Goal: Contribute content: Contribute content

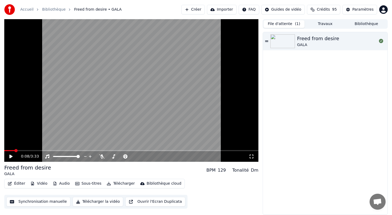
click at [287, 24] on button "File d'attente ( 1 )" at bounding box center [283, 24] width 41 height 8
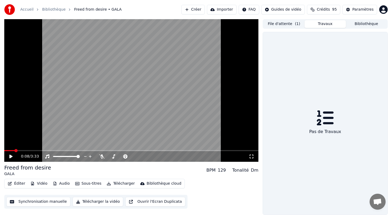
click at [330, 22] on button "Travaux" at bounding box center [324, 24] width 41 height 8
click at [366, 26] on button "Bibliothèque" at bounding box center [366, 24] width 41 height 8
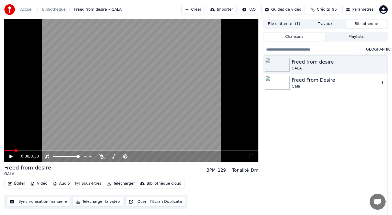
click at [278, 89] on img at bounding box center [277, 83] width 25 height 14
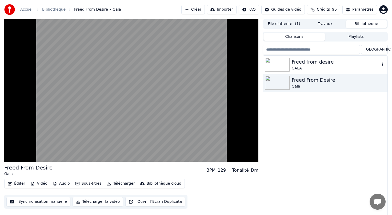
click at [280, 62] on img at bounding box center [277, 65] width 25 height 14
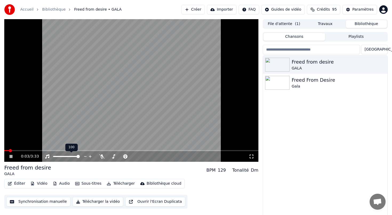
click at [57, 158] on div at bounding box center [71, 156] width 43 height 5
click at [55, 156] on span at bounding box center [54, 156] width 2 height 1
click at [11, 158] on icon at bounding box center [15, 157] width 13 height 4
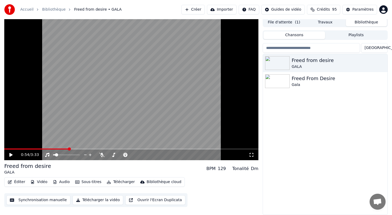
click at [17, 184] on button "Éditer" at bounding box center [17, 182] width 22 height 7
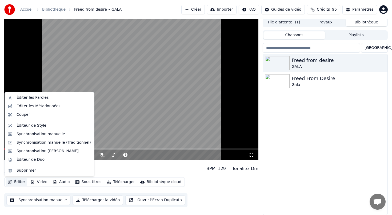
click at [17, 184] on button "Éditer" at bounding box center [17, 182] width 22 height 7
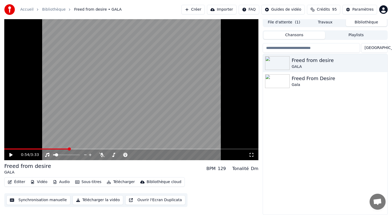
click at [17, 184] on button "Éditer" at bounding box center [17, 182] width 22 height 7
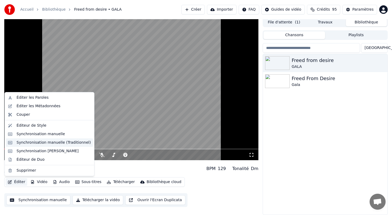
click at [28, 143] on div "Synchronisation manuelle (Traditionnel)" at bounding box center [54, 142] width 74 height 5
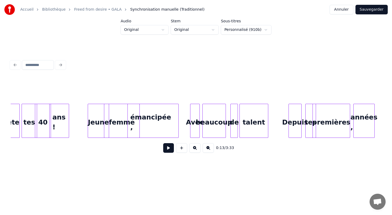
scroll to position [0, 867]
click at [193, 123] on div "Avec" at bounding box center [194, 122] width 9 height 36
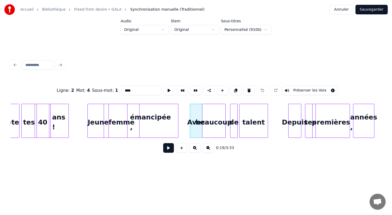
click at [201, 116] on div at bounding box center [201, 121] width 2 height 34
click at [219, 116] on div "beaucoup" at bounding box center [216, 122] width 23 height 36
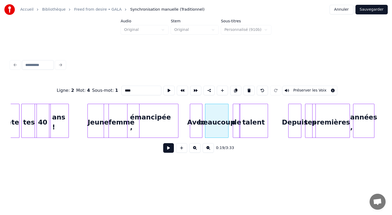
click at [238, 116] on div "de" at bounding box center [236, 122] width 7 height 36
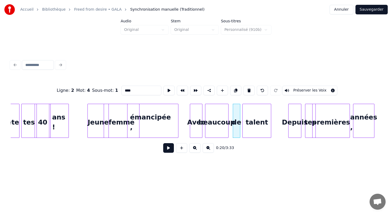
click at [260, 118] on div "talent" at bounding box center [257, 122] width 28 height 36
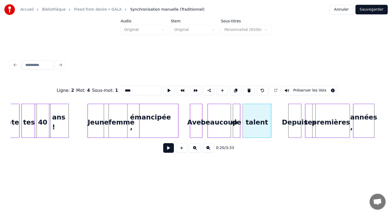
click at [224, 115] on div "beaucoup" at bounding box center [219, 122] width 23 height 36
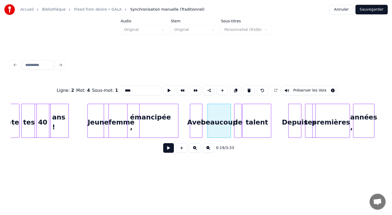
click at [239, 115] on div "de" at bounding box center [237, 122] width 7 height 36
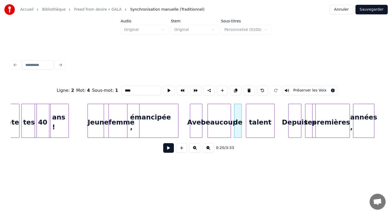
click at [257, 116] on div "talent" at bounding box center [260, 122] width 28 height 36
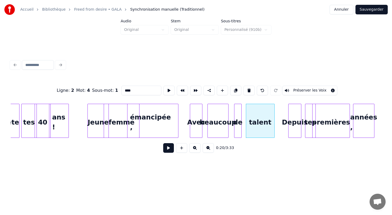
click at [227, 117] on div at bounding box center [228, 121] width 2 height 34
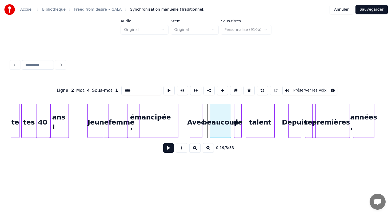
click at [218, 117] on div "beaucoup" at bounding box center [220, 122] width 21 height 36
click at [223, 117] on div at bounding box center [223, 121] width 2 height 34
click at [219, 116] on div "beaucoup" at bounding box center [217, 122] width 13 height 36
click at [211, 122] on div at bounding box center [212, 121] width 2 height 34
click at [205, 122] on div at bounding box center [206, 121] width 2 height 34
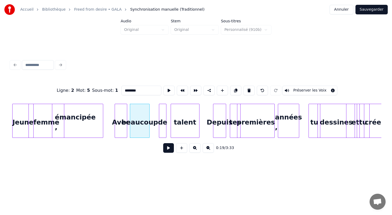
scroll to position [0, 944]
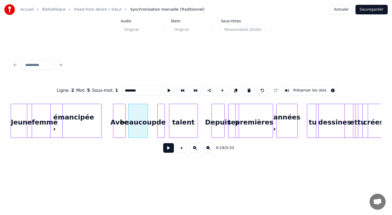
click at [286, 126] on div "années ," at bounding box center [286, 122] width 21 height 36
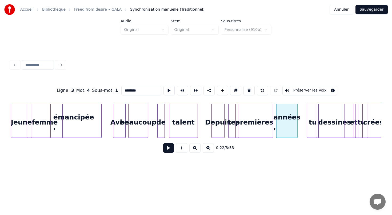
click at [284, 118] on div "années ," at bounding box center [286, 122] width 21 height 36
click at [151, 91] on input "********" at bounding box center [141, 91] width 40 height 10
click at [276, 150] on div "0:22 / 3:33" at bounding box center [196, 148] width 362 height 12
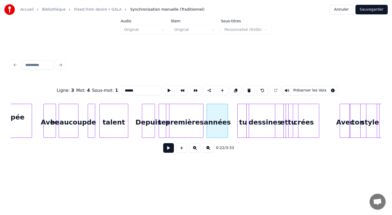
scroll to position [0, 1014]
click at [238, 126] on div "tu" at bounding box center [242, 122] width 11 height 36
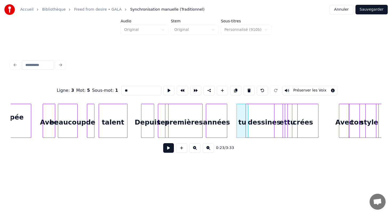
click at [146, 120] on div "Depuis" at bounding box center [147, 122] width 13 height 36
click at [159, 120] on div "tes" at bounding box center [163, 122] width 10 height 36
click at [178, 121] on div "premières" at bounding box center [183, 122] width 37 height 36
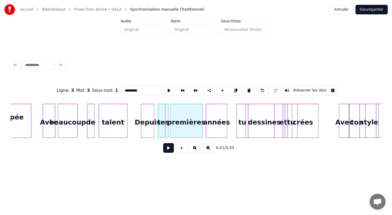
click at [170, 120] on div at bounding box center [171, 121] width 2 height 34
click at [258, 121] on div "dessines" at bounding box center [264, 122] width 37 height 36
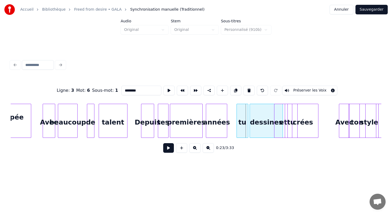
click at [250, 120] on div at bounding box center [251, 121] width 2 height 34
click at [270, 115] on div at bounding box center [270, 121] width 2 height 34
click at [279, 119] on div "et" at bounding box center [283, 122] width 18 height 36
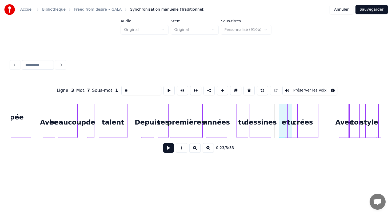
click at [279, 123] on div at bounding box center [280, 121] width 2 height 34
click at [287, 116] on div at bounding box center [287, 121] width 2 height 34
click at [279, 117] on div "et" at bounding box center [280, 122] width 9 height 36
click at [293, 117] on div "crées" at bounding box center [303, 122] width 30 height 36
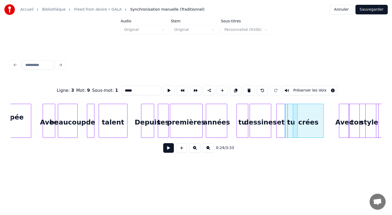
click at [312, 117] on div "crées" at bounding box center [308, 122] width 30 height 36
click at [292, 120] on div "tu" at bounding box center [291, 122] width 12 height 36
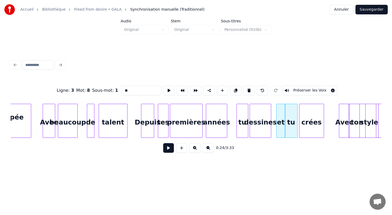
click at [300, 120] on div at bounding box center [300, 121] width 2 height 34
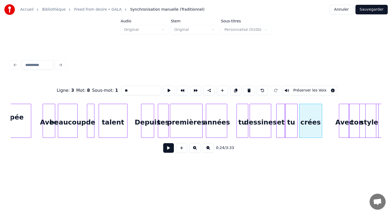
click at [321, 120] on div at bounding box center [321, 121] width 2 height 34
click at [291, 117] on div "tu" at bounding box center [291, 122] width 12 height 36
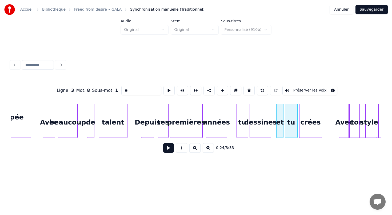
click at [283, 115] on div at bounding box center [283, 121] width 2 height 34
click at [319, 159] on div "Ligne : 3 Mot : 8 Sous-mot : 1 ** Préserver les Voix 0:24 / 3:33" at bounding box center [196, 108] width 375 height 106
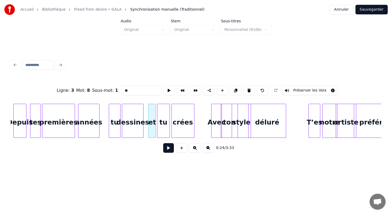
scroll to position [0, 1143]
click at [216, 129] on div "Avec" at bounding box center [216, 122] width 10 height 36
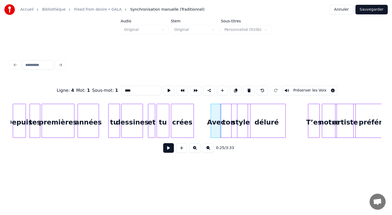
click at [227, 120] on div "ton" at bounding box center [228, 122] width 17 height 36
click at [242, 115] on div "style" at bounding box center [240, 122] width 19 height 36
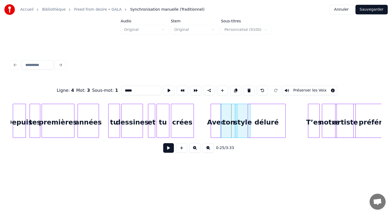
click at [235, 117] on div at bounding box center [236, 121] width 2 height 34
click at [229, 118] on div "ton" at bounding box center [228, 122] width 17 height 36
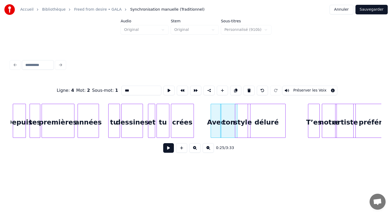
click at [215, 117] on div "Avec" at bounding box center [216, 122] width 10 height 36
click at [227, 117] on div "ton" at bounding box center [228, 122] width 17 height 36
click at [224, 114] on div at bounding box center [225, 121] width 2 height 34
click at [229, 113] on div "ton" at bounding box center [229, 122] width 13 height 36
click at [243, 116] on div "style" at bounding box center [242, 122] width 15 height 36
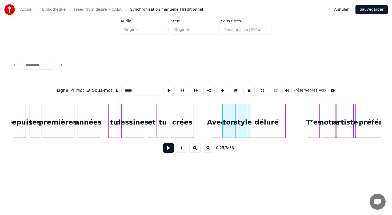
click at [259, 120] on div "déluré" at bounding box center [267, 122] width 38 height 36
type input "******"
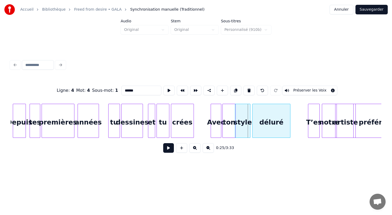
click at [252, 120] on div "déluré" at bounding box center [271, 121] width 38 height 34
click at [267, 120] on div "déluré" at bounding box center [273, 122] width 38 height 36
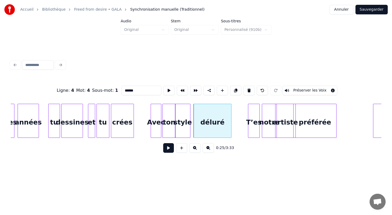
scroll to position [0, 1203]
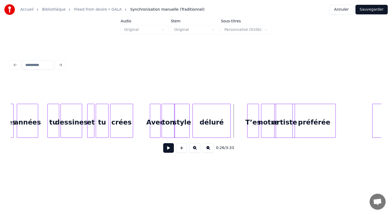
click at [253, 127] on div "T’es" at bounding box center [252, 122] width 11 height 36
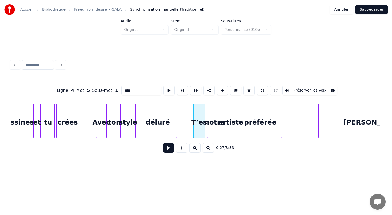
scroll to position [0, 1258]
click at [215, 126] on div "notre" at bounding box center [214, 122] width 14 height 36
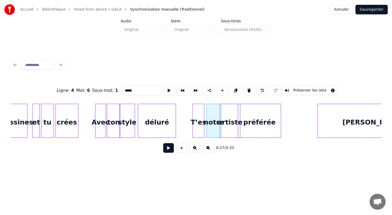
click at [229, 117] on div "artiste" at bounding box center [230, 122] width 20 height 36
click at [259, 119] on div "préférée" at bounding box center [259, 122] width 43 height 36
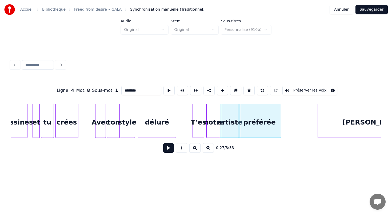
click at [238, 119] on div "préférée" at bounding box center [259, 121] width 43 height 34
click at [261, 116] on div "préférée" at bounding box center [259, 122] width 43 height 36
click at [244, 116] on div at bounding box center [244, 121] width 2 height 34
click at [231, 116] on div "artiste" at bounding box center [230, 122] width 20 height 36
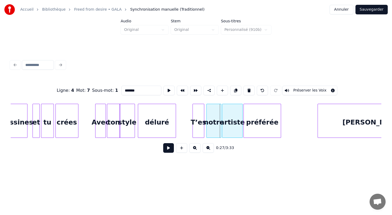
click at [236, 117] on div "artiste" at bounding box center [232, 122] width 20 height 36
click at [215, 119] on div "notre" at bounding box center [214, 122] width 14 height 36
click at [215, 122] on div "notre" at bounding box center [213, 122] width 14 height 36
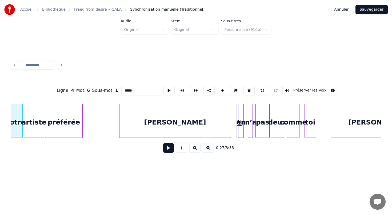
scroll to position [0, 1458]
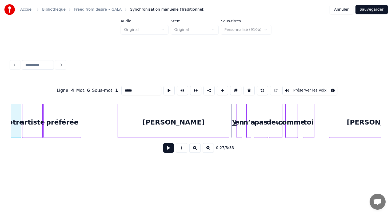
click at [231, 119] on div "Y" at bounding box center [232, 122] width 3 height 36
click at [232, 116] on div "Y" at bounding box center [232, 122] width 3 height 36
click at [231, 115] on div "Y" at bounding box center [231, 121] width 1 height 34
click at [234, 127] on div "Y" at bounding box center [233, 122] width 3 height 36
click at [278, 118] on div "deux" at bounding box center [275, 122] width 13 height 36
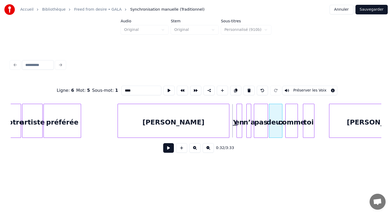
click at [294, 117] on div "comme" at bounding box center [291, 122] width 12 height 36
type input "*****"
click at [284, 119] on div "comme" at bounding box center [290, 122] width 12 height 36
click at [296, 118] on div "comme" at bounding box center [293, 122] width 12 height 36
click at [300, 115] on div at bounding box center [300, 121] width 2 height 34
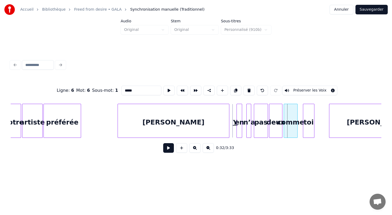
click at [284, 116] on div "comme" at bounding box center [291, 121] width 14 height 34
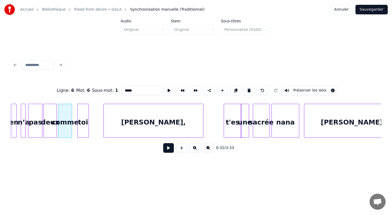
scroll to position [0, 1688]
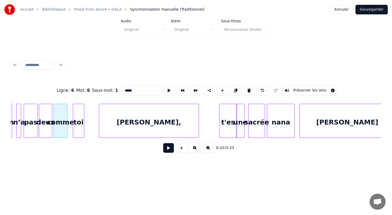
click at [168, 149] on button at bounding box center [168, 148] width 11 height 10
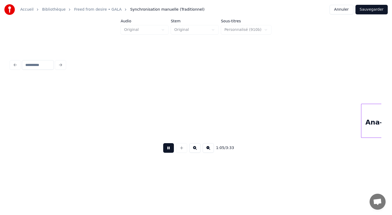
scroll to position [0, 3467]
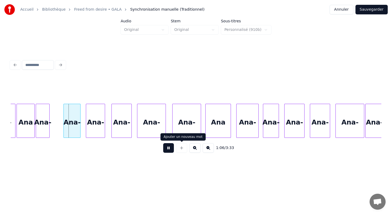
click at [171, 150] on button at bounding box center [168, 148] width 11 height 10
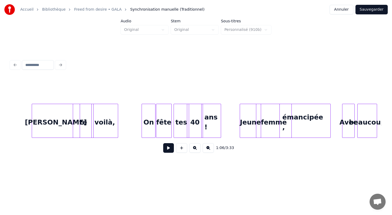
scroll to position [0, 715]
click at [64, 126] on div "[PERSON_NAME]" at bounding box center [59, 122] width 48 height 36
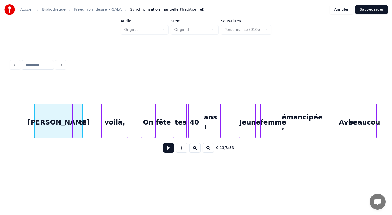
click at [121, 120] on div "voilà," at bounding box center [115, 122] width 26 height 36
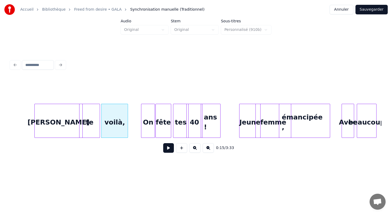
click at [96, 119] on div "te" at bounding box center [89, 122] width 20 height 36
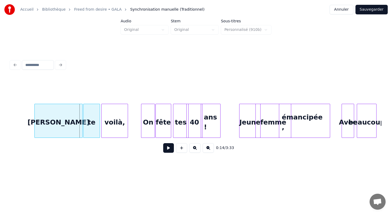
click at [83, 122] on div at bounding box center [84, 121] width 2 height 34
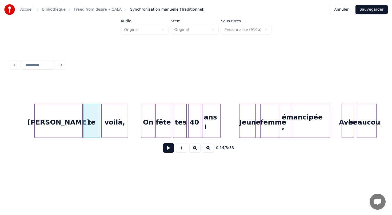
click at [208, 128] on div "ans !" at bounding box center [210, 122] width 19 height 36
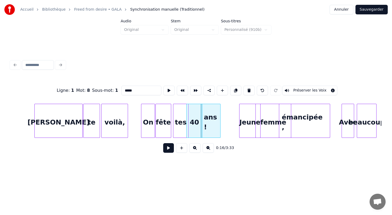
click at [138, 91] on input "*****" at bounding box center [141, 91] width 40 height 10
click at [246, 124] on div "Jeune" at bounding box center [249, 122] width 21 height 36
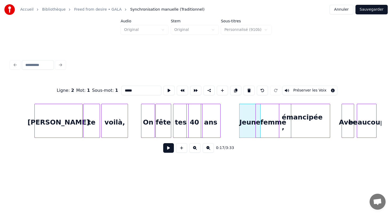
click at [266, 121] on div "femme" at bounding box center [273, 122] width 35 height 36
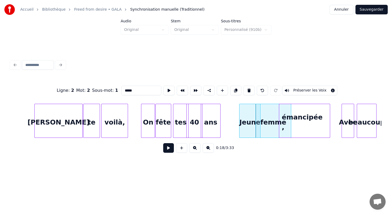
click at [265, 119] on div "femme" at bounding box center [273, 122] width 35 height 36
click at [262, 120] on div at bounding box center [263, 121] width 2 height 34
click at [304, 120] on div "émancipée ," at bounding box center [304, 122] width 51 height 36
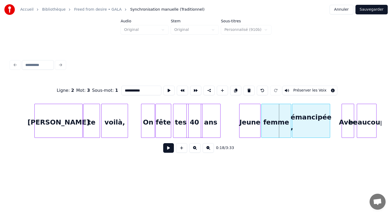
click at [292, 120] on div at bounding box center [293, 121] width 2 height 34
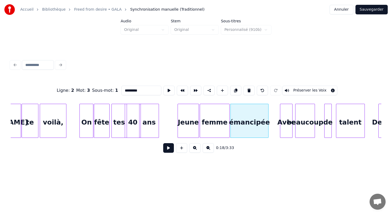
scroll to position [0, 802]
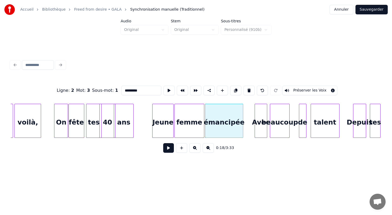
click at [286, 117] on div "beaucoup" at bounding box center [279, 122] width 19 height 36
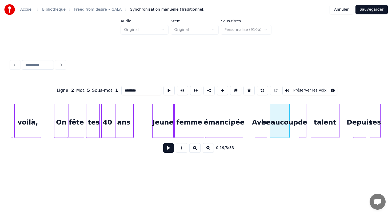
click at [289, 118] on div "beaucoup" at bounding box center [279, 122] width 19 height 36
click at [292, 117] on div "beaucoup" at bounding box center [283, 121] width 20 height 34
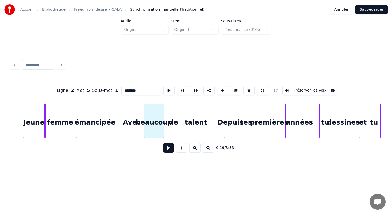
scroll to position [0, 936]
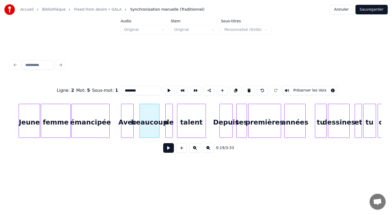
click at [226, 119] on div "Depuis" at bounding box center [226, 122] width 13 height 36
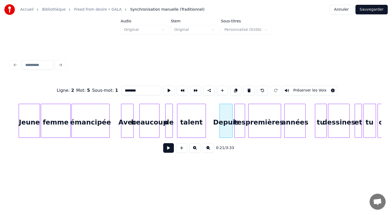
click at [237, 119] on div "tes" at bounding box center [240, 122] width 10 height 36
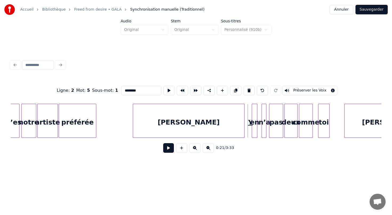
scroll to position [0, 1447]
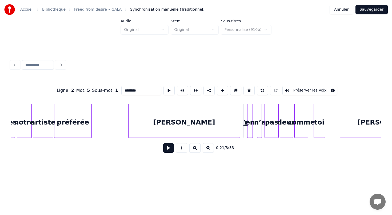
click at [247, 124] on div "en" at bounding box center [249, 122] width 5 height 36
click at [244, 124] on div "Y" at bounding box center [244, 122] width 3 height 36
click at [251, 123] on div at bounding box center [252, 121] width 2 height 34
click at [252, 116] on div "en" at bounding box center [251, 122] width 5 height 36
click at [244, 118] on div "Y" at bounding box center [244, 122] width 3 height 36
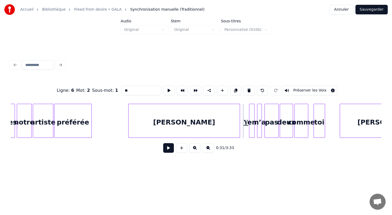
click at [246, 125] on div "Y" at bounding box center [244, 122] width 3 height 36
click at [243, 118] on div "Y" at bounding box center [244, 122] width 3 height 36
click at [304, 118] on div "comme" at bounding box center [303, 122] width 13 height 36
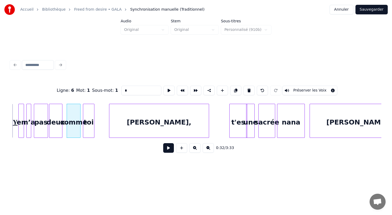
scroll to position [0, 1682]
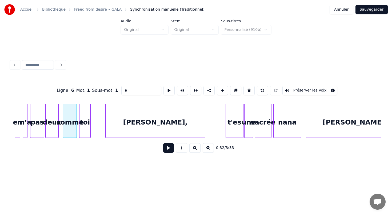
click at [250, 116] on div "une" at bounding box center [248, 122] width 8 height 36
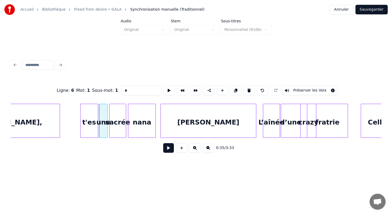
scroll to position [0, 1831]
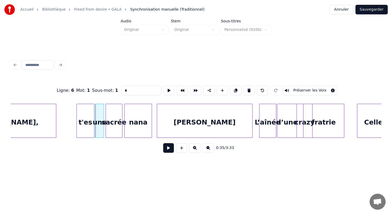
type input "*"
click at [367, 11] on button "Sauvegarder" at bounding box center [371, 10] width 32 height 10
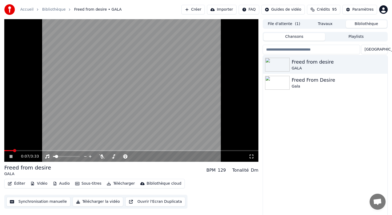
scroll to position [2, 0]
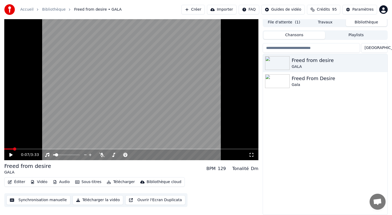
click at [12, 157] on div "0:07 / 3:33" at bounding box center [131, 154] width 250 height 5
click at [11, 155] on icon at bounding box center [10, 155] width 3 height 4
click at [11, 155] on icon at bounding box center [15, 155] width 13 height 4
click at [382, 81] on icon "button" at bounding box center [382, 81] width 1 height 4
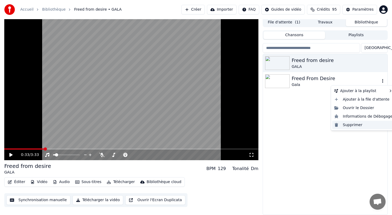
click at [353, 126] on div "Supprimer" at bounding box center [363, 125] width 63 height 9
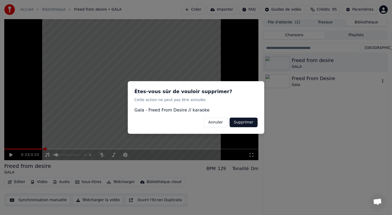
click at [240, 125] on button "Supprimer" at bounding box center [244, 123] width 28 height 10
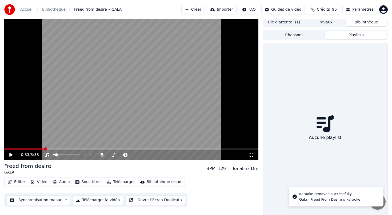
click at [344, 37] on button "Playlists" at bounding box center [356, 35] width 62 height 8
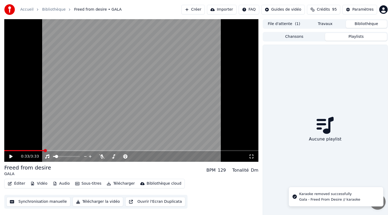
click at [324, 22] on button "Travaux" at bounding box center [324, 24] width 41 height 8
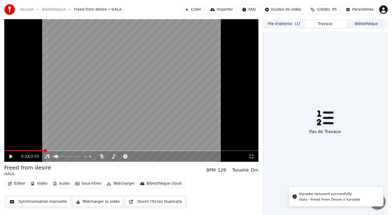
click at [289, 24] on button "File d'attente ( 1 )" at bounding box center [283, 24] width 41 height 8
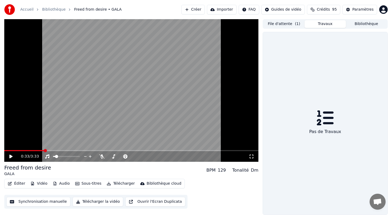
click at [324, 23] on button "Travaux" at bounding box center [324, 24] width 41 height 8
click at [362, 23] on button "Bibliothèque" at bounding box center [366, 24] width 41 height 8
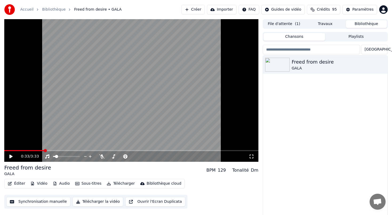
click at [288, 24] on button "File d'attente ( 1 )" at bounding box center [283, 24] width 41 height 8
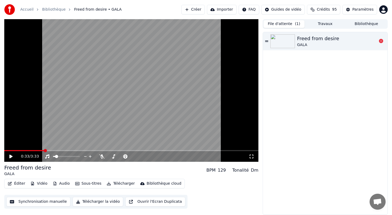
click at [265, 41] on icon at bounding box center [266, 41] width 3 height 1
click at [43, 150] on span at bounding box center [44, 150] width 3 height 3
click at [14, 158] on icon at bounding box center [15, 157] width 13 height 4
click at [51, 203] on button "Synchronisation manuelle" at bounding box center [38, 202] width 64 height 10
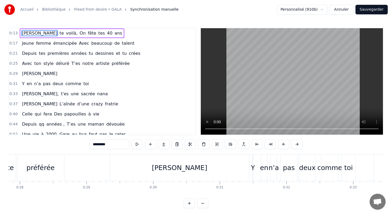
scroll to position [0, 1860]
click at [248, 169] on div "Y" at bounding box center [248, 168] width 4 height 10
type input "*"
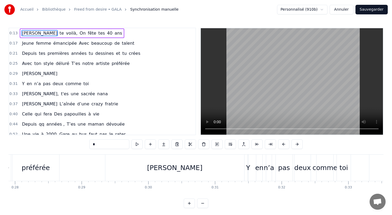
scroll to position [2, 0]
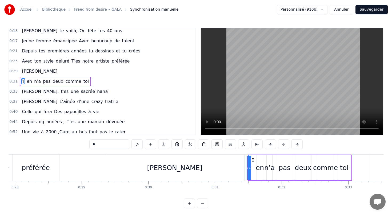
drag, startPoint x: 247, startPoint y: 168, endPoint x: 243, endPoint y: 168, distance: 3.5
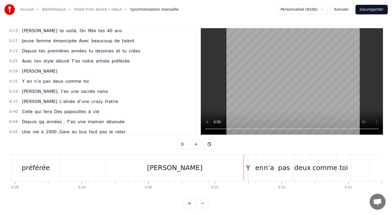
click at [248, 168] on div "Y" at bounding box center [248, 168] width 4 height 10
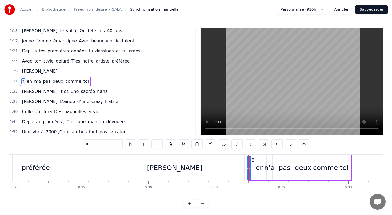
drag, startPoint x: 248, startPoint y: 167, endPoint x: 244, endPoint y: 167, distance: 3.7
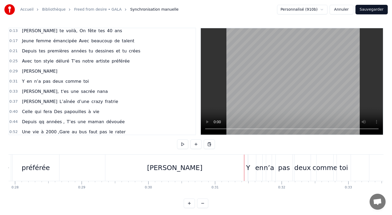
click at [248, 167] on div "Y" at bounding box center [248, 168] width 4 height 10
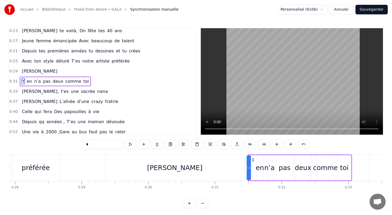
click at [266, 169] on div "n’a" at bounding box center [269, 168] width 10 height 10
type input "***"
drag, startPoint x: 250, startPoint y: 181, endPoint x: 254, endPoint y: 181, distance: 3.5
click at [254, 181] on div "Y en n’a pas deux comme toi" at bounding box center [300, 168] width 104 height 26
click at [346, 159] on icon at bounding box center [347, 160] width 4 height 4
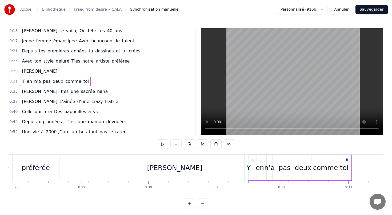
click at [23, 86] on div "Y en n’a pas deux comme toi" at bounding box center [55, 82] width 71 height 10
click at [138, 166] on div "[PERSON_NAME]" at bounding box center [174, 168] width 139 height 26
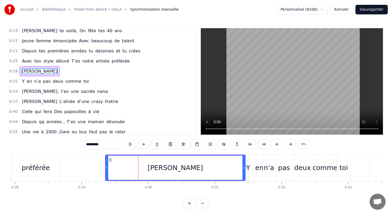
scroll to position [0, 0]
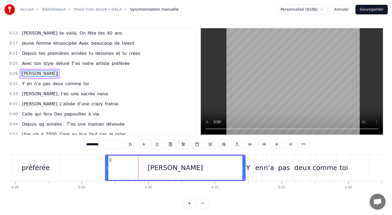
click at [248, 168] on div "Y" at bounding box center [248, 168] width 4 height 10
type input "*"
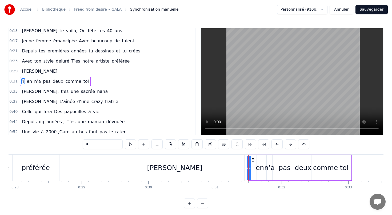
click at [29, 86] on div "Y en n’a pas deux comme toi" at bounding box center [55, 82] width 71 height 10
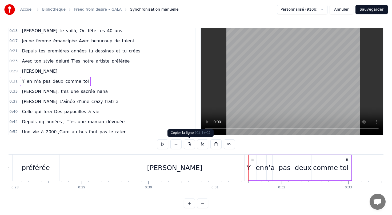
click at [190, 145] on button at bounding box center [189, 145] width 11 height 10
click at [201, 143] on button at bounding box center [202, 145] width 11 height 10
click at [203, 144] on button at bounding box center [202, 145] width 11 height 10
click at [53, 71] on div "0:29 Anastasia" at bounding box center [102, 71] width 186 height 10
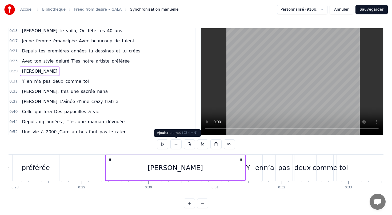
click at [176, 143] on button at bounding box center [175, 145] width 11 height 10
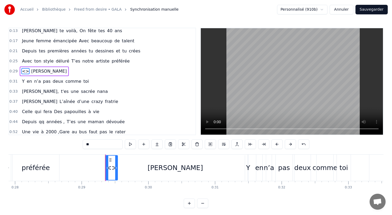
scroll to position [0, 0]
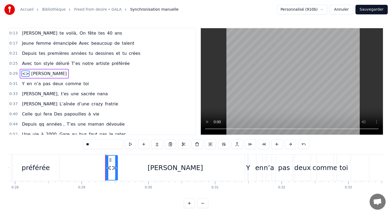
click at [26, 74] on span "<>" at bounding box center [25, 74] width 8 height 6
type input "*********"
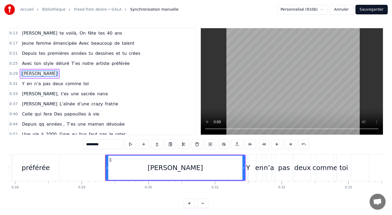
click at [42, 75] on div "[PERSON_NAME]" at bounding box center [40, 74] width 40 height 10
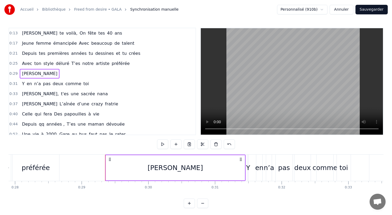
click at [39, 74] on span "[PERSON_NAME]" at bounding box center [39, 74] width 37 height 6
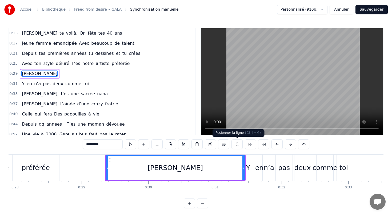
click at [235, 143] on button at bounding box center [236, 145] width 11 height 10
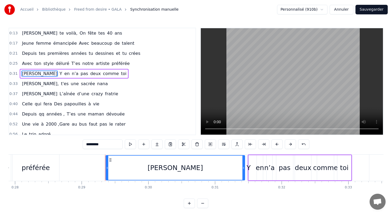
click at [139, 96] on div "0:37 [PERSON_NAME] L’aînée d’une crazy fratrie" at bounding box center [102, 94] width 186 height 10
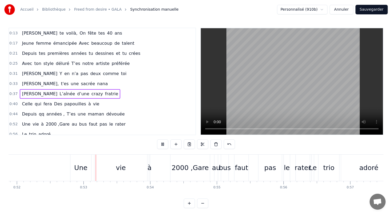
scroll to position [0, 3476]
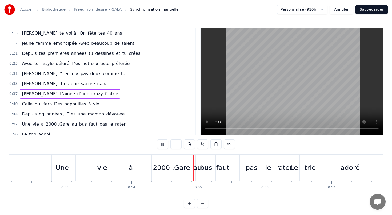
click at [367, 8] on button "Sauvegarder" at bounding box center [371, 10] width 32 height 10
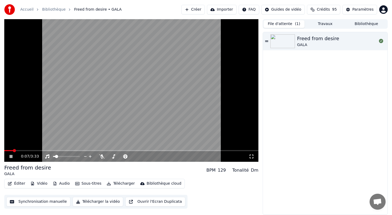
click at [51, 202] on button "Synchronisation manuelle" at bounding box center [38, 202] width 64 height 10
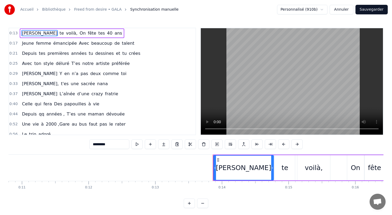
scroll to position [0, 897]
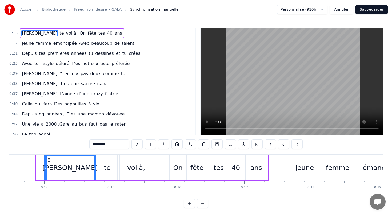
drag, startPoint x: 37, startPoint y: 168, endPoint x: 46, endPoint y: 168, distance: 8.3
click at [46, 168] on icon at bounding box center [46, 168] width 2 height 4
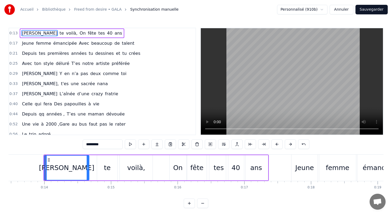
drag, startPoint x: 94, startPoint y: 167, endPoint x: 86, endPoint y: 167, distance: 8.0
click at [87, 167] on icon at bounding box center [88, 168] width 2 height 4
click at [106, 170] on div "te" at bounding box center [107, 168] width 7 height 10
type input "**"
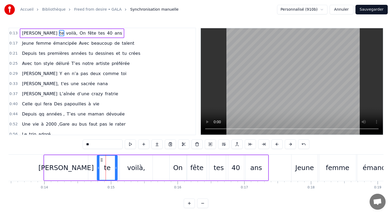
drag, startPoint x: 107, startPoint y: 181, endPoint x: 102, endPoint y: 181, distance: 5.3
click at [102, 181] on div "[PERSON_NAME] te voilà, On fête tes 40 ans" at bounding box center [155, 168] width 225 height 26
click at [106, 167] on div "te" at bounding box center [107, 168] width 7 height 10
drag, startPoint x: 102, startPoint y: 159, endPoint x: 95, endPoint y: 158, distance: 7.2
click at [95, 158] on icon at bounding box center [94, 160] width 4 height 4
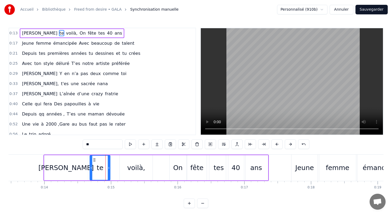
click at [141, 168] on div "voilà," at bounding box center [136, 168] width 18 height 10
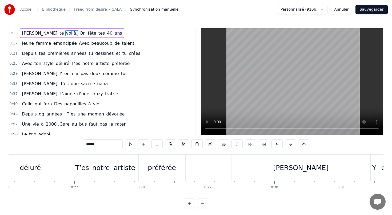
scroll to position [0, 1736]
click at [298, 165] on div "[PERSON_NAME]" at bounding box center [297, 168] width 55 height 10
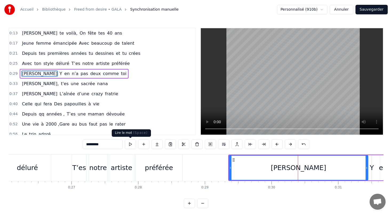
click at [132, 143] on button at bounding box center [130, 145] width 11 height 10
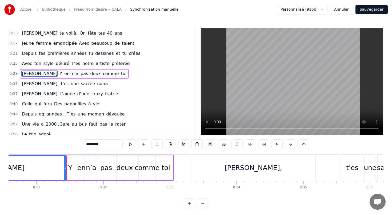
scroll to position [0, 2069]
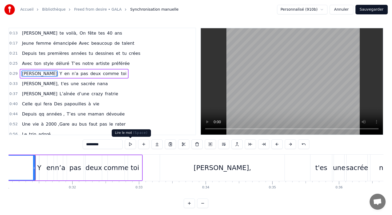
click at [130, 146] on button at bounding box center [130, 145] width 11 height 10
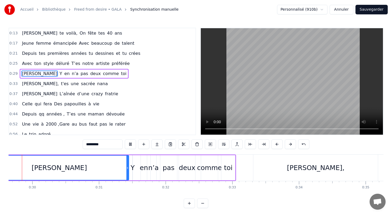
scroll to position [0, 1943]
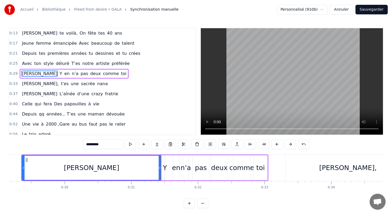
click at [183, 179] on div "n’a" at bounding box center [186, 167] width 6 height 25
type input "***"
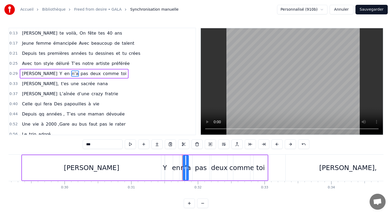
click at [168, 171] on div "[PERSON_NAME] Y en n’a pas deux comme toi" at bounding box center [144, 168] width 247 height 26
click at [41, 77] on div "[PERSON_NAME] Y en n’a pas deux comme toi" at bounding box center [74, 74] width 109 height 10
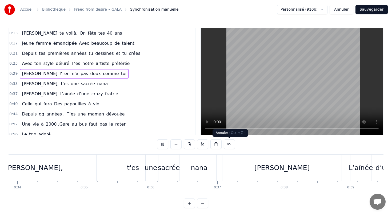
scroll to position [0, 2260]
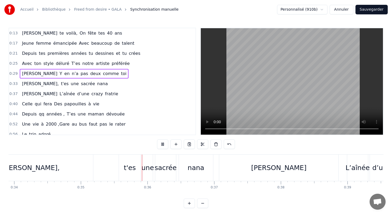
click at [162, 145] on button at bounding box center [162, 145] width 11 height 10
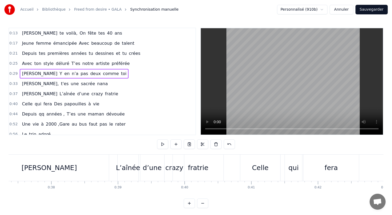
scroll to position [0, 2495]
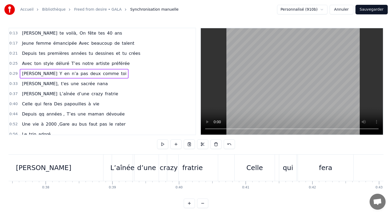
click at [243, 167] on div "Celle" at bounding box center [255, 168] width 40 height 26
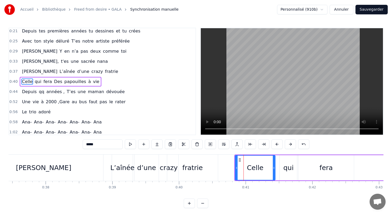
scroll to position [23, 0]
drag, startPoint x: 236, startPoint y: 168, endPoint x: 231, endPoint y: 168, distance: 4.5
click at [231, 169] on circle at bounding box center [231, 169] width 0 height 0
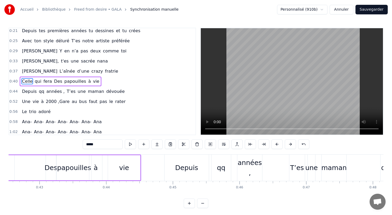
scroll to position [0, 2836]
click at [163, 167] on div "Depuis" at bounding box center [185, 168] width 45 height 26
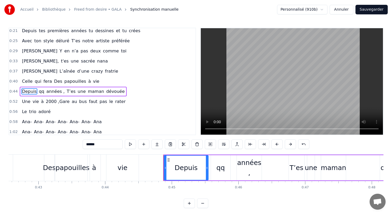
scroll to position [33, 0]
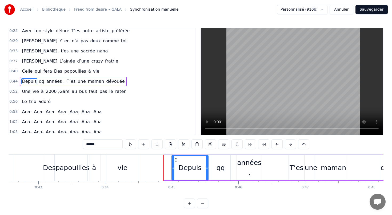
drag, startPoint x: 166, startPoint y: 168, endPoint x: 174, endPoint y: 168, distance: 7.7
click at [174, 168] on icon at bounding box center [173, 168] width 2 height 4
drag, startPoint x: 206, startPoint y: 168, endPoint x: 202, endPoint y: 168, distance: 4.5
click at [202, 168] on icon at bounding box center [202, 168] width 2 height 4
click at [224, 172] on div "qq" at bounding box center [220, 168] width 9 height 10
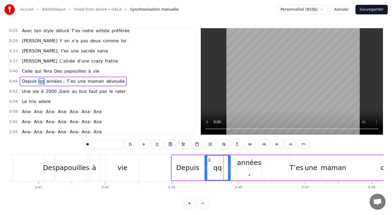
drag, startPoint x: 211, startPoint y: 168, endPoint x: 205, endPoint y: 168, distance: 6.1
click at [205, 168] on icon at bounding box center [206, 168] width 2 height 4
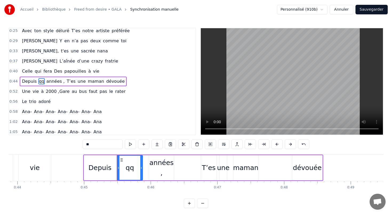
scroll to position [0, 2927]
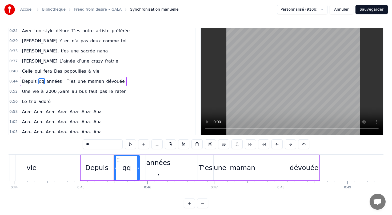
click at [252, 166] on div "maman" at bounding box center [242, 168] width 25 height 10
type input "*****"
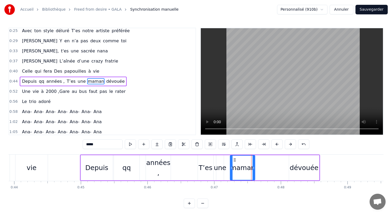
drag, startPoint x: 255, startPoint y: 166, endPoint x: 272, endPoint y: 165, distance: 17.6
click at [273, 165] on div "Depuis qq années , T’es une maman dévouée" at bounding box center [200, 168] width 240 height 26
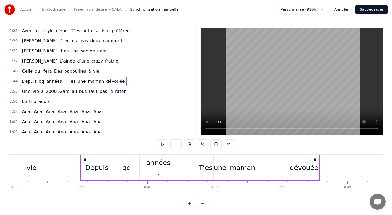
drag, startPoint x: 241, startPoint y: 168, endPoint x: 252, endPoint y: 168, distance: 11.2
click at [252, 168] on div "maman" at bounding box center [242, 168] width 25 height 10
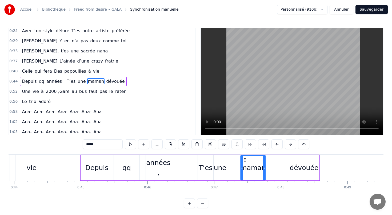
drag, startPoint x: 234, startPoint y: 160, endPoint x: 245, endPoint y: 160, distance: 10.4
click at [245, 160] on icon at bounding box center [245, 160] width 4 height 4
drag, startPoint x: 264, startPoint y: 168, endPoint x: 287, endPoint y: 169, distance: 22.7
click at [287, 169] on icon at bounding box center [286, 168] width 2 height 4
click at [216, 170] on div "une" at bounding box center [220, 168] width 13 height 10
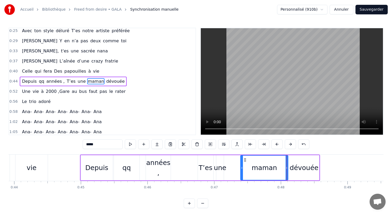
type input "***"
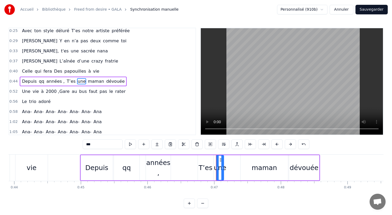
click at [196, 166] on div "Depuis qq années , T’es une maman dévouée" at bounding box center [200, 168] width 240 height 26
click at [205, 167] on div "T’es" at bounding box center [206, 168] width 14 height 10
click at [220, 167] on div "une" at bounding box center [220, 168] width 13 height 10
drag, startPoint x: 220, startPoint y: 160, endPoint x: 226, endPoint y: 160, distance: 5.9
click at [226, 160] on icon at bounding box center [226, 160] width 4 height 4
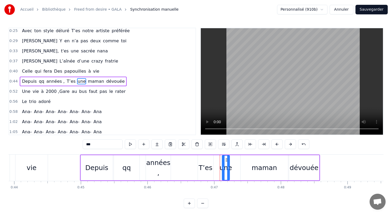
click at [203, 165] on div "T’es" at bounding box center [206, 168] width 14 height 10
type input "****"
drag, startPoint x: 202, startPoint y: 159, endPoint x: 205, endPoint y: 159, distance: 3.7
click at [205, 159] on circle at bounding box center [205, 159] width 0 height 0
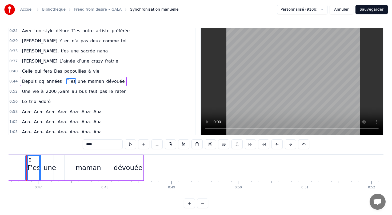
scroll to position [0, 3103]
click at [103, 96] on div "Une vie à 2000 ,Gare au bus faut pas le rater" at bounding box center [74, 92] width 108 height 10
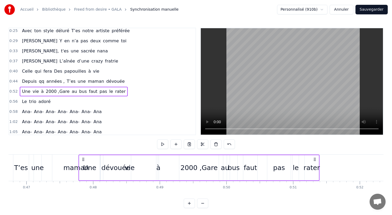
scroll to position [0, 3109]
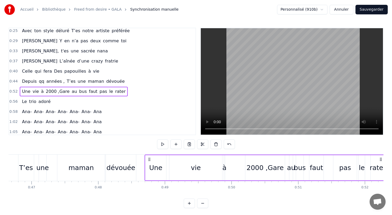
drag, startPoint x: 40, startPoint y: 160, endPoint x: 149, endPoint y: 167, distance: 109.5
click at [149, 167] on div "Une vie à 2000 ,Gare au bus faut pas le rater" at bounding box center [264, 168] width 241 height 26
click at [146, 168] on div "Une" at bounding box center [155, 167] width 21 height 25
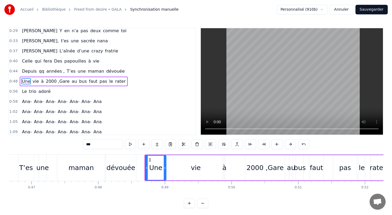
click at [212, 167] on div "vie" at bounding box center [195, 167] width 53 height 25
type input "***"
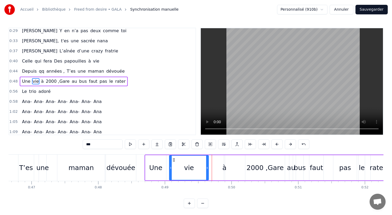
drag, startPoint x: 221, startPoint y: 168, endPoint x: 207, endPoint y: 167, distance: 13.7
click at [207, 167] on icon at bounding box center [207, 168] width 2 height 4
click at [233, 173] on div "Une vie à 2000 ,Gare au bus faut pas le rater" at bounding box center [264, 168] width 241 height 26
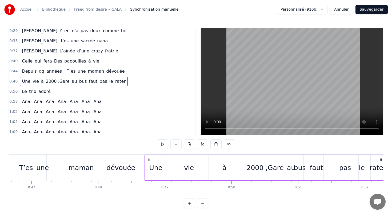
click at [224, 168] on div "à" at bounding box center [224, 168] width 4 height 10
drag, startPoint x: 222, startPoint y: 168, endPoint x: 217, endPoint y: 168, distance: 4.3
click at [217, 168] on div "Une vie à 2000 ,Gare au bus faut pas le rater" at bounding box center [264, 168] width 241 height 26
click at [224, 168] on div "à" at bounding box center [224, 168] width 4 height 10
drag, startPoint x: 224, startPoint y: 168, endPoint x: 218, endPoint y: 167, distance: 6.4
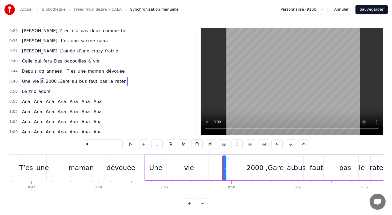
click at [218, 167] on div "Une vie à 2000 ,Gare au bus faut pas le rater" at bounding box center [264, 168] width 241 height 26
click at [224, 167] on div "à" at bounding box center [224, 168] width 4 height 10
drag, startPoint x: 226, startPoint y: 168, endPoint x: 230, endPoint y: 168, distance: 3.7
click at [230, 168] on div "Une vie à 2000 ,Gare au bus faut pas le rater" at bounding box center [264, 168] width 241 height 26
click at [202, 166] on div "vie" at bounding box center [188, 167] width 39 height 25
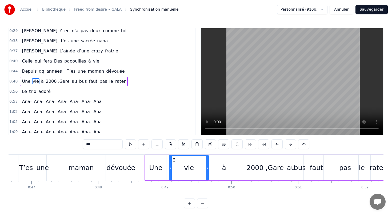
click at [224, 168] on div "à" at bounding box center [224, 168] width 4 height 10
type input "*"
drag, startPoint x: 223, startPoint y: 168, endPoint x: 216, endPoint y: 166, distance: 7.0
click at [216, 166] on div "Une vie à 2000 ,Gare au bus faut pas le rater" at bounding box center [264, 168] width 241 height 26
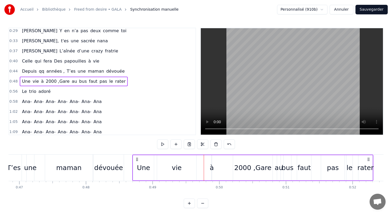
scroll to position [0, 3124]
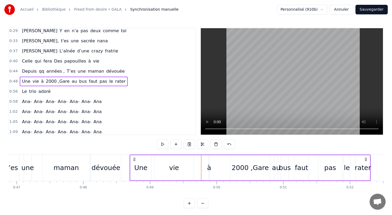
click at [179, 170] on div "vie" at bounding box center [173, 167] width 39 height 25
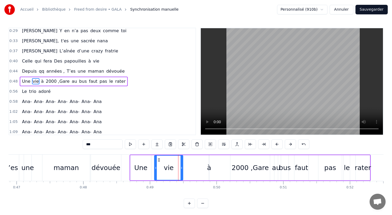
drag, startPoint x: 191, startPoint y: 168, endPoint x: 180, endPoint y: 167, distance: 10.7
click at [180, 167] on icon at bounding box center [181, 168] width 2 height 4
click at [208, 169] on div "à" at bounding box center [209, 168] width 4 height 10
type input "*"
drag, startPoint x: 213, startPoint y: 159, endPoint x: 192, endPoint y: 159, distance: 20.8
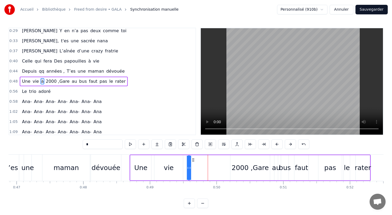
click at [192, 159] on icon at bounding box center [193, 160] width 4 height 4
click at [191, 168] on div "Une vie à 2000 ,Gare au bus faut pas le rater" at bounding box center [250, 168] width 241 height 26
click at [188, 168] on div "à" at bounding box center [188, 168] width 4 height 10
drag, startPoint x: 189, startPoint y: 168, endPoint x: 193, endPoint y: 168, distance: 4.0
click at [194, 168] on div "Une vie à 2000 ,Gare au bus faut pas le rater" at bounding box center [250, 168] width 241 height 26
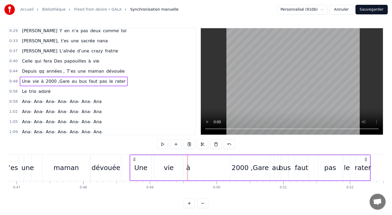
drag, startPoint x: 240, startPoint y: 170, endPoint x: 232, endPoint y: 170, distance: 8.5
click at [232, 170] on div "2000 ,Gare" at bounding box center [249, 167] width 39 height 25
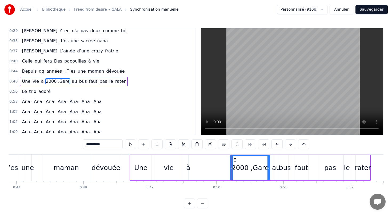
click at [56, 80] on span "2000 ,Gare" at bounding box center [57, 81] width 25 height 6
click at [97, 145] on input "**********" at bounding box center [103, 145] width 40 height 10
click at [96, 145] on input "*********" at bounding box center [103, 145] width 40 height 10
drag, startPoint x: 109, startPoint y: 144, endPoint x: 96, endPoint y: 144, distance: 12.5
click at [96, 144] on input "*********" at bounding box center [103, 145] width 40 height 10
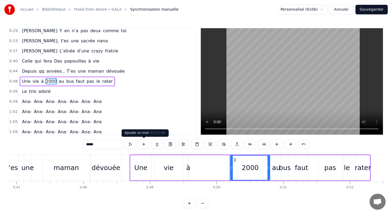
type input "****"
click at [144, 146] on button at bounding box center [143, 145] width 11 height 10
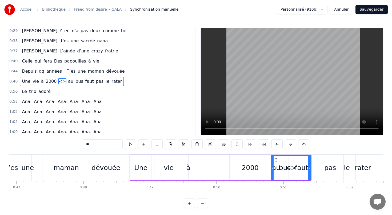
drag, startPoint x: 95, startPoint y: 144, endPoint x: 82, endPoint y: 144, distance: 13.6
click at [82, 144] on div "0:13 [PERSON_NAME] te voilà, On fête tes 40 ans 0:17 Jeune femme émancipée Avec…" at bounding box center [196, 118] width 375 height 181
paste input "**"
click at [245, 169] on div "2000" at bounding box center [250, 168] width 17 height 10
type input "****"
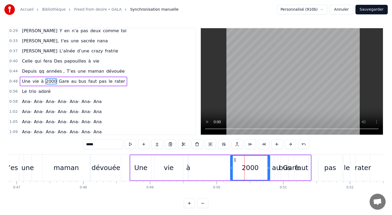
click at [220, 167] on div "Une vie à 2000 Gare au bus faut pas le rater" at bounding box center [221, 168] width 182 height 26
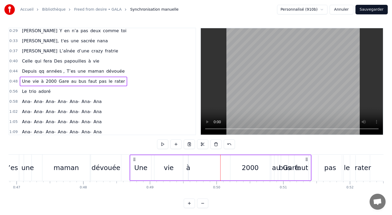
drag, startPoint x: 251, startPoint y: 166, endPoint x: 227, endPoint y: 165, distance: 23.7
click at [227, 165] on div "Une vie à 2000 Gare au bus faut pas le rater" at bounding box center [221, 168] width 182 height 26
click at [242, 165] on div "2000" at bounding box center [250, 168] width 17 height 10
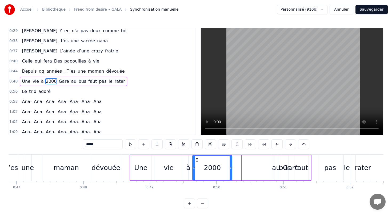
drag, startPoint x: 234, startPoint y: 159, endPoint x: 196, endPoint y: 159, distance: 37.6
click at [196, 159] on icon at bounding box center [197, 160] width 4 height 4
click at [290, 168] on div "bus" at bounding box center [285, 168] width 12 height 10
type input "***"
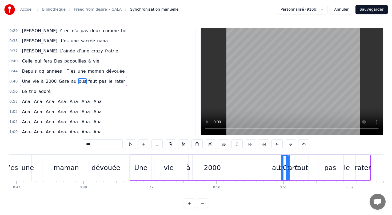
click at [289, 169] on div at bounding box center [289, 168] width 0 height 26
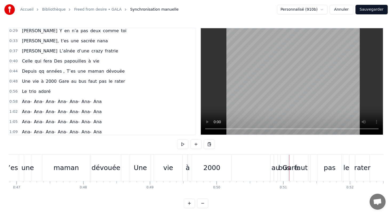
click at [289, 169] on div at bounding box center [289, 168] width 0 height 26
drag, startPoint x: 283, startPoint y: 170, endPoint x: 258, endPoint y: 168, distance: 25.4
click at [258, 169] on div "Une vie à 2000 Gare au bus faut pas le rater" at bounding box center [250, 168] width 241 height 26
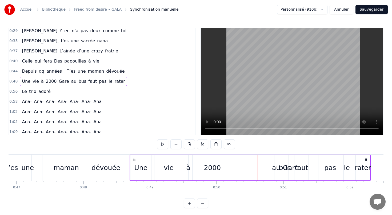
click at [290, 169] on div "bus" at bounding box center [285, 168] width 12 height 10
drag, startPoint x: 285, startPoint y: 159, endPoint x: 281, endPoint y: 156, distance: 5.1
click at [281, 156] on div "bus" at bounding box center [281, 168] width 7 height 24
click at [288, 167] on div "Gare" at bounding box center [291, 168] width 16 height 10
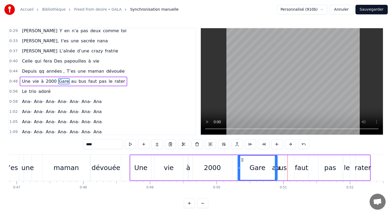
drag, startPoint x: 275, startPoint y: 160, endPoint x: 242, endPoint y: 159, distance: 33.3
click at [242, 159] on icon at bounding box center [242, 160] width 4 height 4
click at [306, 158] on div "faut" at bounding box center [301, 167] width 14 height 25
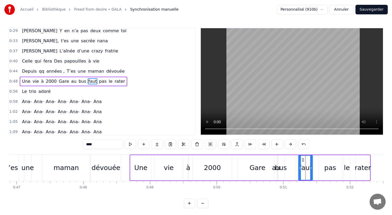
drag, startPoint x: 298, startPoint y: 160, endPoint x: 302, endPoint y: 159, distance: 4.3
click at [302, 159] on icon at bounding box center [303, 160] width 4 height 4
click at [282, 162] on div "bus" at bounding box center [280, 167] width 7 height 25
drag, startPoint x: 280, startPoint y: 160, endPoint x: 290, endPoint y: 159, distance: 9.3
click at [290, 159] on icon at bounding box center [291, 160] width 4 height 4
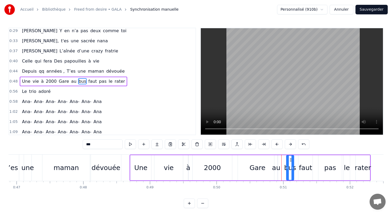
click at [130, 166] on div "Une" at bounding box center [140, 167] width 21 height 25
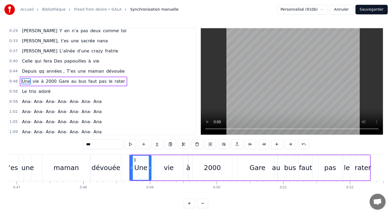
click at [88, 83] on span "faut" at bounding box center [93, 81] width 10 height 6
type input "****"
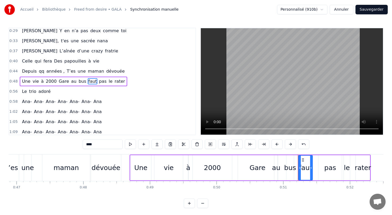
click at [78, 86] on div "Une vie à 2000 Gare au bus faut pas le rater" at bounding box center [73, 82] width 107 height 10
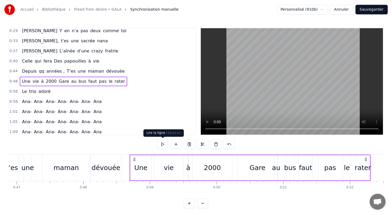
click at [162, 144] on button at bounding box center [162, 145] width 11 height 10
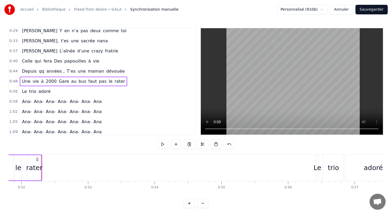
scroll to position [0, 3444]
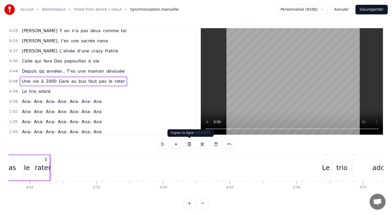
click at [190, 145] on button at bounding box center [189, 145] width 11 height 10
click at [365, 11] on button "Sauvegarder" at bounding box center [371, 10] width 32 height 10
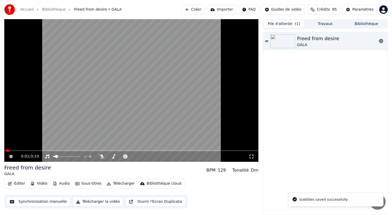
click at [11, 157] on icon at bounding box center [15, 157] width 13 height 4
click at [58, 204] on button "Synchronisation manuelle" at bounding box center [38, 202] width 64 height 10
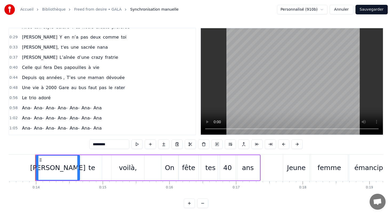
scroll to position [40, 0]
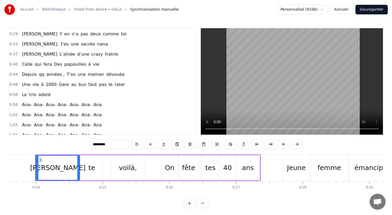
click at [371, 10] on button "Sauvegarder" at bounding box center [371, 10] width 32 height 10
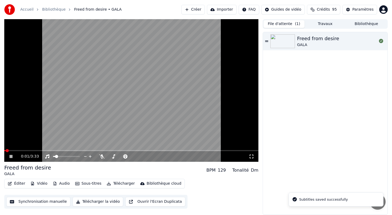
click at [11, 184] on icon "button" at bounding box center [10, 184] width 4 height 4
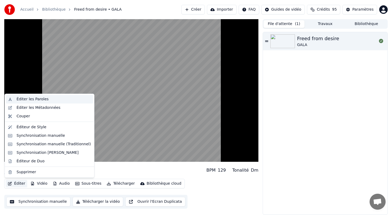
click at [36, 97] on div "Éditer les Paroles" at bounding box center [33, 99] width 32 height 5
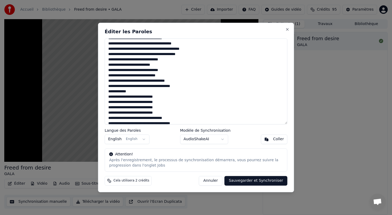
scroll to position [7, 0]
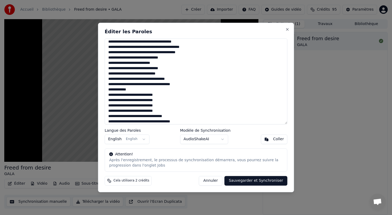
click at [190, 79] on textarea at bounding box center [196, 81] width 183 height 86
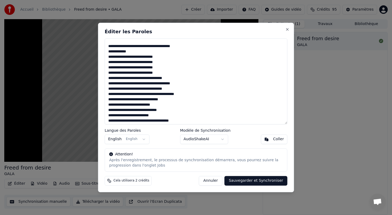
paste textarea "**********"
click at [261, 180] on button "Sauvegarder et Synchroniser" at bounding box center [255, 181] width 63 height 10
type textarea "**********"
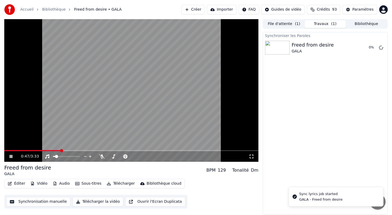
click at [10, 156] on icon at bounding box center [11, 156] width 3 height 3
click at [24, 202] on button "Synchronisation manuelle" at bounding box center [38, 202] width 64 height 10
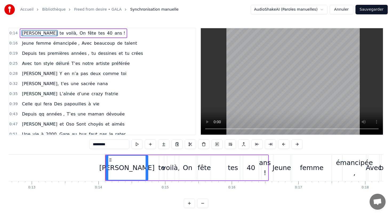
drag, startPoint x: 124, startPoint y: 168, endPoint x: 120, endPoint y: 168, distance: 3.5
click at [120, 168] on div "[PERSON_NAME]" at bounding box center [126, 168] width 55 height 10
click at [121, 170] on div "[PERSON_NAME]" at bounding box center [126, 168] width 55 height 10
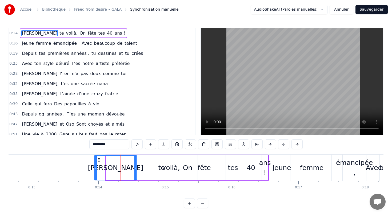
drag, startPoint x: 110, startPoint y: 161, endPoint x: 99, endPoint y: 160, distance: 11.2
click at [99, 160] on icon at bounding box center [99, 160] width 4 height 4
click at [161, 168] on div "te" at bounding box center [161, 168] width 7 height 10
type input "**"
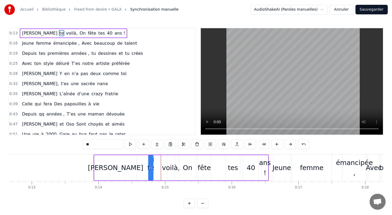
drag, startPoint x: 164, startPoint y: 160, endPoint x: 153, endPoint y: 160, distance: 10.9
click at [153, 160] on circle at bounding box center [153, 160] width 0 height 0
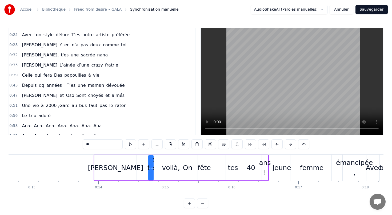
scroll to position [29, 0]
drag, startPoint x: 152, startPoint y: 168, endPoint x: 159, endPoint y: 168, distance: 6.1
click at [159, 168] on icon at bounding box center [158, 168] width 2 height 4
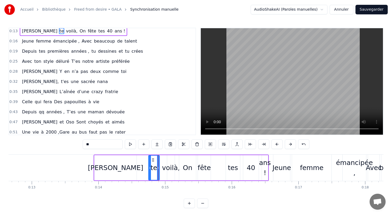
scroll to position [0, 0]
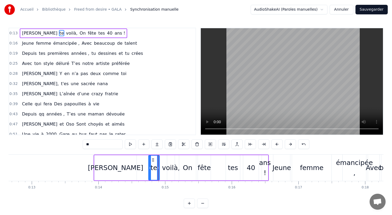
click at [140, 167] on div "[PERSON_NAME] te voilà, On fête tes 40 ans !" at bounding box center [181, 168] width 175 height 26
click at [102, 173] on div "[PERSON_NAME]" at bounding box center [115, 167] width 42 height 25
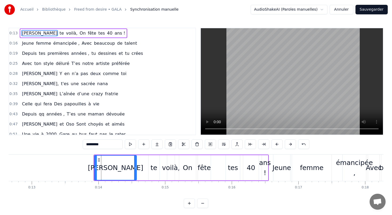
click at [144, 170] on div "[PERSON_NAME] te voilà, On fête tes 40 ans !" at bounding box center [181, 168] width 175 height 26
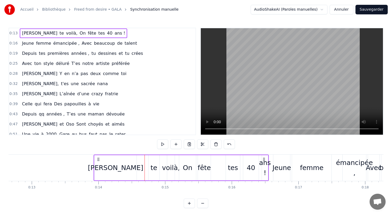
click at [117, 172] on div "[PERSON_NAME]" at bounding box center [115, 168] width 55 height 10
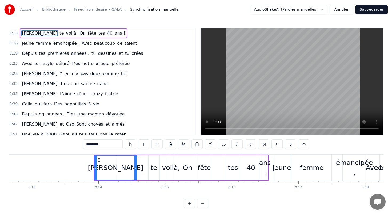
click at [155, 168] on div "te" at bounding box center [153, 168] width 7 height 10
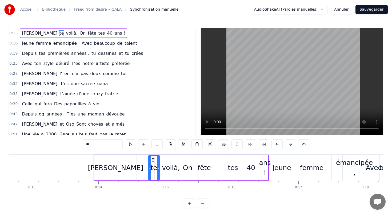
click at [175, 168] on div "voilà," at bounding box center [171, 168] width 18 height 10
type input "******"
drag, startPoint x: 167, startPoint y: 168, endPoint x: 160, endPoint y: 168, distance: 6.1
click at [160, 168] on div "[PERSON_NAME] te voilà, On fête tes 40 ans !" at bounding box center [181, 168] width 175 height 26
drag, startPoint x: 154, startPoint y: 169, endPoint x: 142, endPoint y: 167, distance: 12.4
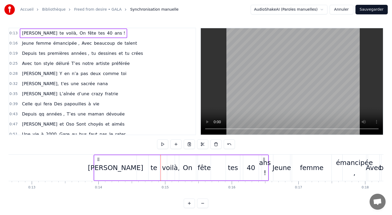
click at [142, 167] on div "[PERSON_NAME] te voilà, On fête tes 40 ans !" at bounding box center [181, 168] width 175 height 26
click at [124, 169] on div "[PERSON_NAME]" at bounding box center [115, 168] width 55 height 10
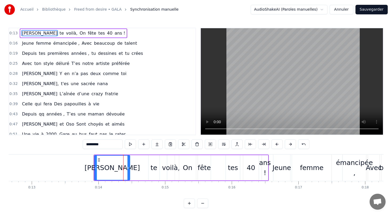
drag, startPoint x: 134, startPoint y: 169, endPoint x: 127, endPoint y: 169, distance: 6.7
click at [127, 169] on icon at bounding box center [128, 168] width 2 height 4
click at [154, 170] on div "te" at bounding box center [153, 168] width 7 height 10
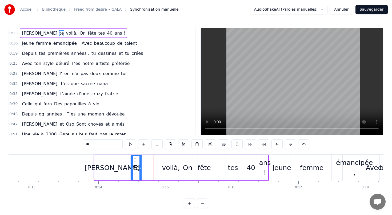
drag, startPoint x: 152, startPoint y: 159, endPoint x: 134, endPoint y: 158, distance: 17.6
click at [134, 158] on icon at bounding box center [135, 160] width 4 height 4
click at [171, 168] on div "voilà," at bounding box center [171, 168] width 18 height 10
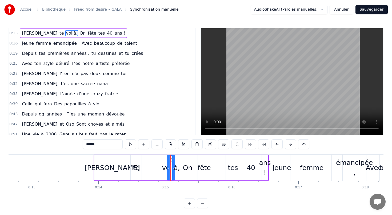
click at [94, 167] on div "[PERSON_NAME]" at bounding box center [112, 167] width 36 height 25
type input "*********"
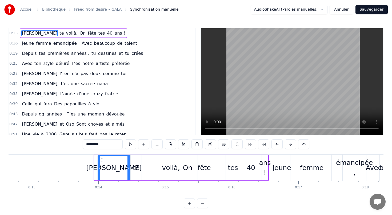
drag, startPoint x: 96, startPoint y: 167, endPoint x: 99, endPoint y: 167, distance: 3.5
click at [99, 167] on circle at bounding box center [99, 167] width 0 height 0
drag, startPoint x: 168, startPoint y: 168, endPoint x: 160, endPoint y: 168, distance: 8.8
click at [160, 168] on div "[PERSON_NAME] te voilà, On fête tes 40 ans !" at bounding box center [183, 168] width 172 height 26
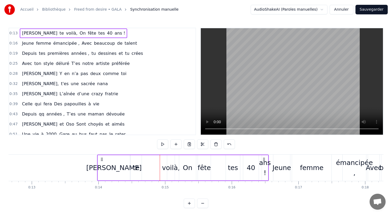
click at [173, 168] on div "voilà," at bounding box center [171, 168] width 18 height 10
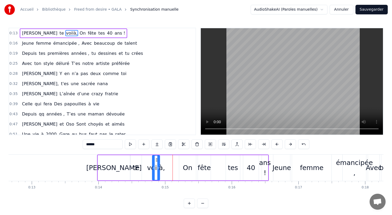
drag, startPoint x: 171, startPoint y: 159, endPoint x: 156, endPoint y: 159, distance: 14.9
click at [156, 159] on icon at bounding box center [157, 160] width 4 height 4
click at [190, 170] on div "On" at bounding box center [188, 168] width 10 height 10
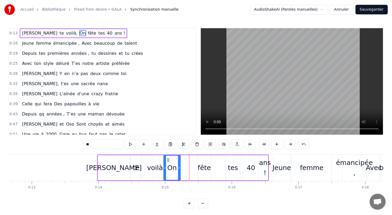
drag, startPoint x: 183, startPoint y: 159, endPoint x: 167, endPoint y: 159, distance: 15.5
click at [167, 159] on icon at bounding box center [168, 160] width 4 height 4
click at [202, 167] on div "fête" at bounding box center [204, 168] width 13 height 10
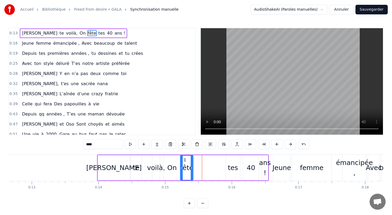
drag, startPoint x: 202, startPoint y: 159, endPoint x: 184, endPoint y: 158, distance: 17.6
click at [184, 158] on icon at bounding box center [185, 160] width 4 height 4
click at [231, 165] on div "tes" at bounding box center [233, 168] width 10 height 10
type input "***"
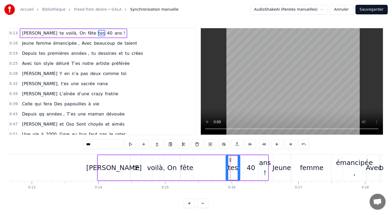
drag, startPoint x: 230, startPoint y: 159, endPoint x: 198, endPoint y: 159, distance: 31.7
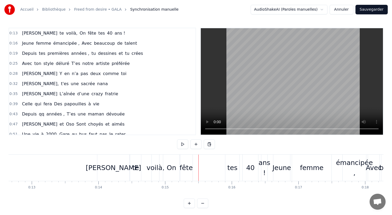
click at [228, 161] on div "tes" at bounding box center [232, 168] width 14 height 26
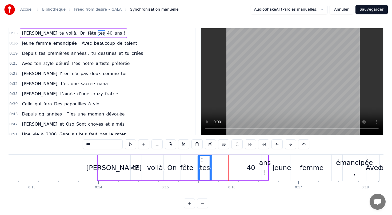
drag, startPoint x: 231, startPoint y: 160, endPoint x: 203, endPoint y: 158, distance: 28.0
click at [203, 158] on icon at bounding box center [202, 160] width 4 height 4
click at [249, 167] on div "40" at bounding box center [251, 168] width 9 height 10
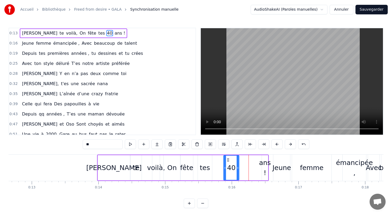
drag, startPoint x: 247, startPoint y: 159, endPoint x: 228, endPoint y: 159, distance: 19.7
click at [228, 159] on icon at bounding box center [228, 160] width 4 height 4
click at [263, 164] on div "ans !" at bounding box center [265, 168] width 12 height 20
click at [95, 144] on input "*****" at bounding box center [103, 145] width 40 height 10
drag, startPoint x: 263, startPoint y: 168, endPoint x: 259, endPoint y: 168, distance: 4.5
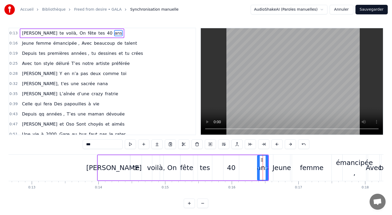
click at [259, 168] on icon at bounding box center [259, 168] width 2 height 4
type input "***"
drag, startPoint x: 261, startPoint y: 158, endPoint x: 247, endPoint y: 158, distance: 14.1
click at [247, 158] on icon at bounding box center [247, 160] width 4 height 4
click at [73, 38] on div "[PERSON_NAME] te voilà, On fête tes 40 ans" at bounding box center [72, 34] width 104 height 10
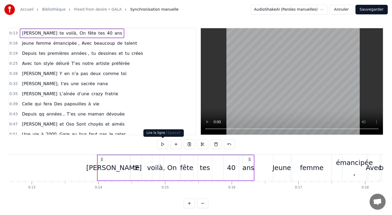
click at [163, 145] on button at bounding box center [162, 145] width 11 height 10
click at [161, 144] on button at bounding box center [162, 145] width 11 height 10
click at [254, 167] on div "[PERSON_NAME] te voilà, On fête tes 40 ans" at bounding box center [175, 168] width 157 height 26
click at [251, 167] on div "ans" at bounding box center [248, 168] width 12 height 10
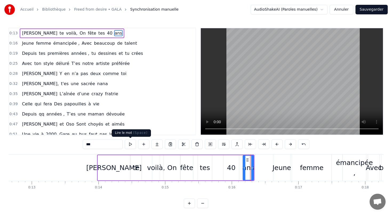
click at [131, 144] on button at bounding box center [130, 145] width 11 height 10
click at [102, 163] on div "[PERSON_NAME]" at bounding box center [113, 168] width 55 height 10
type input "*********"
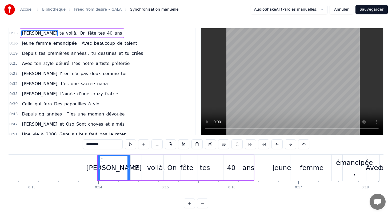
click at [134, 155] on div "[PERSON_NAME] te voilà, On fête tes 40 ans" at bounding box center [175, 168] width 157 height 26
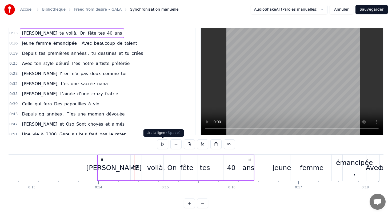
click at [164, 144] on button at bounding box center [162, 145] width 11 height 10
click at [250, 159] on icon at bounding box center [249, 160] width 4 height 4
click at [249, 159] on icon at bounding box center [249, 160] width 4 height 4
click at [253, 165] on div "ans" at bounding box center [248, 168] width 12 height 10
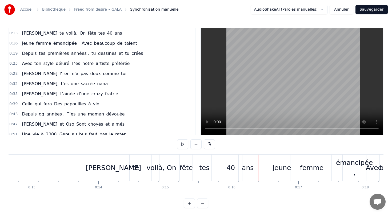
click at [250, 167] on div "ans" at bounding box center [248, 168] width 12 height 10
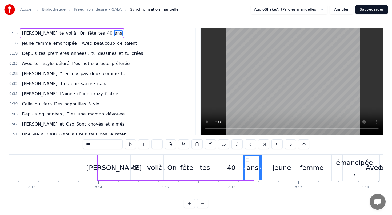
drag, startPoint x: 252, startPoint y: 168, endPoint x: 260, endPoint y: 168, distance: 8.3
click at [260, 168] on icon at bounding box center [260, 168] width 2 height 4
click at [138, 154] on div "0:13 [PERSON_NAME] te voilà, On fête tes 40 ans 0:16 Jeune femme émancipée , Av…" at bounding box center [196, 118] width 375 height 181
click at [123, 155] on div "[PERSON_NAME] te voilà, On fête tes 40 ans" at bounding box center [180, 168] width 166 height 26
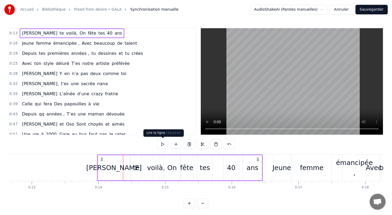
click at [163, 144] on button at bounding box center [162, 145] width 11 height 10
click at [258, 159] on icon at bounding box center [258, 160] width 4 height 4
click at [256, 158] on icon at bounding box center [258, 160] width 4 height 4
click at [258, 159] on icon at bounding box center [258, 160] width 4 height 4
click at [258, 160] on icon at bounding box center [258, 160] width 4 height 4
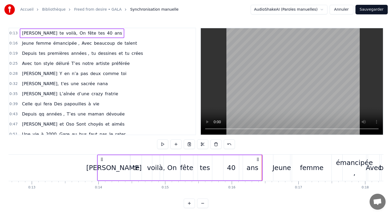
click at [252, 169] on div "ans" at bounding box center [253, 168] width 12 height 10
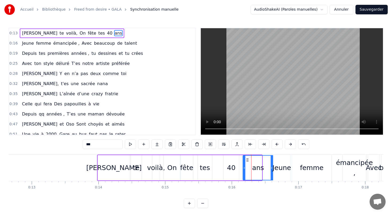
drag, startPoint x: 261, startPoint y: 167, endPoint x: 272, endPoint y: 167, distance: 10.9
click at [272, 168] on icon at bounding box center [272, 168] width 2 height 4
click at [74, 37] on div "[PERSON_NAME] te voilà, On fête tes 40 ans" at bounding box center [72, 34] width 104 height 10
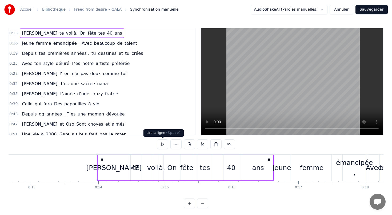
click at [163, 145] on button at bounding box center [162, 145] width 11 height 10
click at [114, 48] on div "Jeune femme émancipée , Avec beaucoup de talent" at bounding box center [79, 44] width 119 height 10
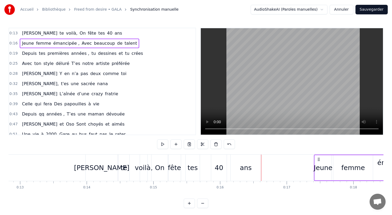
scroll to position [0, 861]
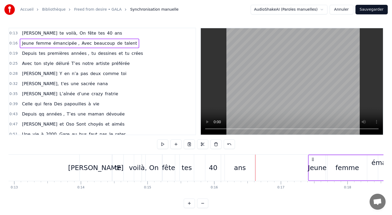
drag, startPoint x: 277, startPoint y: 159, endPoint x: 319, endPoint y: 160, distance: 41.6
click at [315, 160] on icon at bounding box center [313, 160] width 4 height 4
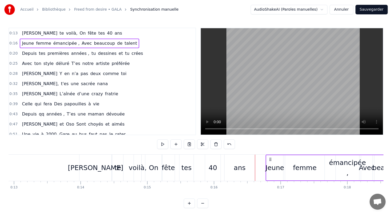
drag, startPoint x: 259, startPoint y: 159, endPoint x: 270, endPoint y: 160, distance: 11.3
click at [270, 160] on icon at bounding box center [270, 160] width 4 height 4
click at [106, 171] on div "[PERSON_NAME]" at bounding box center [95, 168] width 55 height 10
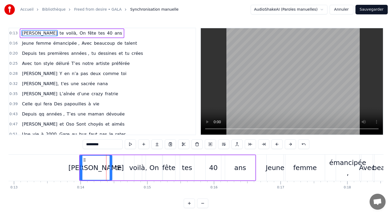
click at [118, 168] on div "te" at bounding box center [118, 168] width 7 height 10
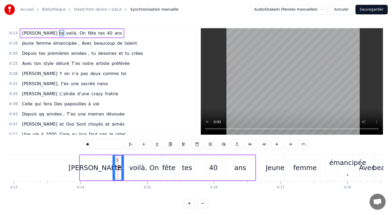
click at [137, 170] on div "voilà," at bounding box center [138, 168] width 18 height 10
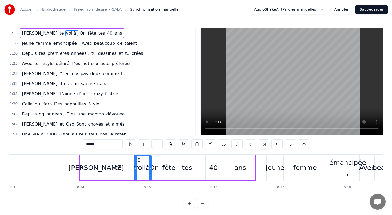
drag, startPoint x: 141, startPoint y: 167, endPoint x: 150, endPoint y: 166, distance: 9.1
click at [150, 167] on icon at bounding box center [150, 168] width 2 height 4
drag, startPoint x: 135, startPoint y: 167, endPoint x: 128, endPoint y: 167, distance: 6.4
click at [128, 167] on icon at bounding box center [129, 168] width 2 height 4
click at [158, 169] on div "On" at bounding box center [154, 168] width 10 height 10
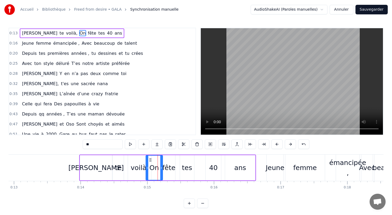
click at [269, 167] on div "Jeune" at bounding box center [275, 168] width 19 height 10
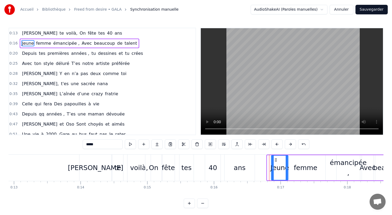
drag, startPoint x: 271, startPoint y: 161, endPoint x: 275, endPoint y: 161, distance: 4.3
click at [275, 161] on icon at bounding box center [276, 160] width 4 height 4
click at [114, 33] on span "ans" at bounding box center [118, 33] width 9 height 6
type input "***"
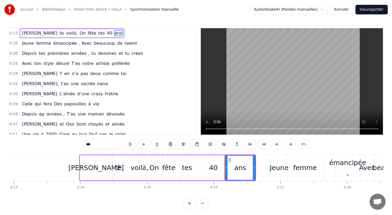
click at [78, 37] on div "[PERSON_NAME] te voilà, On fête tes 40 ans" at bounding box center [72, 34] width 104 height 10
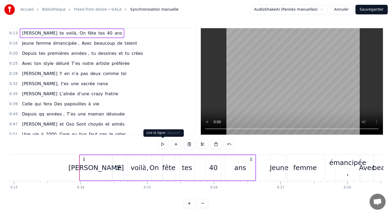
click at [163, 144] on button at bounding box center [162, 145] width 11 height 10
click at [252, 159] on circle at bounding box center [252, 159] width 0 height 0
click at [251, 159] on icon at bounding box center [251, 160] width 4 height 4
click at [239, 170] on div "ans" at bounding box center [240, 168] width 12 height 10
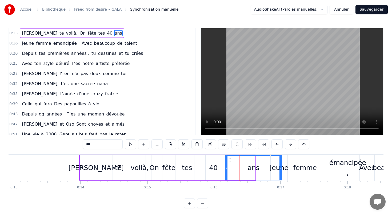
drag, startPoint x: 254, startPoint y: 168, endPoint x: 281, endPoint y: 170, distance: 26.7
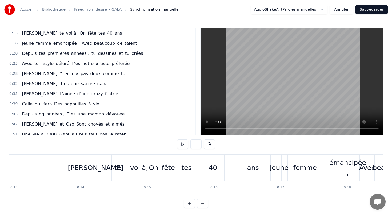
click at [73, 38] on div "[PERSON_NAME] te voilà, On fête tes 40 ans" at bounding box center [72, 34] width 104 height 10
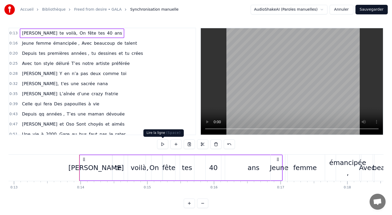
click at [162, 143] on button at bounding box center [162, 145] width 11 height 10
click at [286, 173] on div "femme" at bounding box center [304, 168] width 39 height 26
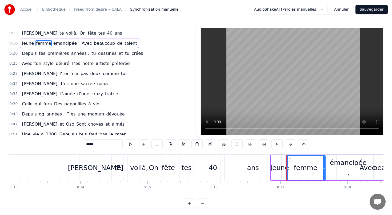
click at [82, 39] on div "Jeune femme émancipée , Avec beaucoup de talent" at bounding box center [79, 44] width 119 height 10
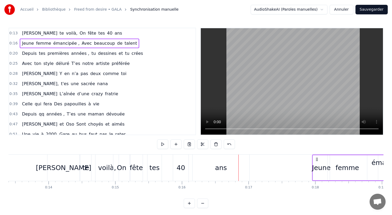
scroll to position [0, 895]
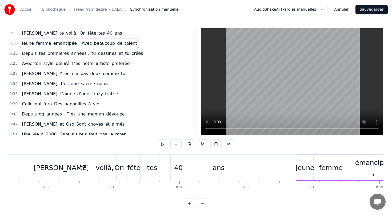
drag, startPoint x: 275, startPoint y: 158, endPoint x: 300, endPoint y: 154, distance: 25.8
click at [300, 154] on div "0:13 [PERSON_NAME] te voilà, On fête tes 40 ans 0:16 Jeune femme émancipée , Av…" at bounding box center [196, 118] width 375 height 181
drag, startPoint x: 240, startPoint y: 158, endPoint x: 290, endPoint y: 156, distance: 49.6
click at [290, 156] on div "Jeune femme émancipée , Avec beaucoup de talent" at bounding box center [381, 168] width 192 height 26
drag, startPoint x: 290, startPoint y: 158, endPoint x: 298, endPoint y: 158, distance: 7.7
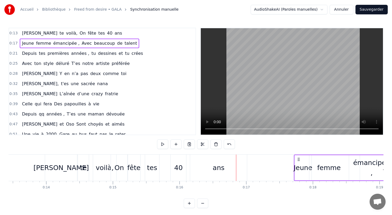
click at [298, 158] on icon at bounding box center [298, 160] width 4 height 4
click at [77, 34] on div "[PERSON_NAME] te voilà, On fête tes 40 ans" at bounding box center [72, 34] width 104 height 10
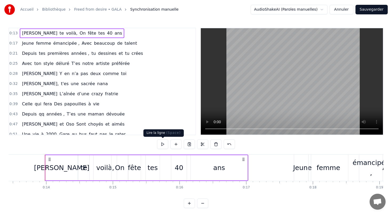
click at [163, 145] on button at bounding box center [162, 145] width 11 height 10
click at [244, 161] on circle at bounding box center [244, 161] width 0 height 0
click at [67, 168] on div "[PERSON_NAME]" at bounding box center [61, 168] width 55 height 10
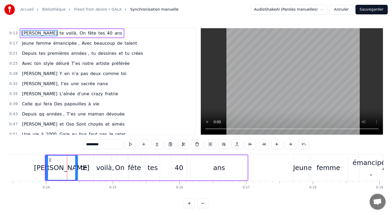
drag, startPoint x: 180, startPoint y: 165, endPoint x: 186, endPoint y: 165, distance: 5.9
click at [186, 165] on div "40" at bounding box center [179, 167] width 16 height 25
type input "**"
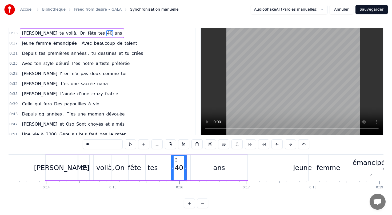
drag, startPoint x: 177, startPoint y: 166, endPoint x: 195, endPoint y: 166, distance: 18.1
click at [195, 166] on div "[PERSON_NAME] te voilà, On fête tes 40 ans" at bounding box center [146, 168] width 203 height 26
click at [201, 168] on div "ans" at bounding box center [219, 167] width 57 height 25
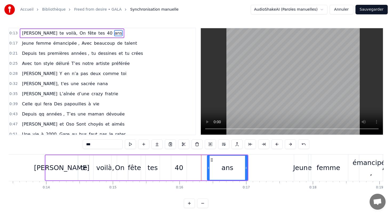
drag, startPoint x: 192, startPoint y: 168, endPoint x: 207, endPoint y: 168, distance: 15.7
click at [208, 168] on icon at bounding box center [208, 168] width 2 height 4
click at [180, 168] on div "40" at bounding box center [179, 168] width 9 height 10
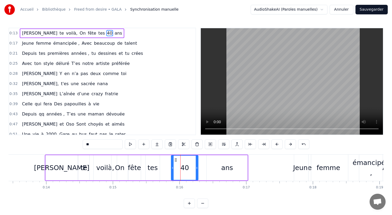
drag, startPoint x: 185, startPoint y: 168, endPoint x: 196, endPoint y: 168, distance: 11.2
click at [196, 168] on icon at bounding box center [197, 168] width 2 height 4
drag, startPoint x: 175, startPoint y: 159, endPoint x: 187, endPoint y: 159, distance: 12.5
click at [187, 159] on icon at bounding box center [188, 160] width 4 height 4
click at [151, 168] on div "tes" at bounding box center [152, 168] width 10 height 10
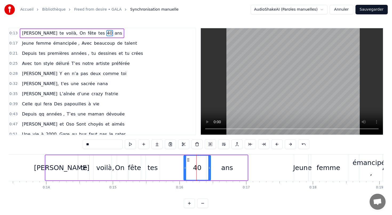
type input "***"
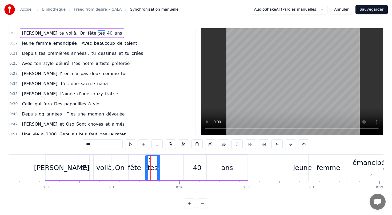
drag, startPoint x: 150, startPoint y: 160, endPoint x: 170, endPoint y: 160, distance: 20.0
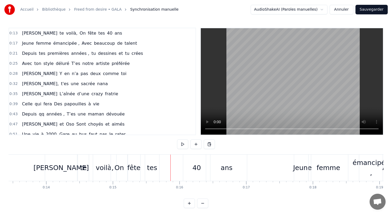
click at [148, 160] on div "tes" at bounding box center [152, 168] width 14 height 26
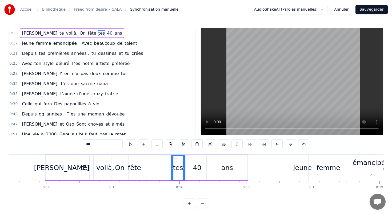
drag, startPoint x: 150, startPoint y: 159, endPoint x: 175, endPoint y: 160, distance: 25.3
click at [175, 160] on icon at bounding box center [175, 160] width 4 height 4
click at [136, 168] on div "fête" at bounding box center [134, 168] width 13 height 10
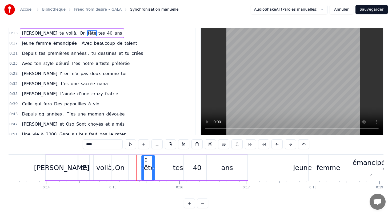
drag, startPoint x: 133, startPoint y: 160, endPoint x: 146, endPoint y: 160, distance: 13.6
click at [147, 160] on circle at bounding box center [147, 160] width 0 height 0
click at [119, 164] on div "On" at bounding box center [120, 168] width 10 height 10
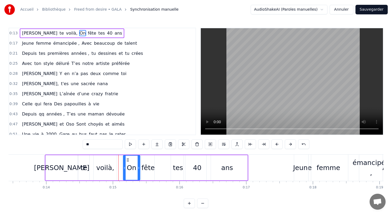
drag, startPoint x: 115, startPoint y: 159, endPoint x: 127, endPoint y: 160, distance: 11.8
click at [127, 160] on icon at bounding box center [128, 160] width 4 height 4
click at [99, 167] on div "voilà," at bounding box center [105, 168] width 18 height 10
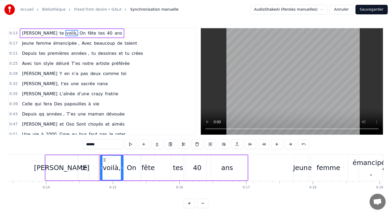
drag, startPoint x: 98, startPoint y: 159, endPoint x: 104, endPoint y: 159, distance: 6.4
click at [104, 159] on circle at bounding box center [104, 159] width 0 height 0
click at [66, 170] on div "[PERSON_NAME]" at bounding box center [61, 168] width 55 height 10
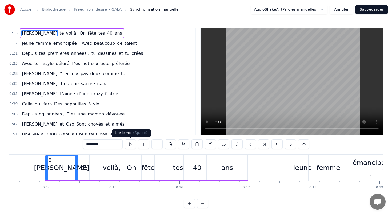
click at [131, 145] on button at bounding box center [130, 145] width 11 height 10
click at [68, 165] on div "[PERSON_NAME]" at bounding box center [61, 168] width 55 height 10
click at [84, 167] on div "te" at bounding box center [84, 168] width 7 height 10
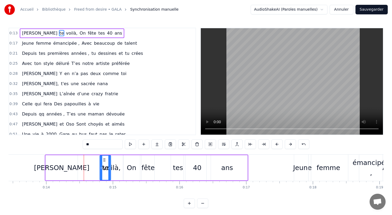
drag, startPoint x: 83, startPoint y: 160, endPoint x: 104, endPoint y: 161, distance: 21.4
click at [104, 161] on icon at bounding box center [104, 160] width 4 height 4
click at [71, 166] on div "[PERSON_NAME]" at bounding box center [61, 168] width 55 height 10
type input "*********"
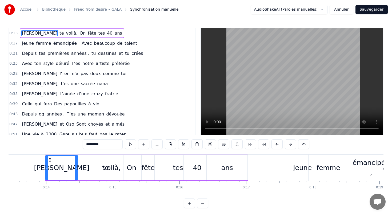
click at [80, 168] on div "[PERSON_NAME] te voilà, On fête tes 40 ans" at bounding box center [146, 168] width 203 height 26
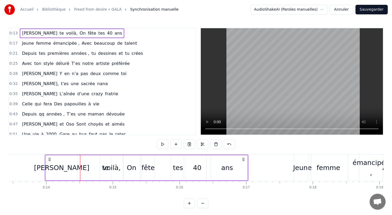
click at [74, 168] on div "[PERSON_NAME]" at bounding box center [61, 168] width 55 height 10
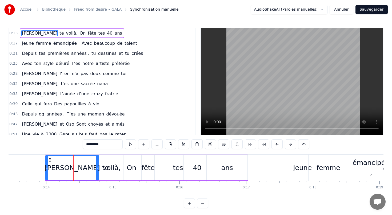
drag, startPoint x: 77, startPoint y: 169, endPoint x: 97, endPoint y: 170, distance: 20.3
click at [97, 171] on div at bounding box center [97, 168] width 2 height 24
click at [131, 145] on button at bounding box center [130, 145] width 11 height 10
drag, startPoint x: 232, startPoint y: 168, endPoint x: 236, endPoint y: 168, distance: 4.8
click at [236, 168] on div "ans" at bounding box center [227, 167] width 41 height 25
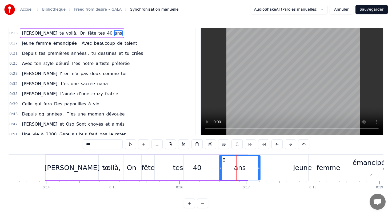
drag, startPoint x: 210, startPoint y: 160, endPoint x: 223, endPoint y: 161, distance: 12.8
click at [223, 161] on icon at bounding box center [224, 160] width 4 height 4
click at [194, 168] on div "40" at bounding box center [197, 168] width 9 height 10
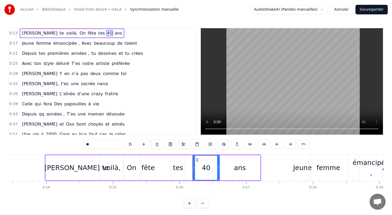
drag, startPoint x: 188, startPoint y: 159, endPoint x: 196, endPoint y: 159, distance: 8.8
click at [196, 159] on icon at bounding box center [197, 160] width 4 height 4
click at [175, 163] on div "tes" at bounding box center [178, 168] width 10 height 10
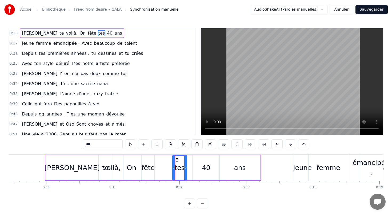
click at [176, 159] on circle at bounding box center [176, 159] width 0 height 0
click at [150, 164] on div "fête" at bounding box center [148, 168] width 13 height 10
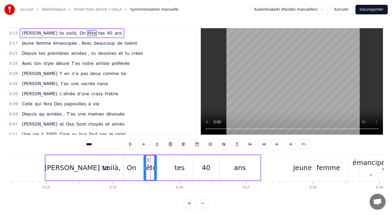
click at [149, 159] on circle at bounding box center [149, 159] width 0 height 0
click at [131, 163] on div "On" at bounding box center [131, 167] width 17 height 25
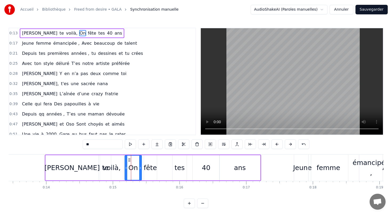
click at [129, 159] on icon at bounding box center [129, 160] width 4 height 4
click at [114, 168] on div "voilà," at bounding box center [112, 168] width 18 height 10
drag, startPoint x: 104, startPoint y: 160, endPoint x: 112, endPoint y: 160, distance: 7.5
click at [112, 160] on icon at bounding box center [112, 160] width 4 height 4
click at [106, 167] on div "te" at bounding box center [105, 168] width 7 height 10
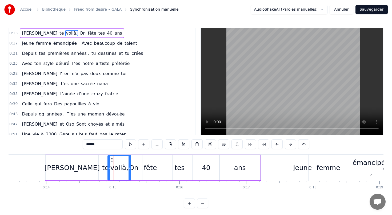
type input "**"
click at [89, 38] on div "[PERSON_NAME] te voilà, On fête tes 40 ans" at bounding box center [72, 34] width 104 height 10
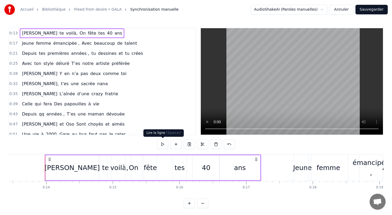
click at [161, 144] on button at bounding box center [162, 145] width 11 height 10
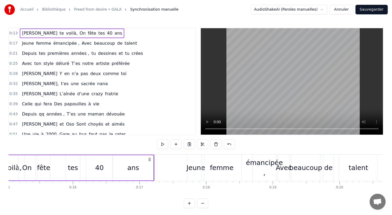
scroll to position [0, 1003]
click at [254, 165] on div "émancipée ," at bounding box center [263, 168] width 37 height 20
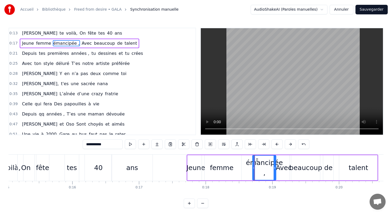
click at [110, 145] on input "**********" at bounding box center [103, 145] width 40 height 10
type input "*********"
click at [113, 39] on div "Jeune femme émancipée Avec beaucoup de talent" at bounding box center [78, 44] width 116 height 10
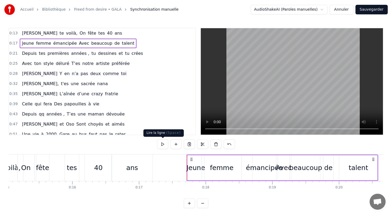
click at [162, 144] on button at bounding box center [162, 145] width 11 height 10
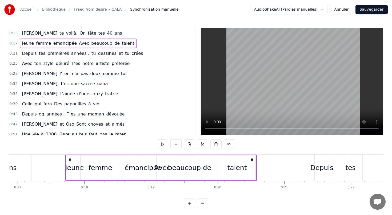
scroll to position [0, 1116]
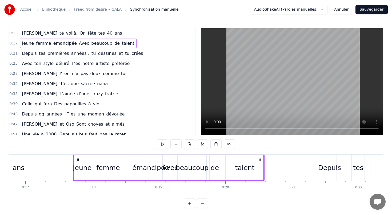
click at [147, 167] on div "émancipée" at bounding box center [150, 168] width 37 height 10
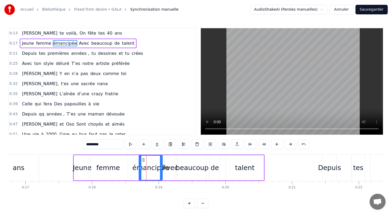
click at [84, 170] on div "Jeune" at bounding box center [82, 168] width 19 height 10
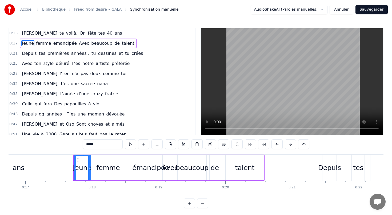
click at [101, 169] on div "femme" at bounding box center [107, 168] width 23 height 10
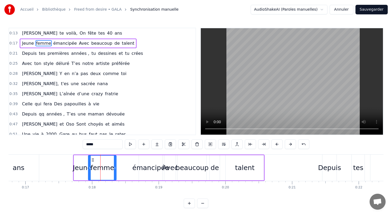
drag, startPoint x: 126, startPoint y: 167, endPoint x: 115, endPoint y: 167, distance: 11.5
click at [115, 167] on icon at bounding box center [115, 168] width 2 height 4
click at [135, 170] on div "émancipée" at bounding box center [150, 168] width 37 height 10
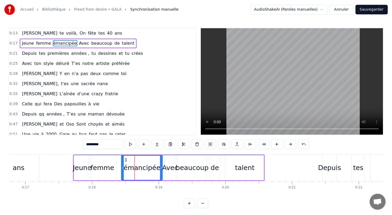
drag, startPoint x: 139, startPoint y: 167, endPoint x: 122, endPoint y: 167, distance: 17.6
click at [122, 167] on icon at bounding box center [123, 168] width 2 height 4
click at [170, 168] on div "Avec" at bounding box center [170, 168] width 16 height 10
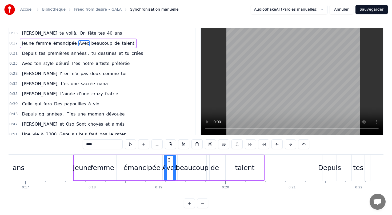
click at [195, 170] on div "beaucoup" at bounding box center [192, 168] width 33 height 10
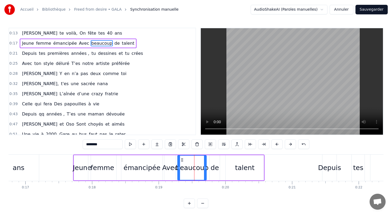
click at [122, 155] on div "émancipée" at bounding box center [142, 167] width 42 height 25
type input "*********"
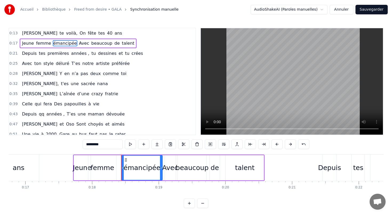
click at [114, 154] on div "0:13 [PERSON_NAME] te voilà, On fête tes 40 ans 0:17 Jeune femme émancipée Avec…" at bounding box center [196, 118] width 375 height 181
click at [78, 155] on div "Jeune femme émancipée Avec beaucoup de talent" at bounding box center [169, 168] width 192 height 26
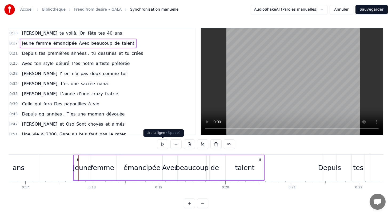
click at [163, 144] on button at bounding box center [162, 145] width 11 height 10
click at [163, 145] on button at bounding box center [162, 145] width 11 height 10
click at [260, 159] on circle at bounding box center [260, 158] width 0 height 0
click at [259, 160] on icon at bounding box center [260, 160] width 4 height 4
click at [245, 173] on div "talent" at bounding box center [245, 167] width 38 height 25
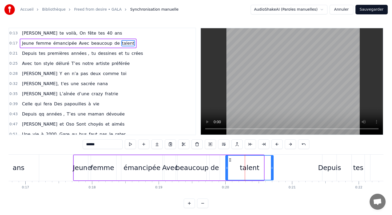
drag, startPoint x: 262, startPoint y: 169, endPoint x: 271, endPoint y: 168, distance: 8.3
click at [271, 168] on icon at bounding box center [272, 168] width 2 height 4
click at [76, 171] on div "Jeune" at bounding box center [82, 168] width 19 height 10
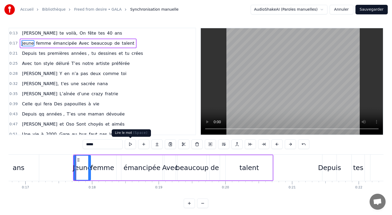
click at [129, 145] on button at bounding box center [130, 145] width 11 height 10
click at [114, 165] on div "femme" at bounding box center [102, 167] width 28 height 25
click at [130, 144] on button at bounding box center [130, 145] width 11 height 10
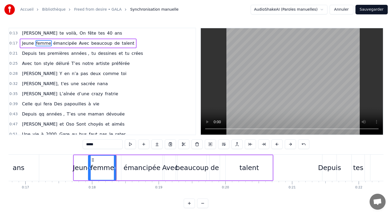
click at [134, 170] on div "émancipée" at bounding box center [141, 168] width 37 height 10
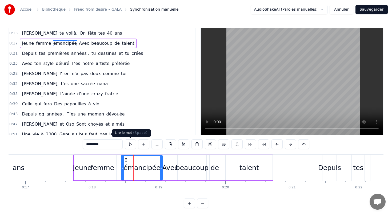
click at [130, 144] on button at bounding box center [130, 145] width 11 height 10
drag, startPoint x: 162, startPoint y: 168, endPoint x: 167, endPoint y: 168, distance: 5.6
click at [167, 168] on icon at bounding box center [167, 168] width 2 height 4
click at [134, 144] on button at bounding box center [130, 145] width 11 height 10
click at [172, 171] on div "Avec" at bounding box center [170, 168] width 16 height 10
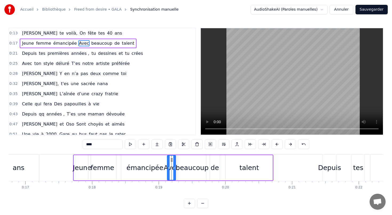
drag, startPoint x: 166, startPoint y: 168, endPoint x: 168, endPoint y: 168, distance: 2.9
click at [168, 168] on icon at bounding box center [168, 168] width 2 height 4
click at [129, 144] on button at bounding box center [130, 145] width 11 height 10
click at [196, 171] on div "beaucoup" at bounding box center [192, 168] width 33 height 10
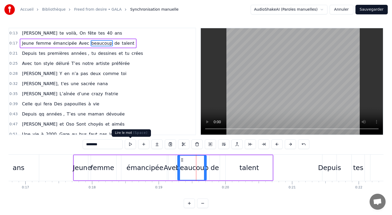
click at [131, 145] on button at bounding box center [130, 145] width 11 height 10
click at [215, 170] on div "de" at bounding box center [215, 168] width 8 height 10
type input "**"
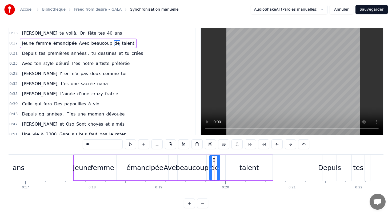
click at [90, 39] on div "Jeune femme émancipée Avec beaucoup de talent" at bounding box center [78, 44] width 116 height 10
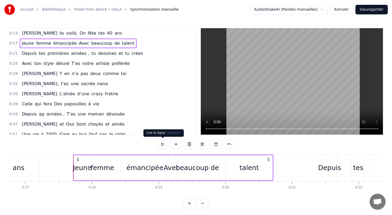
click at [163, 144] on button at bounding box center [162, 145] width 11 height 10
click at [267, 158] on icon at bounding box center [268, 160] width 4 height 4
click at [255, 169] on div "talent" at bounding box center [248, 168] width 19 height 10
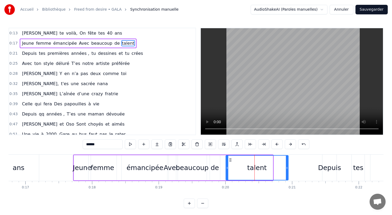
drag, startPoint x: 272, startPoint y: 167, endPoint x: 287, endPoint y: 168, distance: 15.5
click at [287, 168] on icon at bounding box center [287, 168] width 2 height 4
click at [100, 48] on div "Jeune femme émancipée Avec beaucoup de talent" at bounding box center [78, 44] width 116 height 10
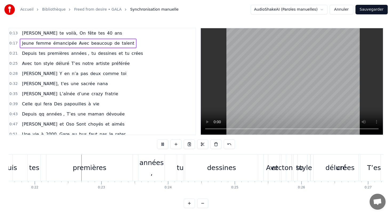
scroll to position [0, 1449]
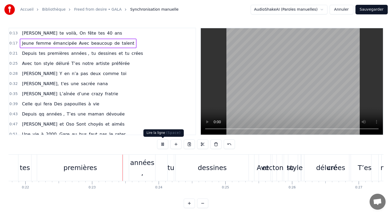
click at [161, 144] on button at bounding box center [162, 145] width 11 height 10
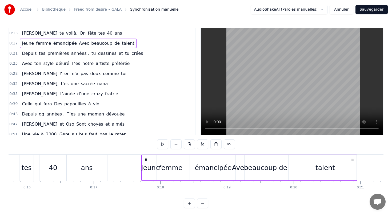
scroll to position [0, 1046]
click at [151, 163] on div "Jeune" at bounding box center [152, 167] width 17 height 25
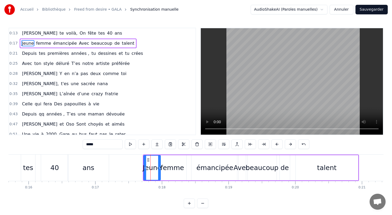
click at [179, 164] on div "femme" at bounding box center [171, 168] width 23 height 10
click at [227, 160] on div "émancipée" at bounding box center [214, 167] width 47 height 25
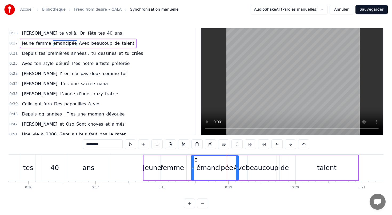
click at [265, 163] on div "beaucoup" at bounding box center [262, 167] width 29 height 25
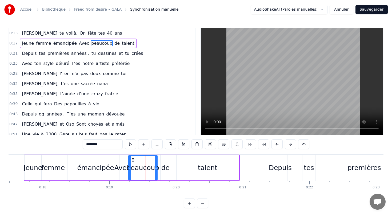
scroll to position [0, 1167]
click at [131, 57] on span "crées" at bounding box center [137, 53] width 13 height 6
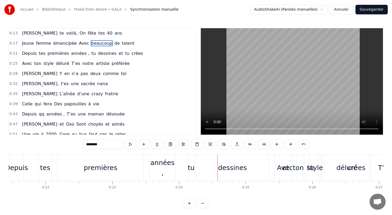
scroll to position [0, 1416]
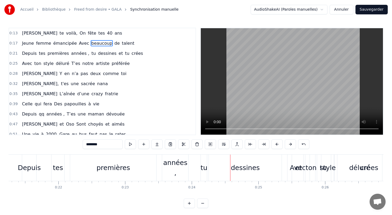
click at [113, 180] on div "premières" at bounding box center [113, 168] width 86 height 26
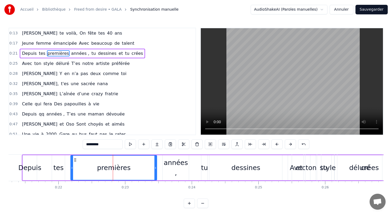
click at [169, 171] on div "années ," at bounding box center [176, 168] width 26 height 20
type input "********"
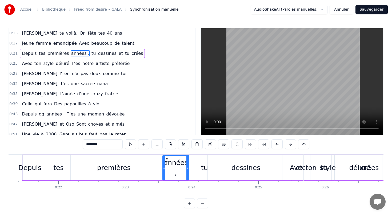
click at [131, 58] on div "Depuis tes premières années , tu dessines et tu crées" at bounding box center [82, 54] width 125 height 10
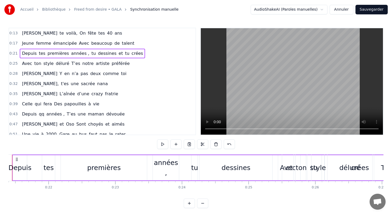
scroll to position [0, 1432]
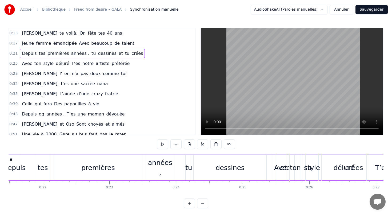
click at [121, 43] on span "talent" at bounding box center [128, 43] width 14 height 6
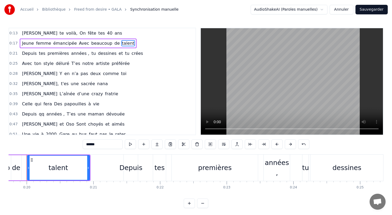
scroll to position [0, 1306]
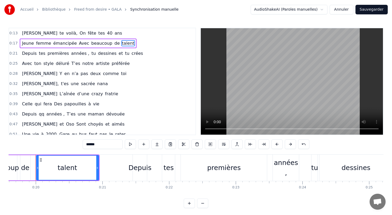
click at [91, 56] on span "tu" at bounding box center [93, 53] width 5 height 6
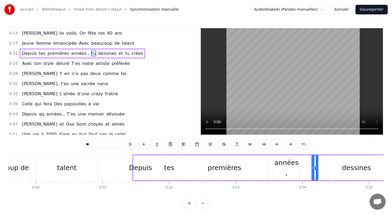
click at [145, 158] on div "Depuis" at bounding box center [140, 167] width 14 height 25
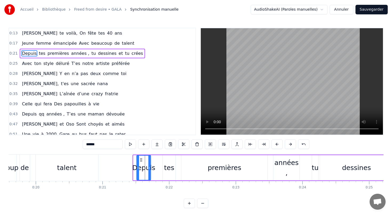
drag, startPoint x: 138, startPoint y: 159, endPoint x: 141, endPoint y: 159, distance: 3.2
click at [141, 159] on icon at bounding box center [141, 160] width 4 height 4
click at [226, 169] on div "premières" at bounding box center [225, 168] width 34 height 10
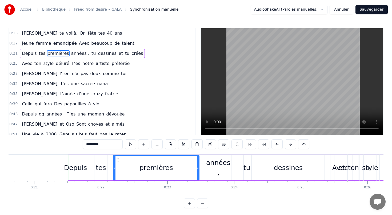
scroll to position [0, 1386]
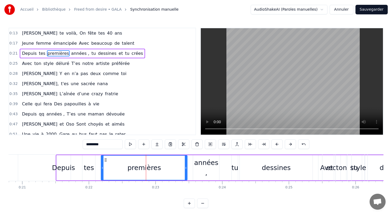
click at [232, 168] on div "tu" at bounding box center [234, 168] width 7 height 10
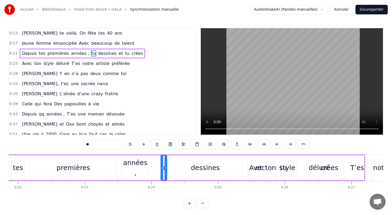
scroll to position [0, 1462]
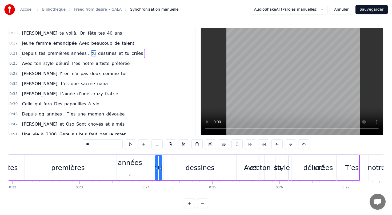
click at [111, 65] on span "préférée" at bounding box center [120, 64] width 19 height 6
type input "********"
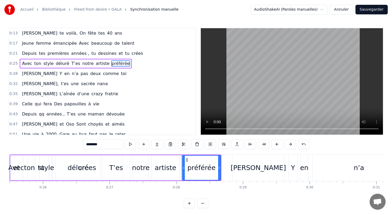
scroll to position [0, 1663]
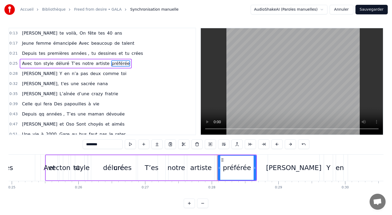
click at [25, 68] on div "Avec ton style déluré T’es notre artiste préférée" at bounding box center [76, 64] width 112 height 10
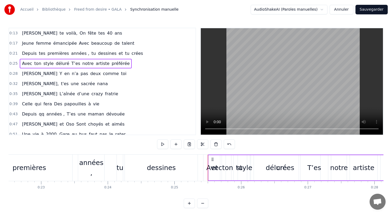
scroll to position [0, 1502]
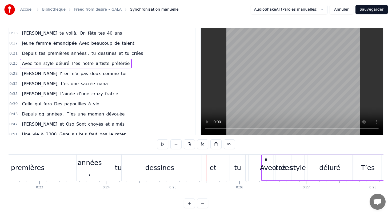
drag, startPoint x: 211, startPoint y: 160, endPoint x: 266, endPoint y: 165, distance: 55.2
click at [266, 165] on div "Avec ton style déluré T’es notre artiste préférée" at bounding box center [367, 168] width 212 height 26
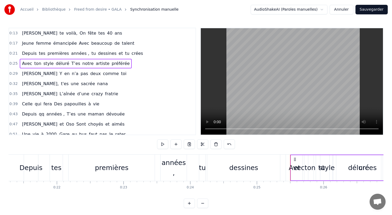
scroll to position [0, 1421]
click at [198, 164] on div "tu" at bounding box center [199, 168] width 7 height 10
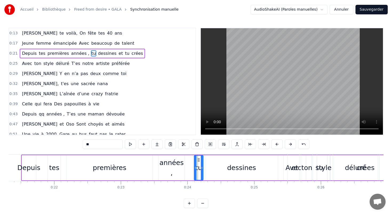
drag, startPoint x: 198, startPoint y: 168, endPoint x: 195, endPoint y: 168, distance: 2.9
click at [195, 168] on icon at bounding box center [195, 168] width 2 height 4
click at [196, 161] on icon at bounding box center [197, 160] width 4 height 4
click at [240, 170] on div "dessines" at bounding box center [241, 168] width 29 height 10
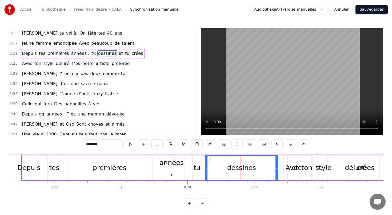
click at [209, 160] on icon at bounding box center [209, 160] width 4 height 4
drag, startPoint x: 276, startPoint y: 169, endPoint x: 251, endPoint y: 167, distance: 25.4
click at [251, 167] on icon at bounding box center [251, 168] width 2 height 4
click at [118, 54] on span "et" at bounding box center [120, 53] width 5 height 6
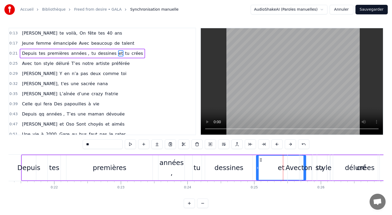
drag, startPoint x: 285, startPoint y: 174, endPoint x: 258, endPoint y: 172, distance: 27.6
click at [258, 172] on div at bounding box center [257, 168] width 2 height 24
click at [261, 159] on circle at bounding box center [261, 159] width 0 height 0
click at [258, 171] on div at bounding box center [257, 168] width 2 height 24
click at [273, 168] on div "et" at bounding box center [280, 168] width 49 height 24
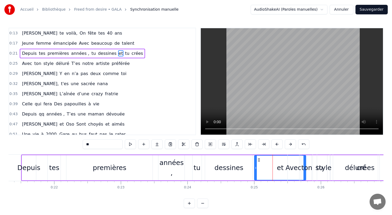
click at [256, 169] on icon at bounding box center [256, 168] width 2 height 4
click at [304, 178] on div "ton" at bounding box center [306, 168] width 11 height 26
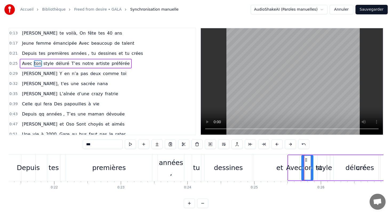
click at [267, 169] on div "et" at bounding box center [279, 168] width 51 height 26
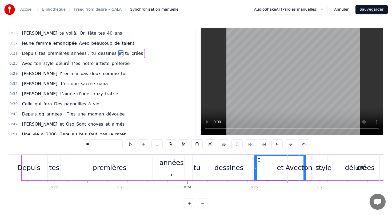
click at [98, 64] on span "artiste" at bounding box center [102, 64] width 15 height 6
type input "*******"
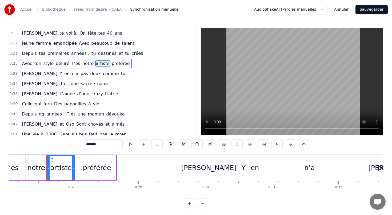
click at [113, 67] on div "Avec ton style déluré T’es notre artiste préférée" at bounding box center [76, 64] width 112 height 10
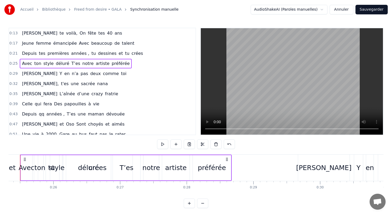
scroll to position [0, 1673]
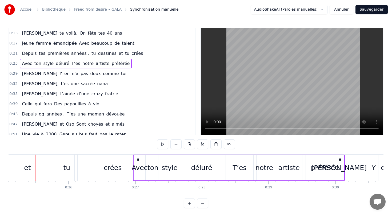
drag, startPoint x: 40, startPoint y: 158, endPoint x: 138, endPoint y: 162, distance: 97.9
click at [138, 162] on icon at bounding box center [138, 160] width 4 height 4
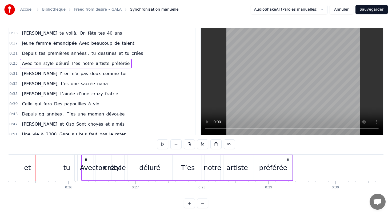
drag, startPoint x: 39, startPoint y: 159, endPoint x: 85, endPoint y: 159, distance: 46.1
click at [85, 159] on icon at bounding box center [86, 160] width 4 height 4
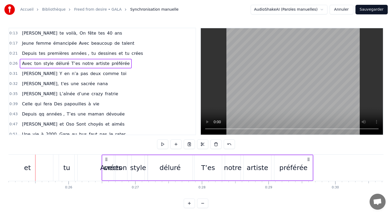
drag, startPoint x: 85, startPoint y: 159, endPoint x: 107, endPoint y: 159, distance: 22.1
click at [107, 159] on icon at bounding box center [106, 160] width 4 height 4
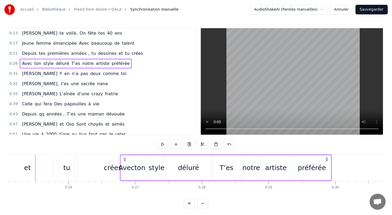
drag, startPoint x: 107, startPoint y: 159, endPoint x: 124, endPoint y: 161, distance: 17.1
click at [124, 161] on icon at bounding box center [125, 160] width 4 height 4
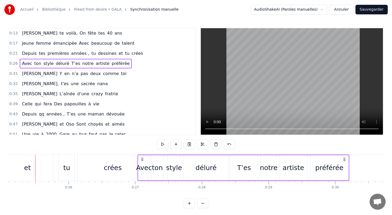
drag, startPoint x: 124, startPoint y: 161, endPoint x: 141, endPoint y: 161, distance: 17.1
click at [141, 161] on icon at bounding box center [142, 160] width 4 height 4
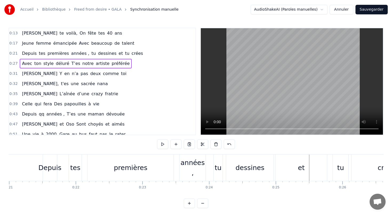
scroll to position [0, 1357]
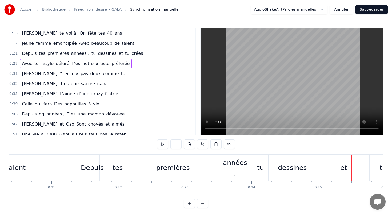
click at [64, 49] on div "Depuis tes premières années , tu dessines et tu crées" at bounding box center [82, 54] width 125 height 10
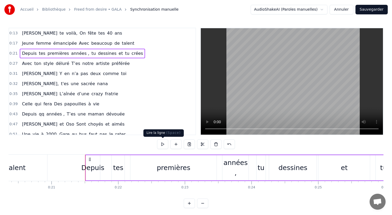
click at [162, 144] on button at bounding box center [162, 145] width 11 height 10
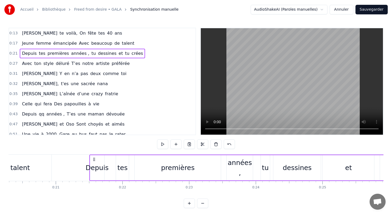
scroll to position [0, 1352]
click at [164, 144] on button at bounding box center [162, 145] width 11 height 10
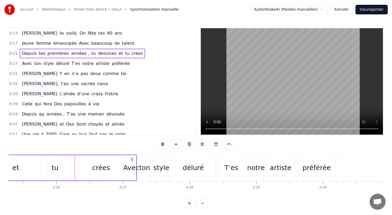
scroll to position [0, 1685]
click at [164, 145] on button at bounding box center [162, 145] width 11 height 10
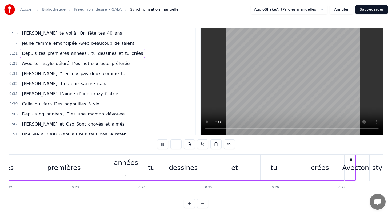
scroll to position [0, 1455]
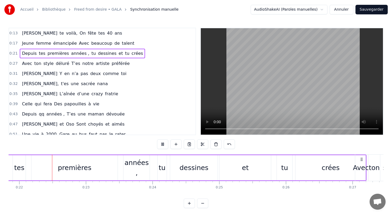
click at [164, 145] on button at bounding box center [162, 145] width 11 height 10
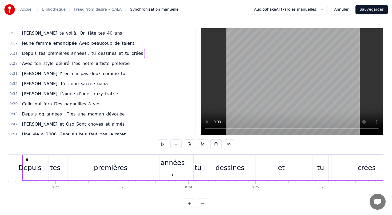
scroll to position [0, 1418]
click at [112, 168] on div "premières" at bounding box center [112, 168] width 34 height 10
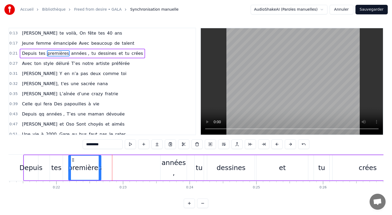
drag, startPoint x: 153, startPoint y: 168, endPoint x: 99, endPoint y: 165, distance: 53.7
click at [99, 165] on div at bounding box center [100, 168] width 2 height 24
drag, startPoint x: 168, startPoint y: 170, endPoint x: 151, endPoint y: 168, distance: 18.0
click at [150, 168] on div "Depuis tes premières années , tu dessines et tu crées" at bounding box center [213, 168] width 380 height 26
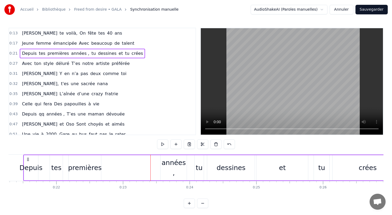
click at [175, 172] on div "années ," at bounding box center [173, 168] width 26 height 20
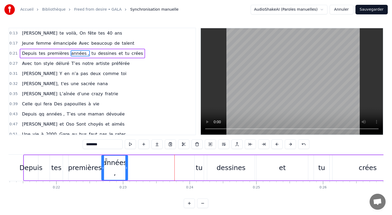
drag, startPoint x: 165, startPoint y: 159, endPoint x: 106, endPoint y: 160, distance: 58.9
click at [106, 160] on icon at bounding box center [106, 160] width 4 height 4
drag, startPoint x: 199, startPoint y: 168, endPoint x: 174, endPoint y: 164, distance: 25.4
click at [174, 164] on div "Depuis tes premières années , tu dessines et tu crées" at bounding box center [213, 168] width 380 height 26
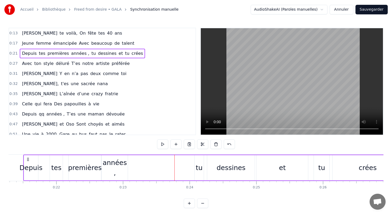
drag, startPoint x: 198, startPoint y: 167, endPoint x: 177, endPoint y: 167, distance: 21.1
click at [177, 167] on div "Depuis tes premières années , tu dessines et tu crées" at bounding box center [213, 168] width 380 height 26
click at [199, 168] on div "tu" at bounding box center [199, 168] width 7 height 10
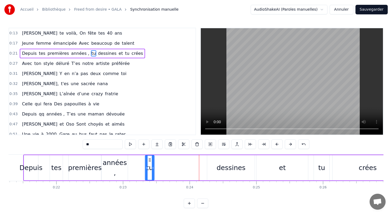
drag, startPoint x: 198, startPoint y: 159, endPoint x: 149, endPoint y: 159, distance: 49.3
click at [149, 159] on icon at bounding box center [149, 160] width 4 height 4
click at [225, 169] on div "dessines" at bounding box center [230, 168] width 29 height 10
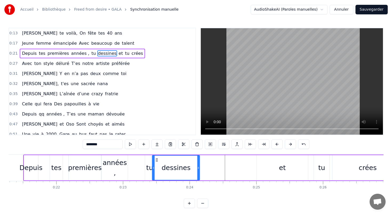
drag, startPoint x: 212, startPoint y: 159, endPoint x: 157, endPoint y: 159, distance: 54.6
click at [157, 159] on icon at bounding box center [157, 160] width 4 height 4
click at [281, 170] on div "et" at bounding box center [282, 168] width 7 height 10
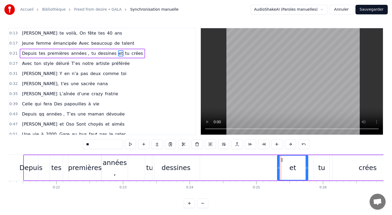
drag, startPoint x: 258, startPoint y: 169, endPoint x: 279, endPoint y: 170, distance: 20.8
click at [279, 170] on icon at bounding box center [279, 168] width 2 height 4
drag, startPoint x: 306, startPoint y: 168, endPoint x: 292, endPoint y: 168, distance: 14.4
click at [292, 168] on icon at bounding box center [292, 168] width 2 height 4
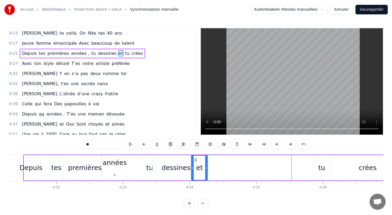
drag, startPoint x: 282, startPoint y: 160, endPoint x: 196, endPoint y: 162, distance: 86.1
click at [196, 162] on icon at bounding box center [196, 160] width 4 height 4
click at [322, 169] on div "tu" at bounding box center [321, 168] width 7 height 10
drag, startPoint x: 317, startPoint y: 160, endPoint x: 207, endPoint y: 164, distance: 110.2
click at [207, 164] on div "tu" at bounding box center [211, 168] width 15 height 24
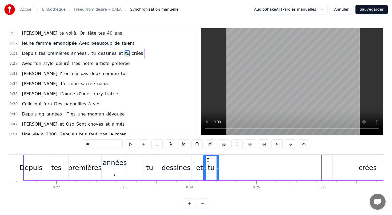
click at [359, 172] on div "crées" at bounding box center [367, 167] width 70 height 25
type input "*****"
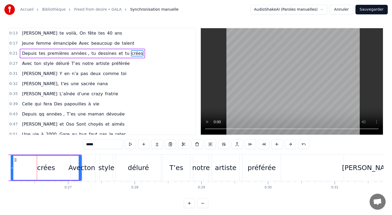
scroll to position [0, 1742]
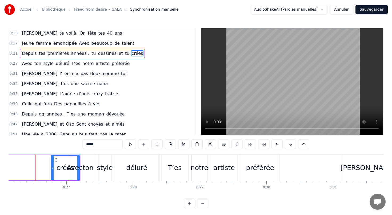
drag, startPoint x: 11, startPoint y: 167, endPoint x: 53, endPoint y: 167, distance: 42.4
click at [53, 167] on circle at bounding box center [53, 167] width 0 height 0
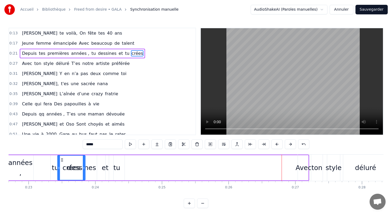
scroll to position [0, 1510]
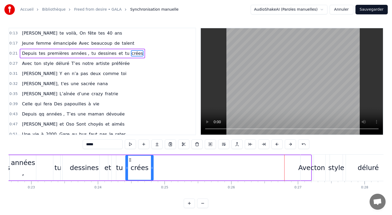
drag, startPoint x: 57, startPoint y: 160, endPoint x: 130, endPoint y: 164, distance: 73.2
click at [131, 164] on div "crées" at bounding box center [139, 168] width 27 height 24
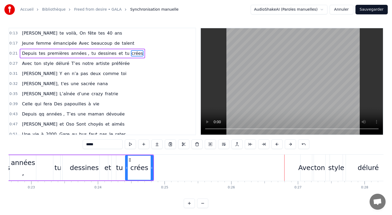
click at [82, 50] on div "Depuis tes premières années , tu dessines et tu crées" at bounding box center [82, 54] width 125 height 10
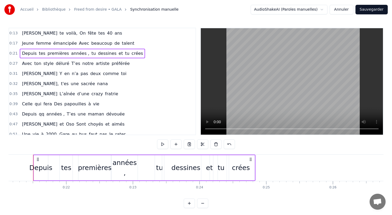
scroll to position [0, 1406]
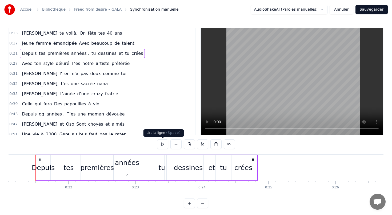
click at [163, 146] on button at bounding box center [162, 145] width 11 height 10
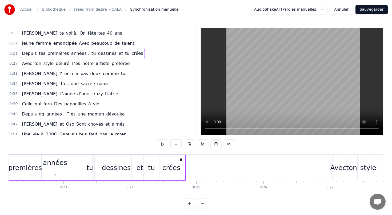
scroll to position [0, 1528]
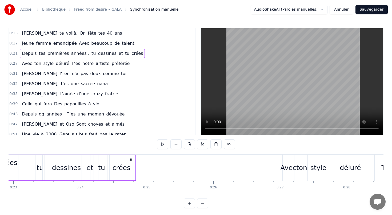
click at [96, 67] on div "Avec ton style déluré T’es notre artiste préférée" at bounding box center [76, 64] width 112 height 10
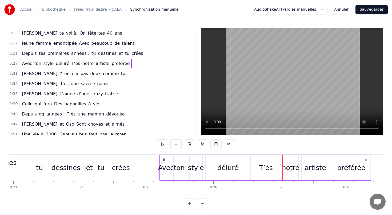
drag, startPoint x: 287, startPoint y: 158, endPoint x: 164, endPoint y: 162, distance: 122.9
click at [164, 162] on icon at bounding box center [164, 160] width 4 height 4
click at [162, 144] on button at bounding box center [162, 145] width 11 height 10
click at [233, 168] on div "déluré" at bounding box center [227, 168] width 21 height 10
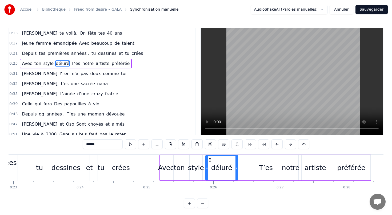
drag, startPoint x: 248, startPoint y: 168, endPoint x: 236, endPoint y: 167, distance: 12.5
click at [236, 167] on icon at bounding box center [236, 168] width 2 height 4
click at [268, 167] on div "T’es" at bounding box center [266, 168] width 14 height 10
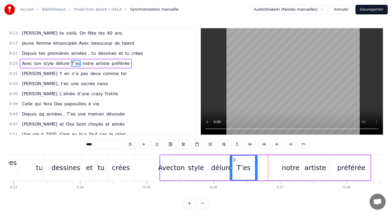
drag, startPoint x: 256, startPoint y: 160, endPoint x: 234, endPoint y: 162, distance: 22.2
click at [234, 162] on icon at bounding box center [234, 160] width 4 height 4
click at [292, 164] on div "notre" at bounding box center [291, 168] width 18 height 10
type input "*****"
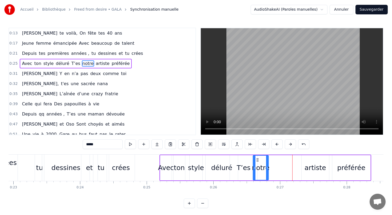
drag, startPoint x: 287, startPoint y: 159, endPoint x: 257, endPoint y: 158, distance: 29.9
click at [257, 158] on div "notre" at bounding box center [260, 168] width 15 height 24
click at [182, 155] on div "Avec ton style déluré T’es notre artiste préférée" at bounding box center [265, 168] width 212 height 26
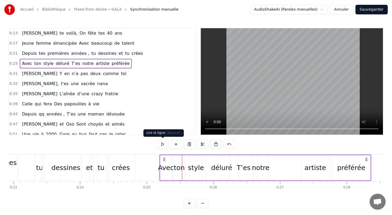
click at [162, 144] on button at bounding box center [162, 145] width 11 height 10
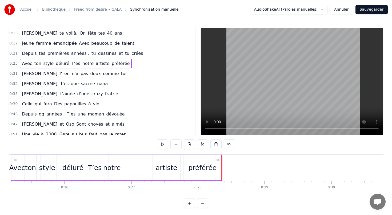
scroll to position [0, 1674]
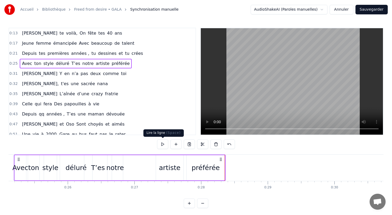
click at [163, 143] on button at bounding box center [162, 145] width 11 height 10
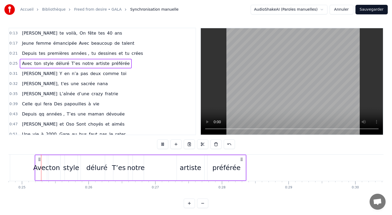
scroll to position [0, 1652]
click at [139, 168] on div "notre" at bounding box center [137, 168] width 18 height 10
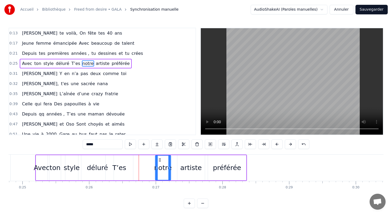
drag, startPoint x: 133, startPoint y: 160, endPoint x: 160, endPoint y: 161, distance: 26.7
click at [160, 161] on icon at bounding box center [160, 160] width 4 height 4
click at [118, 166] on div "T’es" at bounding box center [119, 168] width 14 height 10
type input "****"
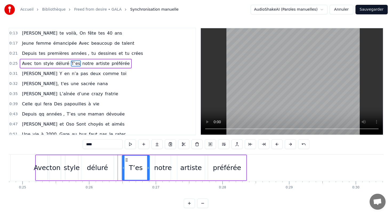
drag, startPoint x: 109, startPoint y: 159, endPoint x: 125, endPoint y: 159, distance: 16.3
click at [125, 159] on icon at bounding box center [126, 160] width 4 height 4
click at [128, 146] on button at bounding box center [130, 145] width 11 height 10
click at [101, 154] on div "0:13 [PERSON_NAME] te voilà, On fête tes 40 ans 0:17 Jeune femme émancipée Avec…" at bounding box center [196, 118] width 375 height 181
click at [101, 155] on div "Avec ton style déluré T’es notre artiste préférée" at bounding box center [141, 168] width 212 height 26
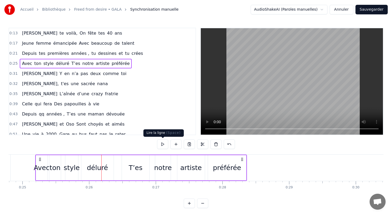
click at [163, 144] on button at bounding box center [162, 145] width 11 height 10
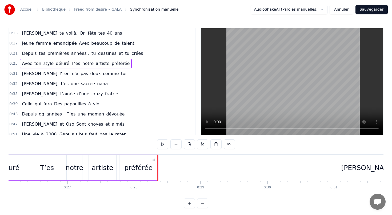
scroll to position [0, 1741]
click at [93, 77] on div "[PERSON_NAME] Y en n’a pas deux comme toi" at bounding box center [74, 74] width 109 height 10
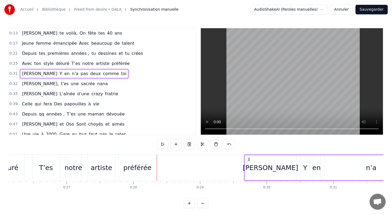
scroll to position [2, 0]
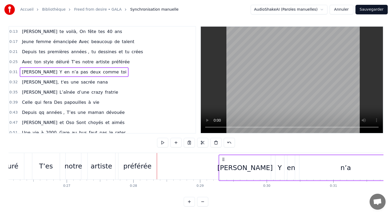
drag, startPoint x: 347, startPoint y: 159, endPoint x: 223, endPoint y: 173, distance: 124.5
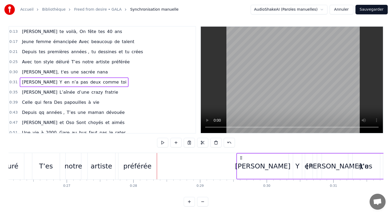
drag, startPoint x: 347, startPoint y: 159, endPoint x: 241, endPoint y: 164, distance: 105.7
click at [241, 164] on div "[PERSON_NAME] Y en n’a pas deux comme toi" at bounding box center [363, 166] width 254 height 26
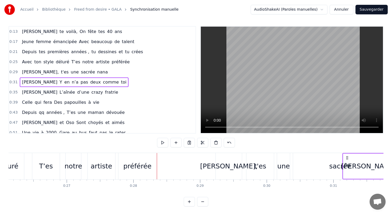
click at [68, 67] on div "[PERSON_NAME], t'es une sacrée nana" at bounding box center [65, 72] width 90 height 10
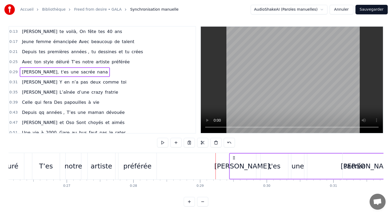
drag, startPoint x: 220, startPoint y: 156, endPoint x: 234, endPoint y: 152, distance: 14.3
click at [234, 152] on div "0:13 [PERSON_NAME] te voilà, On fête tes 40 ans 0:17 Jeune femme émancipée Avec…" at bounding box center [196, 116] width 375 height 181
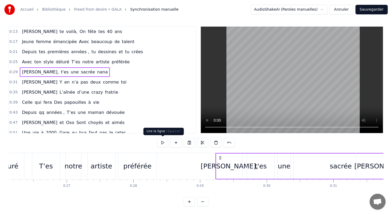
click at [162, 143] on button at bounding box center [162, 143] width 11 height 10
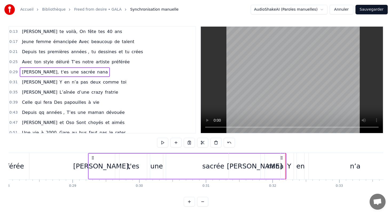
scroll to position [0, 1846]
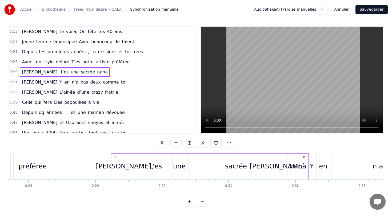
click at [121, 164] on div "[PERSON_NAME]," at bounding box center [125, 167] width 58 height 10
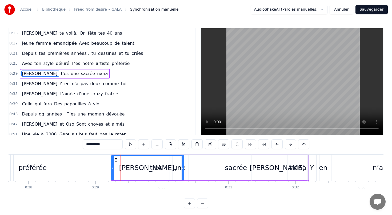
drag, startPoint x: 136, startPoint y: 168, endPoint x: 183, endPoint y: 166, distance: 46.4
click at [183, 166] on icon at bounding box center [183, 168] width 2 height 4
drag, startPoint x: 183, startPoint y: 168, endPoint x: 147, endPoint y: 170, distance: 36.4
click at [147, 170] on div at bounding box center [147, 168] width 2 height 24
click at [154, 170] on div "t'es" at bounding box center [156, 168] width 12 height 10
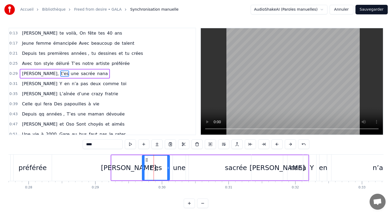
drag, startPoint x: 272, startPoint y: 168, endPoint x: 278, endPoint y: 168, distance: 6.7
click at [278, 168] on div "[PERSON_NAME]" at bounding box center [277, 168] width 55 height 10
type input "*********"
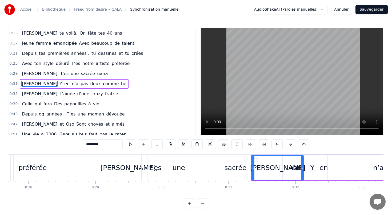
scroll to position [2, 0]
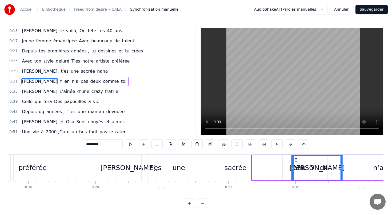
drag, startPoint x: 256, startPoint y: 160, endPoint x: 296, endPoint y: 159, distance: 39.7
click at [296, 159] on icon at bounding box center [296, 160] width 4 height 4
click at [87, 77] on div "[PERSON_NAME] Y en n’a pas deux comme toi" at bounding box center [74, 82] width 109 height 10
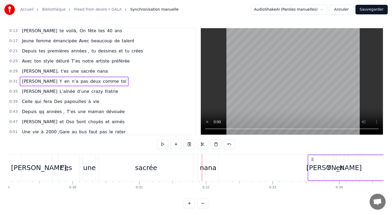
drag, startPoint x: 295, startPoint y: 159, endPoint x: 334, endPoint y: 162, distance: 39.1
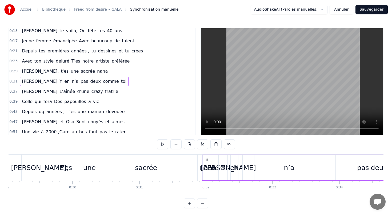
scroll to position [0, 1939]
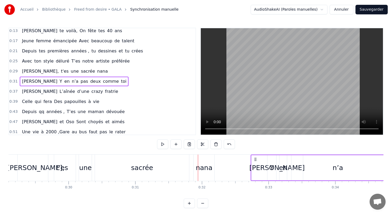
drag, startPoint x: 202, startPoint y: 159, endPoint x: 255, endPoint y: 156, distance: 53.4
click at [255, 156] on div "[PERSON_NAME] Y en n’a pas deux comme toi" at bounding box center [357, 168] width 214 height 26
click at [270, 165] on div "Y" at bounding box center [272, 167] width 9 height 25
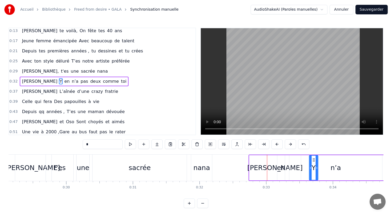
scroll to position [0, 1945]
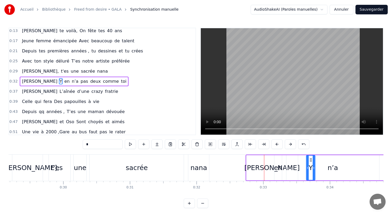
drag, startPoint x: 272, startPoint y: 159, endPoint x: 314, endPoint y: 158, distance: 41.9
click at [314, 158] on div "Y" at bounding box center [314, 168] width 8 height 24
click at [276, 168] on div "en" at bounding box center [278, 168] width 8 height 10
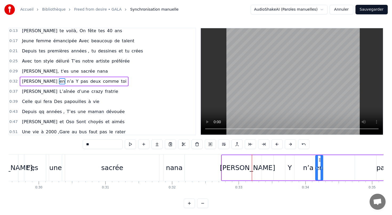
scroll to position [0, 1970]
drag, startPoint x: 279, startPoint y: 159, endPoint x: 297, endPoint y: 163, distance: 19.1
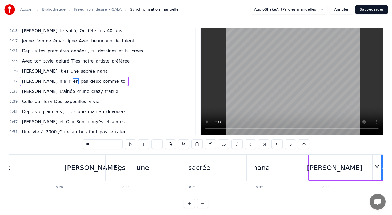
scroll to position [0, 1809]
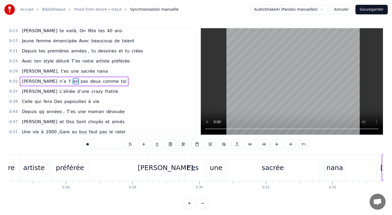
click at [170, 173] on div "[PERSON_NAME]," at bounding box center [166, 168] width 36 height 26
type input "**********"
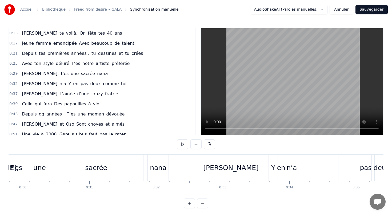
scroll to position [0, 1980]
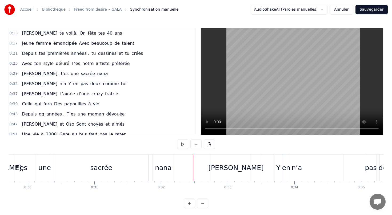
click at [158, 167] on div "nana" at bounding box center [163, 168] width 17 height 10
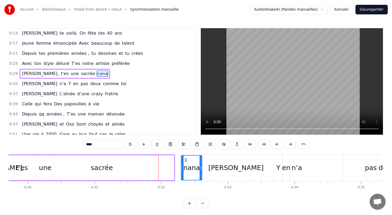
drag, startPoint x: 158, startPoint y: 159, endPoint x: 186, endPoint y: 159, distance: 27.7
click at [186, 159] on icon at bounding box center [186, 160] width 4 height 4
click at [98, 168] on div "sacrée" at bounding box center [102, 168] width 22 height 10
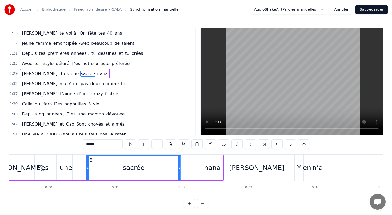
scroll to position [0, 1959]
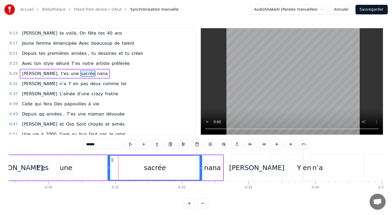
drag, startPoint x: 60, startPoint y: 159, endPoint x: 113, endPoint y: 161, distance: 53.1
click at [113, 161] on icon at bounding box center [112, 160] width 4 height 4
click at [69, 168] on div "une" at bounding box center [66, 168] width 13 height 10
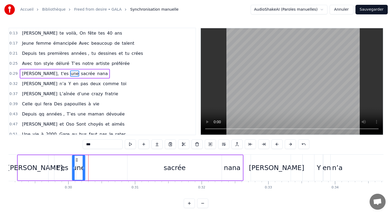
scroll to position [0, 1939]
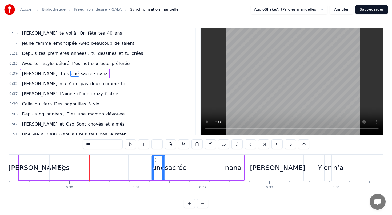
drag, startPoint x: 63, startPoint y: 158, endPoint x: 155, endPoint y: 163, distance: 92.4
click at [60, 172] on div "t'es" at bounding box center [63, 168] width 12 height 10
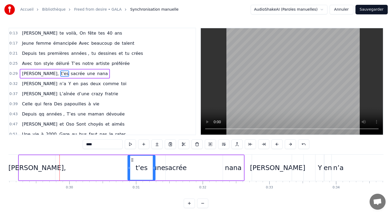
drag, startPoint x: 54, startPoint y: 159, endPoint x: 132, endPoint y: 164, distance: 78.3
click at [132, 164] on div "t'es" at bounding box center [141, 168] width 27 height 24
click at [44, 169] on div "[PERSON_NAME]," at bounding box center [38, 168] width 58 height 10
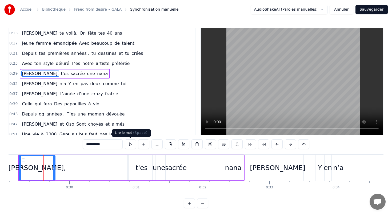
click at [131, 144] on button at bounding box center [130, 145] width 11 height 10
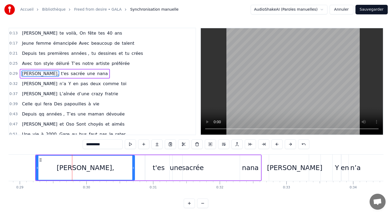
drag, startPoint x: 71, startPoint y: 167, endPoint x: 135, endPoint y: 167, distance: 64.0
click at [134, 168] on icon at bounding box center [133, 168] width 2 height 4
click at [130, 142] on button at bounding box center [130, 145] width 11 height 10
drag, startPoint x: 37, startPoint y: 168, endPoint x: 44, endPoint y: 168, distance: 7.2
click at [44, 168] on icon at bounding box center [44, 168] width 2 height 4
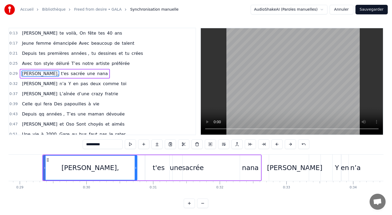
click at [153, 167] on div "sacrée" at bounding box center [193, 167] width 94 height 25
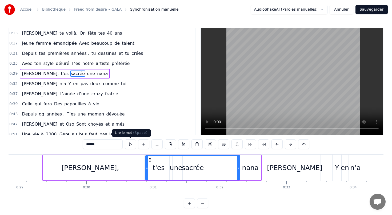
click at [130, 145] on button at bounding box center [130, 145] width 11 height 10
click at [146, 168] on icon at bounding box center [146, 168] width 2 height 4
click at [109, 168] on div "[PERSON_NAME]," at bounding box center [90, 167] width 94 height 25
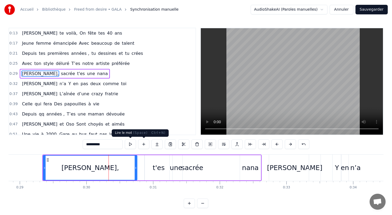
click at [130, 143] on button at bounding box center [130, 145] width 11 height 10
click at [155, 172] on div "t'es" at bounding box center [158, 168] width 12 height 10
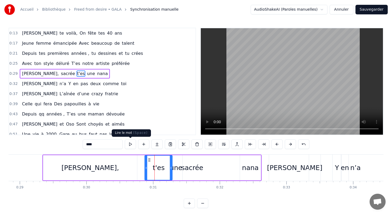
click at [129, 146] on button at bounding box center [130, 145] width 11 height 10
click at [181, 166] on div "une" at bounding box center [176, 168] width 13 height 10
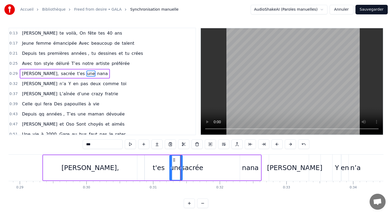
drag, startPoint x: 254, startPoint y: 167, endPoint x: 259, endPoint y: 167, distance: 5.6
click at [259, 167] on div "nana" at bounding box center [250, 167] width 21 height 25
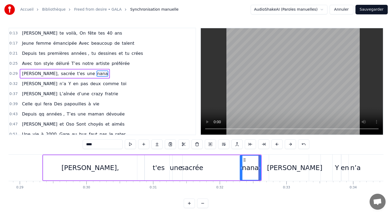
click at [60, 75] on span "sacrée" at bounding box center [67, 74] width 15 height 6
type input "******"
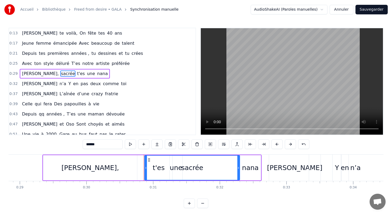
click at [60, 75] on span "sacrée" at bounding box center [67, 74] width 15 height 6
click at [197, 144] on button at bounding box center [196, 145] width 11 height 10
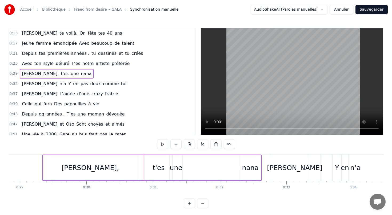
click at [61, 74] on div "[PERSON_NAME], t'es une nana" at bounding box center [57, 74] width 74 height 10
click at [70, 74] on span "une" at bounding box center [74, 74] width 9 height 6
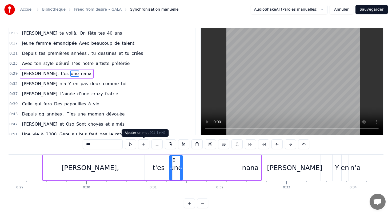
click at [145, 144] on button at bounding box center [143, 145] width 11 height 10
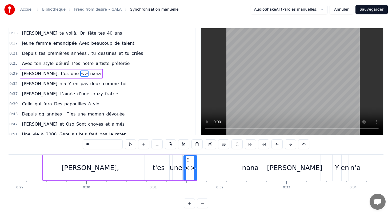
drag, startPoint x: 94, startPoint y: 144, endPoint x: 84, endPoint y: 144, distance: 10.1
click at [84, 144] on input "**" at bounding box center [103, 145] width 40 height 10
type input "******"
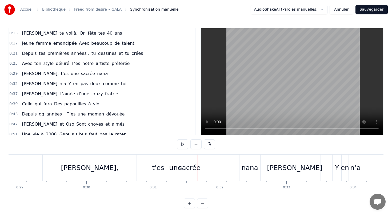
click at [187, 168] on div "sacrée" at bounding box center [189, 168] width 22 height 10
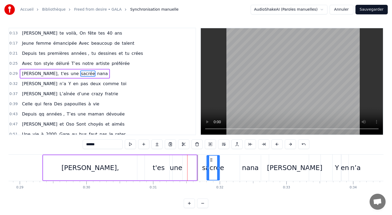
drag, startPoint x: 188, startPoint y: 159, endPoint x: 211, endPoint y: 158, distance: 23.2
click at [212, 158] on icon at bounding box center [211, 160] width 4 height 4
click at [282, 177] on div "[PERSON_NAME]" at bounding box center [294, 168] width 51 height 26
type input "*********"
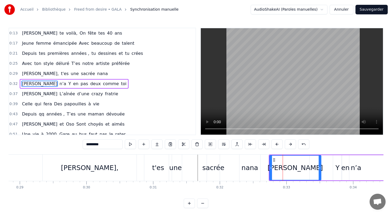
scroll to position [2, 0]
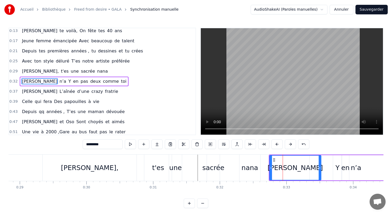
click at [101, 85] on div "[PERSON_NAME] n’a Y en pas deux comme toi" at bounding box center [74, 82] width 109 height 10
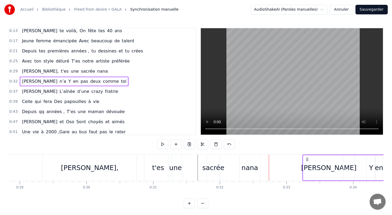
drag, startPoint x: 273, startPoint y: 159, endPoint x: 307, endPoint y: 158, distance: 33.6
click at [307, 158] on icon at bounding box center [307, 160] width 4 height 4
click at [246, 168] on div "nana" at bounding box center [250, 168] width 17 height 10
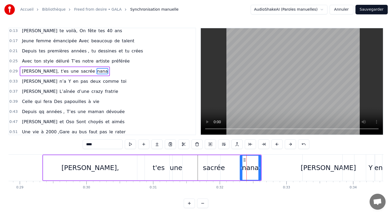
scroll to position [0, 0]
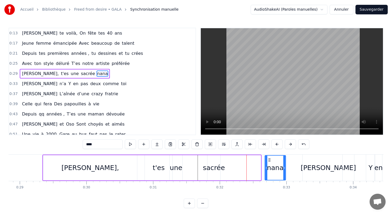
drag, startPoint x: 244, startPoint y: 158, endPoint x: 268, endPoint y: 157, distance: 24.8
click at [268, 157] on div "nana" at bounding box center [275, 168] width 20 height 24
click at [214, 168] on div "sacrée" at bounding box center [214, 168] width 22 height 10
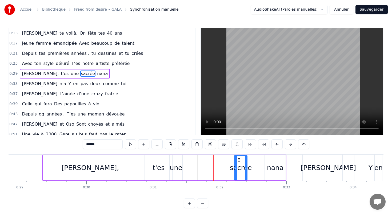
drag, startPoint x: 211, startPoint y: 159, endPoint x: 238, endPoint y: 159, distance: 26.9
click at [238, 159] on circle at bounding box center [238, 159] width 0 height 0
click at [174, 169] on div "une" at bounding box center [176, 168] width 13 height 10
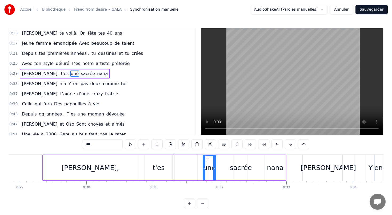
drag, startPoint x: 173, startPoint y: 159, endPoint x: 207, endPoint y: 159, distance: 33.6
click at [207, 159] on circle at bounding box center [207, 159] width 0 height 0
click at [160, 163] on div "t'es" at bounding box center [158, 168] width 12 height 10
type input "****"
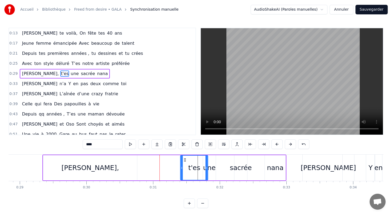
drag, startPoint x: 149, startPoint y: 159, endPoint x: 185, endPoint y: 159, distance: 35.7
click at [185, 159] on icon at bounding box center [185, 160] width 4 height 4
click at [115, 155] on div "[PERSON_NAME], t'es une sacrée nana" at bounding box center [164, 168] width 244 height 26
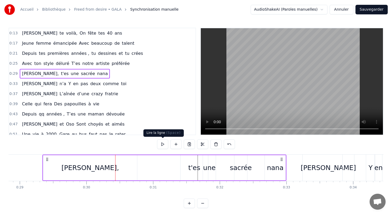
click at [163, 144] on button at bounding box center [162, 145] width 11 height 10
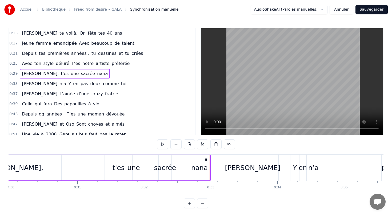
scroll to position [0, 1998]
click at [245, 170] on div "[PERSON_NAME]" at bounding box center [251, 168] width 55 height 10
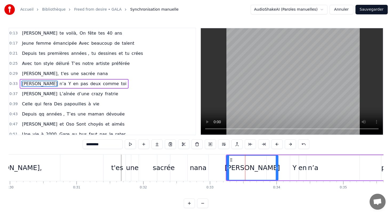
scroll to position [2, 0]
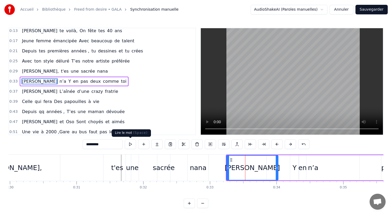
click at [131, 144] on button at bounding box center [130, 145] width 11 height 10
click at [59, 83] on span "n’a" at bounding box center [63, 81] width 8 height 6
type input "***"
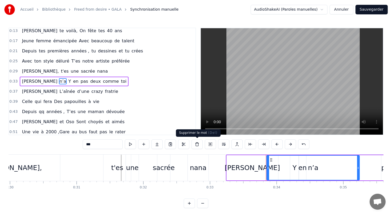
click at [196, 144] on button at bounding box center [196, 145] width 11 height 10
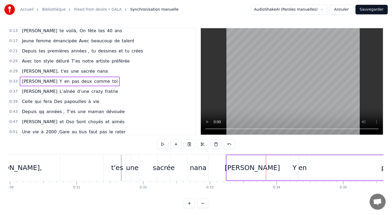
click at [64, 82] on span "en" at bounding box center [67, 81] width 6 height 6
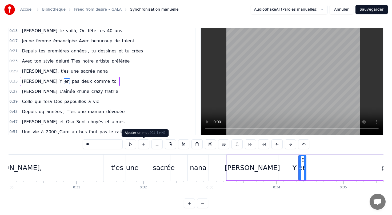
click at [144, 143] on button at bounding box center [143, 145] width 11 height 10
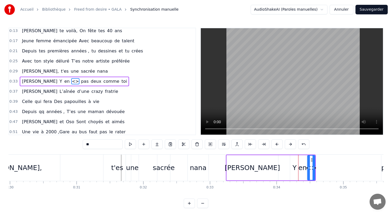
drag, startPoint x: 94, startPoint y: 146, endPoint x: 83, endPoint y: 144, distance: 10.7
click at [83, 144] on input "**" at bounding box center [103, 145] width 40 height 10
click at [304, 172] on div "en" at bounding box center [302, 168] width 8 height 10
click at [39, 83] on span "[PERSON_NAME]" at bounding box center [39, 81] width 37 height 6
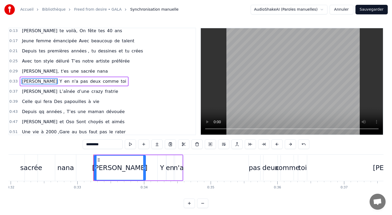
scroll to position [0, 2128]
click at [106, 170] on div "[PERSON_NAME]" at bounding box center [121, 168] width 51 height 24
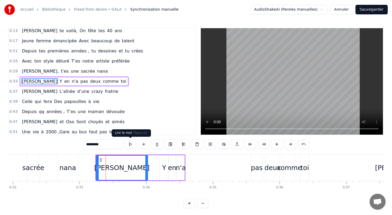
click at [132, 143] on button at bounding box center [130, 145] width 11 height 10
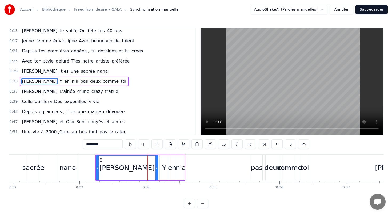
drag, startPoint x: 147, startPoint y: 168, endPoint x: 157, endPoint y: 168, distance: 10.1
click at [157, 168] on icon at bounding box center [156, 168] width 2 height 4
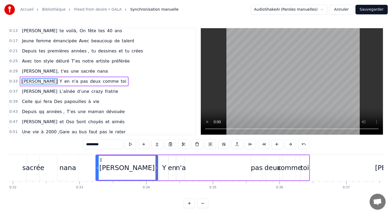
click at [164, 168] on div "Y" at bounding box center [164, 168] width 4 height 10
type input "*"
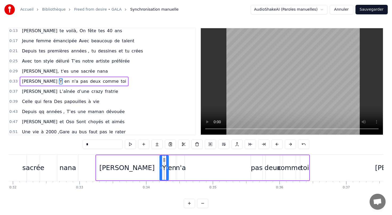
drag, startPoint x: 182, startPoint y: 169, endPoint x: 192, endPoint y: 169, distance: 10.4
click at [192, 169] on div "[PERSON_NAME] Y en n'a pas deux comme toi" at bounding box center [202, 168] width 214 height 26
click at [182, 167] on div "n'a" at bounding box center [181, 168] width 10 height 10
drag, startPoint x: 181, startPoint y: 159, endPoint x: 197, endPoint y: 158, distance: 15.7
click at [197, 159] on icon at bounding box center [198, 160] width 4 height 4
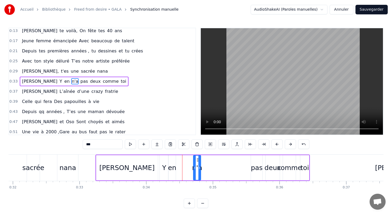
click at [172, 166] on div "en" at bounding box center [172, 168] width 8 height 10
drag, startPoint x: 172, startPoint y: 159, endPoint x: 187, endPoint y: 159, distance: 14.9
click at [187, 159] on icon at bounding box center [188, 160] width 4 height 4
click at [164, 168] on div "Y" at bounding box center [164, 168] width 4 height 10
drag, startPoint x: 164, startPoint y: 158, endPoint x: 179, endPoint y: 159, distance: 15.2
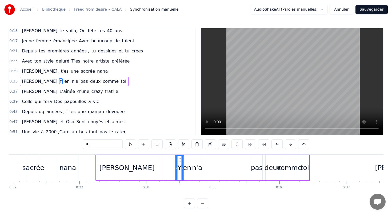
click at [179, 159] on icon at bounding box center [180, 160] width 4 height 4
click at [104, 169] on div "[PERSON_NAME]" at bounding box center [127, 167] width 62 height 25
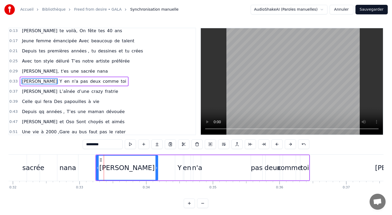
click at [257, 167] on div "pas" at bounding box center [257, 168] width 12 height 10
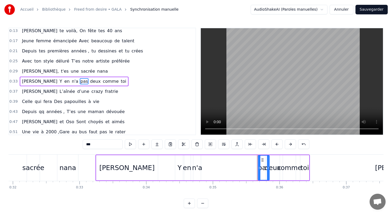
drag, startPoint x: 255, startPoint y: 160, endPoint x: 262, endPoint y: 160, distance: 6.7
click at [262, 160] on icon at bounding box center [262, 160] width 4 height 4
click at [274, 170] on div "deux" at bounding box center [272, 168] width 17 height 10
click at [272, 159] on icon at bounding box center [273, 160] width 4 height 4
click at [289, 168] on div "comme" at bounding box center [289, 168] width 25 height 10
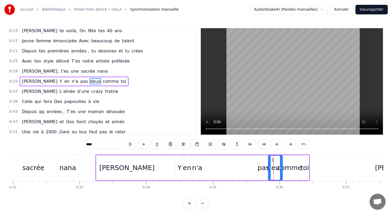
type input "*****"
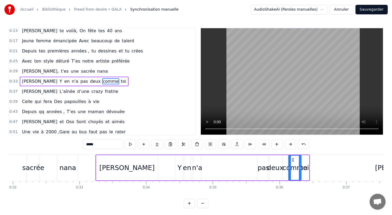
drag, startPoint x: 287, startPoint y: 159, endPoint x: 293, endPoint y: 159, distance: 5.6
click at [293, 159] on icon at bounding box center [293, 160] width 4 height 4
click at [101, 154] on div "0:13 [PERSON_NAME] te voilà, On fête tes 40 ans 0:17 Jeune femme émancipée Avec…" at bounding box center [196, 118] width 375 height 181
click at [105, 86] on div "[PERSON_NAME] Y en n'a pas deux comme toi" at bounding box center [74, 82] width 108 height 10
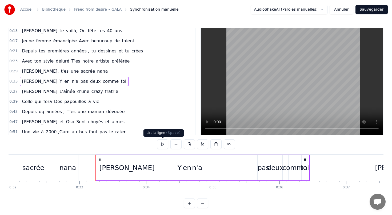
click at [161, 144] on button at bounding box center [162, 145] width 11 height 10
click at [178, 168] on div "Y" at bounding box center [180, 168] width 4 height 10
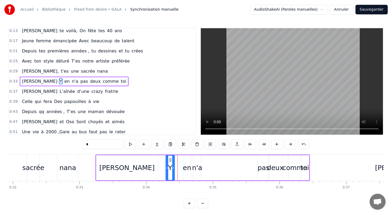
drag, startPoint x: 179, startPoint y: 160, endPoint x: 167, endPoint y: 159, distance: 12.6
click at [168, 159] on icon at bounding box center [170, 160] width 4 height 4
click at [185, 165] on div "en" at bounding box center [187, 168] width 8 height 10
drag, startPoint x: 187, startPoint y: 161, endPoint x: 179, endPoint y: 161, distance: 7.7
click at [179, 161] on icon at bounding box center [180, 160] width 4 height 4
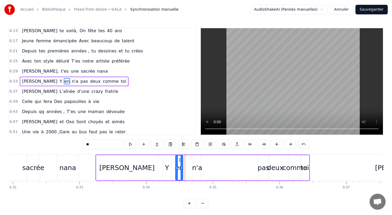
click at [196, 169] on div "n'a" at bounding box center [197, 168] width 10 height 10
drag, startPoint x: 196, startPoint y: 160, endPoint x: 188, endPoint y: 160, distance: 8.0
click at [188, 160] on icon at bounding box center [190, 160] width 4 height 4
click at [262, 169] on div "pas" at bounding box center [264, 168] width 12 height 10
type input "***"
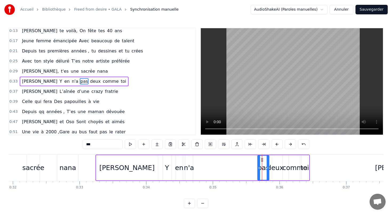
drag, startPoint x: 262, startPoint y: 159, endPoint x: 245, endPoint y: 159, distance: 16.5
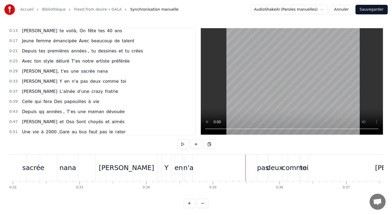
click at [263, 167] on div "pas" at bounding box center [263, 168] width 12 height 10
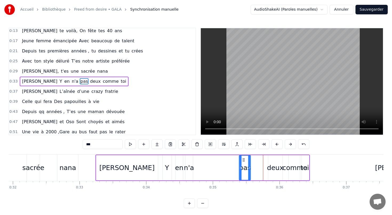
drag, startPoint x: 261, startPoint y: 160, endPoint x: 243, endPoint y: 159, distance: 18.4
click at [243, 159] on icon at bounding box center [244, 160] width 4 height 4
click at [272, 167] on div "deux" at bounding box center [275, 168] width 17 height 10
type input "****"
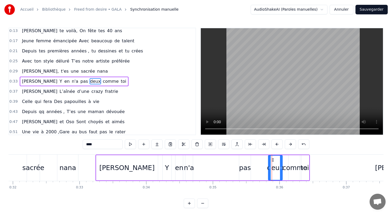
drag, startPoint x: 271, startPoint y: 160, endPoint x: 260, endPoint y: 160, distance: 11.7
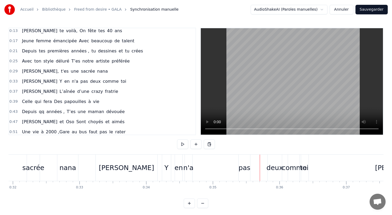
click at [271, 168] on div "deux" at bounding box center [274, 168] width 17 height 10
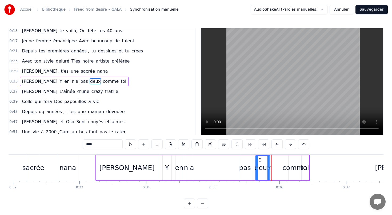
drag, startPoint x: 273, startPoint y: 159, endPoint x: 260, endPoint y: 160, distance: 12.5
click at [260, 160] on icon at bounding box center [260, 160] width 4 height 4
click at [290, 171] on div "comme" at bounding box center [294, 168] width 25 height 10
type input "*****"
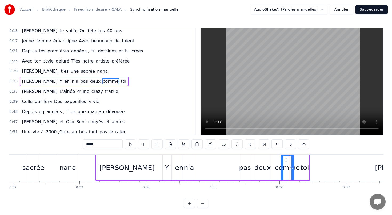
drag, startPoint x: 292, startPoint y: 159, endPoint x: 285, endPoint y: 159, distance: 7.5
click at [285, 159] on icon at bounding box center [285, 160] width 4 height 4
click at [103, 85] on div "[PERSON_NAME] Y en n'a pas deux comme toi" at bounding box center [74, 82] width 108 height 10
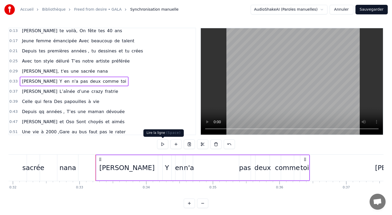
click at [161, 142] on button at bounding box center [162, 145] width 11 height 10
click at [75, 96] on div "[PERSON_NAME] L’aînée d’une crazy fratrie" at bounding box center [70, 92] width 100 height 10
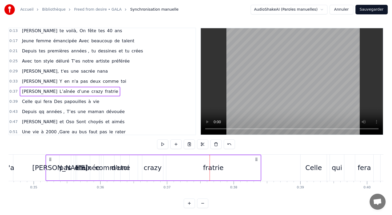
scroll to position [0, 2302]
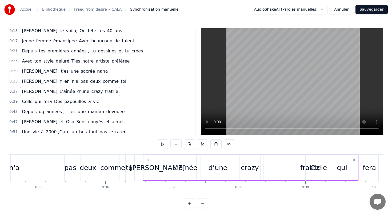
drag, startPoint x: 39, startPoint y: 159, endPoint x: 147, endPoint y: 154, distance: 107.5
click at [163, 145] on button at bounding box center [162, 145] width 11 height 10
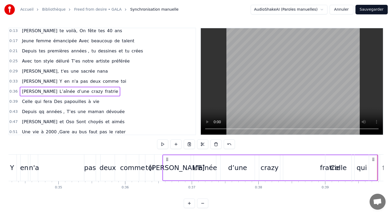
scroll to position [0, 2282]
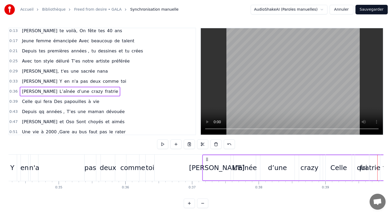
drag, startPoint x: 167, startPoint y: 159, endPoint x: 207, endPoint y: 158, distance: 39.8
click at [207, 158] on icon at bounding box center [207, 160] width 4 height 4
drag, startPoint x: 167, startPoint y: 159, endPoint x: 207, endPoint y: 158, distance: 40.0
click at [207, 158] on icon at bounding box center [208, 160] width 4 height 4
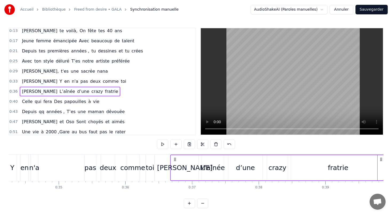
drag, startPoint x: 166, startPoint y: 159, endPoint x: 175, endPoint y: 159, distance: 9.3
click at [175, 159] on icon at bounding box center [175, 160] width 4 height 4
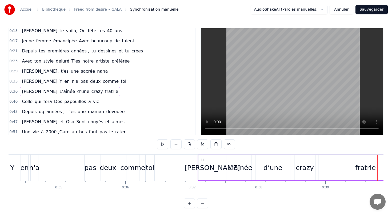
drag, startPoint x: 176, startPoint y: 159, endPoint x: 202, endPoint y: 160, distance: 25.9
click at [202, 160] on icon at bounding box center [202, 160] width 4 height 4
drag, startPoint x: 175, startPoint y: 158, endPoint x: 195, endPoint y: 159, distance: 20.3
click at [195, 159] on icon at bounding box center [197, 160] width 4 height 4
drag, startPoint x: 195, startPoint y: 159, endPoint x: 205, endPoint y: 159, distance: 9.6
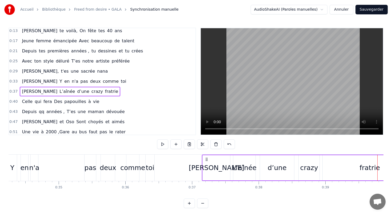
click at [205, 159] on icon at bounding box center [206, 160] width 4 height 4
click at [163, 145] on button at bounding box center [162, 145] width 11 height 10
click at [150, 171] on div "toi" at bounding box center [150, 168] width 9 height 10
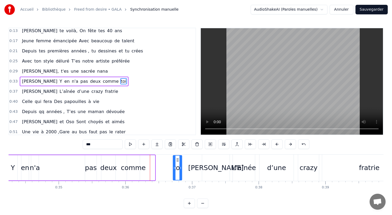
drag, startPoint x: 151, startPoint y: 160, endPoint x: 178, endPoint y: 162, distance: 27.0
click at [178, 162] on div "toi" at bounding box center [177, 168] width 8 height 24
click at [132, 170] on div "comme" at bounding box center [133, 168] width 25 height 10
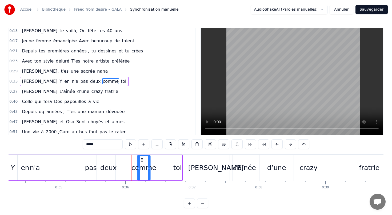
drag, startPoint x: 130, startPoint y: 159, endPoint x: 141, endPoint y: 159, distance: 10.4
click at [141, 159] on icon at bounding box center [142, 160] width 4 height 4
click at [108, 160] on div "deux" at bounding box center [108, 167] width 14 height 25
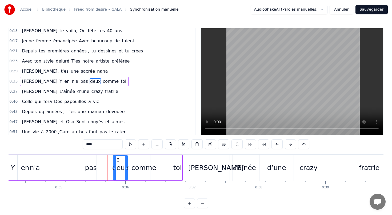
drag, startPoint x: 106, startPoint y: 159, endPoint x: 118, endPoint y: 160, distance: 12.0
click at [118, 160] on icon at bounding box center [118, 160] width 4 height 4
click at [92, 166] on div "pas" at bounding box center [91, 168] width 12 height 10
type input "***"
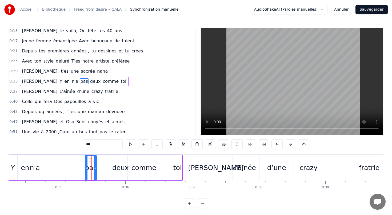
drag, startPoint x: 89, startPoint y: 157, endPoint x: 108, endPoint y: 158, distance: 18.9
click at [108, 158] on div "[PERSON_NAME] Y en n'a pas deux comme toi" at bounding box center [61, 168] width 241 height 26
click at [88, 159] on div "pas" at bounding box center [90, 167] width 11 height 25
drag, startPoint x: 89, startPoint y: 159, endPoint x: 102, endPoint y: 159, distance: 13.6
click at [102, 159] on icon at bounding box center [103, 160] width 4 height 4
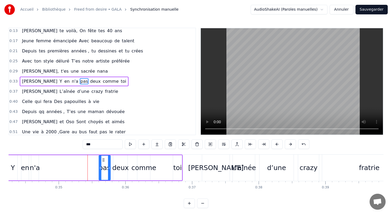
click at [83, 86] on div "[PERSON_NAME] Y en n'a pas deux comme toi" at bounding box center [74, 82] width 108 height 10
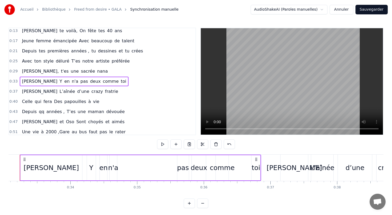
scroll to position [0, 2189]
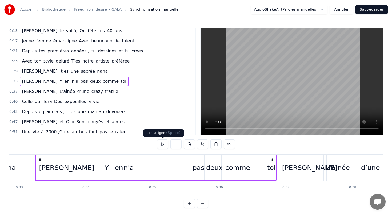
click at [161, 143] on button at bounding box center [162, 145] width 11 height 10
click at [74, 171] on div "[PERSON_NAME]" at bounding box center [66, 168] width 55 height 10
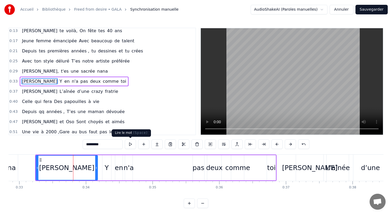
click at [130, 144] on button at bounding box center [130, 145] width 11 height 10
click at [107, 167] on div "Y" at bounding box center [106, 168] width 4 height 10
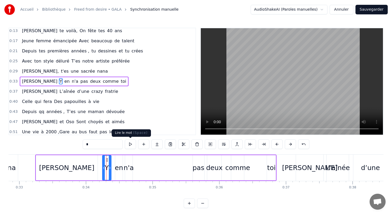
click at [131, 146] on button at bounding box center [130, 145] width 11 height 10
click at [118, 166] on div "en" at bounding box center [119, 168] width 8 height 10
click at [130, 145] on button at bounding box center [130, 145] width 11 height 10
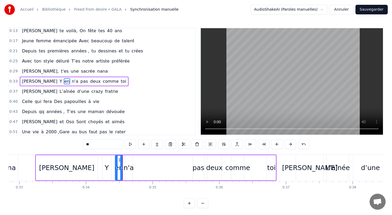
click at [128, 166] on div "n'a" at bounding box center [129, 168] width 10 height 10
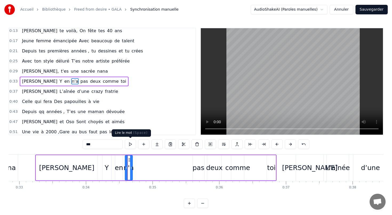
click at [130, 143] on button at bounding box center [130, 145] width 11 height 10
click at [130, 160] on div at bounding box center [131, 168] width 2 height 24
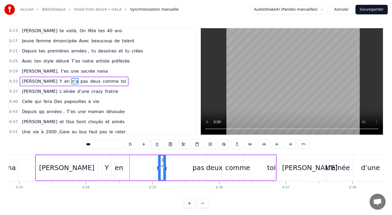
drag, startPoint x: 129, startPoint y: 161, endPoint x: 161, endPoint y: 163, distance: 32.6
click at [162, 163] on div "n'a" at bounding box center [161, 168] width 7 height 24
click at [116, 171] on div "en" at bounding box center [119, 168] width 8 height 10
drag, startPoint x: 120, startPoint y: 159, endPoint x: 152, endPoint y: 161, distance: 32.6
click at [152, 161] on icon at bounding box center [152, 160] width 4 height 4
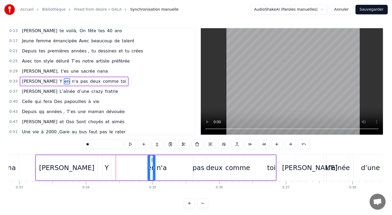
click at [106, 166] on div "Y" at bounding box center [106, 168] width 4 height 10
drag, startPoint x: 107, startPoint y: 161, endPoint x: 144, endPoint y: 164, distance: 37.4
click at [144, 164] on div "Y" at bounding box center [145, 168] width 8 height 24
click at [77, 167] on div "[PERSON_NAME]" at bounding box center [66, 168] width 55 height 10
type input "*********"
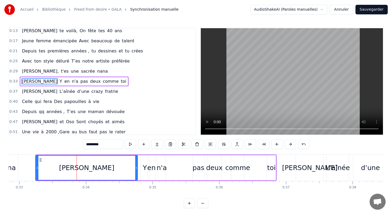
drag, startPoint x: 97, startPoint y: 168, endPoint x: 137, endPoint y: 170, distance: 39.8
click at [137, 170] on div at bounding box center [136, 168] width 2 height 24
click at [128, 144] on button at bounding box center [130, 145] width 11 height 10
click at [49, 77] on div "[PERSON_NAME] Y en n'a pas deux comme toi" at bounding box center [74, 82] width 108 height 10
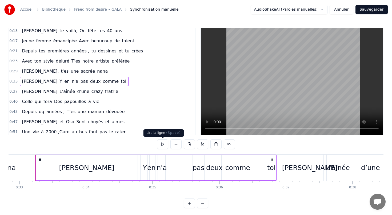
click at [163, 144] on button at bounding box center [162, 145] width 11 height 10
click at [175, 168] on div "[PERSON_NAME] Y en n'a pas deux comme toi" at bounding box center [155, 168] width 241 height 26
click at [162, 146] on button at bounding box center [162, 145] width 11 height 10
click at [197, 172] on div "pas" at bounding box center [198, 168] width 12 height 10
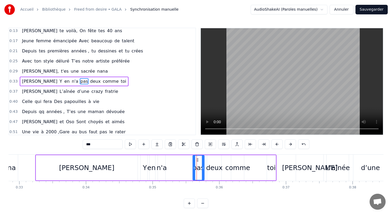
click at [276, 167] on div "toi" at bounding box center [271, 167] width 9 height 25
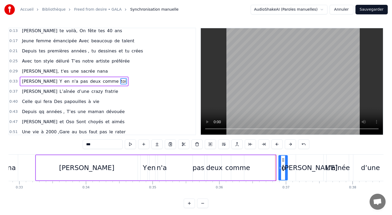
drag, startPoint x: 271, startPoint y: 161, endPoint x: 283, endPoint y: 161, distance: 12.0
click at [283, 161] on icon at bounding box center [283, 160] width 4 height 4
click at [239, 164] on div "comme" at bounding box center [237, 168] width 25 height 10
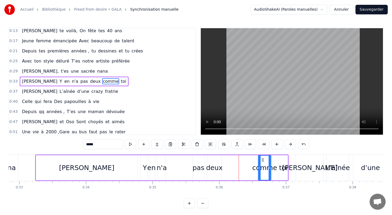
drag, startPoint x: 235, startPoint y: 160, endPoint x: 262, endPoint y: 160, distance: 26.9
click at [262, 161] on icon at bounding box center [263, 160] width 4 height 4
click at [214, 170] on div "deux" at bounding box center [214, 168] width 17 height 10
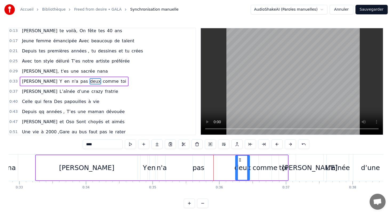
drag, startPoint x: 211, startPoint y: 159, endPoint x: 239, endPoint y: 159, distance: 27.7
click at [239, 160] on icon at bounding box center [240, 160] width 4 height 4
click at [199, 166] on div "pas" at bounding box center [198, 168] width 12 height 10
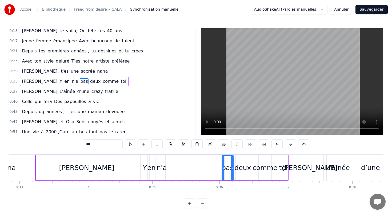
drag, startPoint x: 196, startPoint y: 158, endPoint x: 225, endPoint y: 159, distance: 29.1
click at [225, 159] on icon at bounding box center [226, 160] width 4 height 4
click at [159, 158] on div "n'a" at bounding box center [161, 167] width 7 height 25
drag, startPoint x: 162, startPoint y: 159, endPoint x: 214, endPoint y: 164, distance: 51.9
click at [214, 164] on div "n'a" at bounding box center [213, 168] width 7 height 24
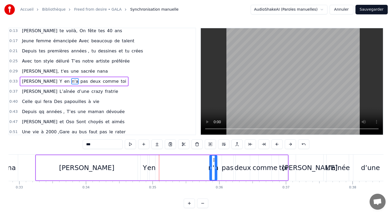
click at [146, 168] on div "Y" at bounding box center [145, 168] width 4 height 10
click at [142, 160] on icon at bounding box center [143, 160] width 4 height 4
click at [151, 169] on div "en" at bounding box center [151, 168] width 8 height 10
drag, startPoint x: 152, startPoint y: 159, endPoint x: 186, endPoint y: 160, distance: 34.4
click at [186, 160] on icon at bounding box center [186, 160] width 4 height 4
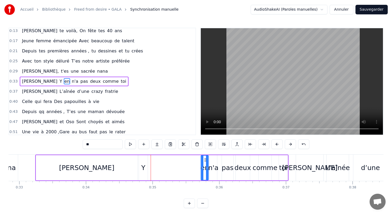
drag, startPoint x: 186, startPoint y: 160, endPoint x: 205, endPoint y: 160, distance: 18.9
click at [205, 160] on icon at bounding box center [205, 160] width 4 height 4
click at [141, 159] on div "Y" at bounding box center [143, 167] width 9 height 25
type input "*"
drag, startPoint x: 143, startPoint y: 160, endPoint x: 192, endPoint y: 161, distance: 49.6
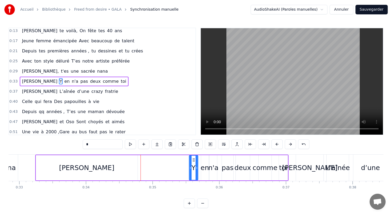
click at [192, 161] on icon at bounding box center [193, 160] width 4 height 4
click at [166, 169] on div "[PERSON_NAME] Y en n'a pas deux comme toi" at bounding box center [161, 168] width 253 height 26
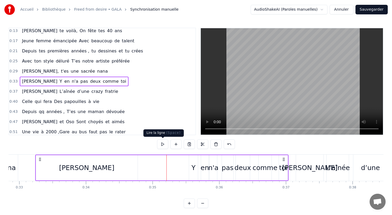
click at [162, 145] on button at bounding box center [162, 145] width 11 height 10
click at [303, 175] on div "[PERSON_NAME]" at bounding box center [309, 168] width 27 height 26
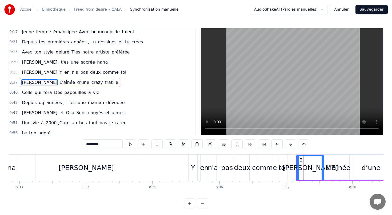
scroll to position [13, 0]
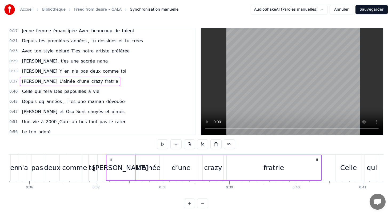
scroll to position [0, 2380]
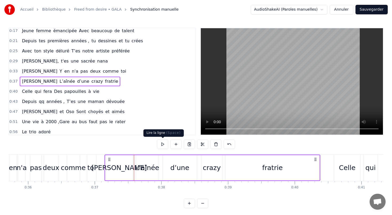
click at [162, 143] on button at bounding box center [162, 145] width 11 height 10
click at [319, 170] on div "fratrie" at bounding box center [272, 167] width 95 height 25
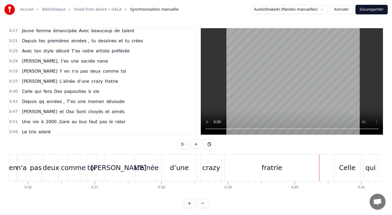
click at [310, 168] on div "fratrie" at bounding box center [272, 168] width 94 height 26
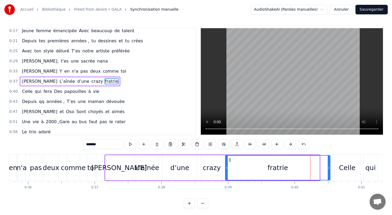
drag, startPoint x: 318, startPoint y: 167, endPoint x: 329, endPoint y: 167, distance: 10.7
click at [329, 167] on icon at bounding box center [329, 168] width 2 height 4
click at [277, 168] on div "fratrie" at bounding box center [277, 168] width 21 height 10
click at [285, 170] on div "fratrie" at bounding box center [277, 168] width 21 height 10
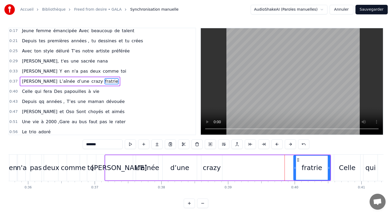
drag, startPoint x: 226, startPoint y: 167, endPoint x: 294, endPoint y: 167, distance: 68.0
click at [295, 168] on icon at bounding box center [295, 168] width 2 height 4
drag, startPoint x: 213, startPoint y: 168, endPoint x: 242, endPoint y: 168, distance: 28.8
click at [243, 168] on div "[PERSON_NAME] L’aînée d’une crazy fratrie" at bounding box center [217, 168] width 226 height 26
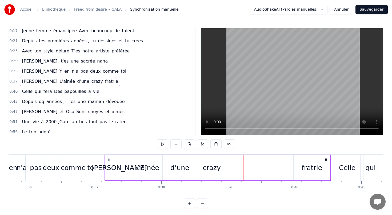
click at [213, 166] on div "crazy" at bounding box center [212, 168] width 18 height 10
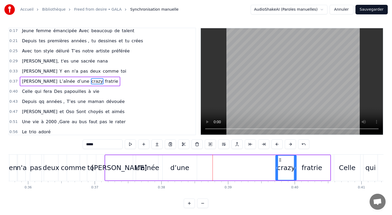
drag, startPoint x: 205, startPoint y: 159, endPoint x: 279, endPoint y: 163, distance: 74.5
click at [279, 163] on div "crazy" at bounding box center [286, 168] width 20 height 24
click at [175, 169] on div "d’une" at bounding box center [179, 168] width 19 height 10
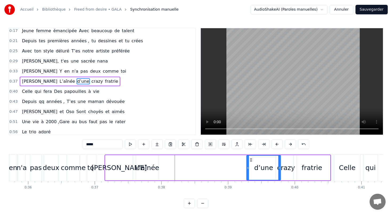
drag, startPoint x: 167, startPoint y: 160, endPoint x: 250, endPoint y: 163, distance: 83.8
click at [250, 163] on div "d’une" at bounding box center [264, 168] width 34 height 24
click at [141, 168] on div "L’aînée" at bounding box center [147, 168] width 24 height 10
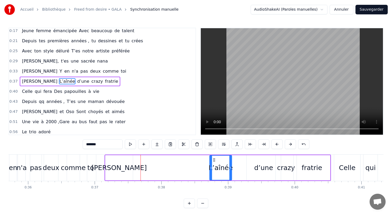
drag, startPoint x: 140, startPoint y: 159, endPoint x: 214, endPoint y: 164, distance: 74.0
click at [214, 164] on div "L’aînée" at bounding box center [221, 168] width 22 height 24
drag, startPoint x: 214, startPoint y: 159, endPoint x: 231, endPoint y: 159, distance: 17.1
click at [231, 159] on circle at bounding box center [231, 159] width 0 height 0
click at [111, 170] on div "[PERSON_NAME]" at bounding box center [118, 168] width 55 height 10
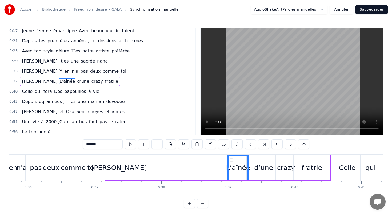
type input "*********"
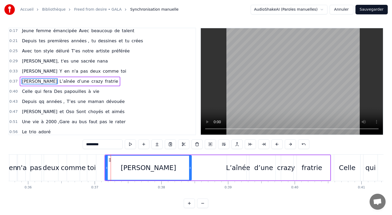
drag, startPoint x: 131, startPoint y: 168, endPoint x: 190, endPoint y: 175, distance: 59.0
click at [190, 175] on div at bounding box center [190, 168] width 2 height 24
drag, startPoint x: 191, startPoint y: 167, endPoint x: 218, endPoint y: 168, distance: 27.5
click at [218, 168] on icon at bounding box center [217, 168] width 2 height 4
click at [94, 86] on div "[PERSON_NAME] L’aînée d’une crazy fratrie" at bounding box center [70, 82] width 100 height 10
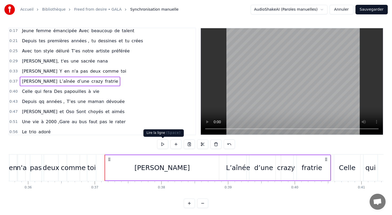
click at [160, 144] on button at bounding box center [162, 145] width 11 height 10
click at [365, 9] on button "Sauvegarder" at bounding box center [371, 10] width 32 height 10
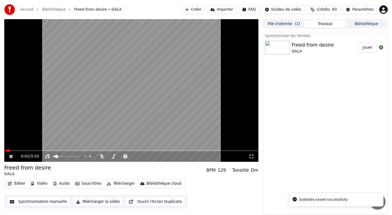
click at [33, 202] on button "Synchronisation manuelle" at bounding box center [38, 202] width 64 height 10
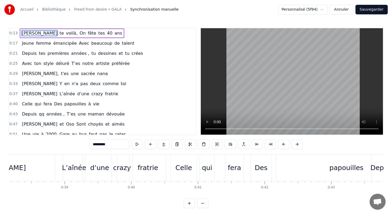
scroll to position [0, 2544]
click at [258, 169] on div "Des" at bounding box center [260, 168] width 13 height 10
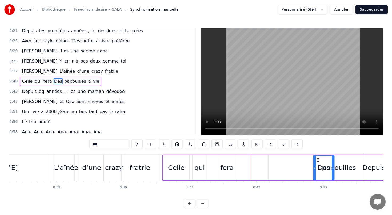
scroll to position [0, 2563]
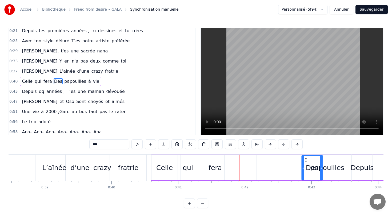
drag, startPoint x: 255, startPoint y: 159, endPoint x: 321, endPoint y: 159, distance: 65.8
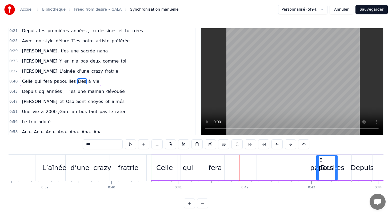
click at [166, 165] on div "Celle" at bounding box center [164, 168] width 17 height 10
type input "*****"
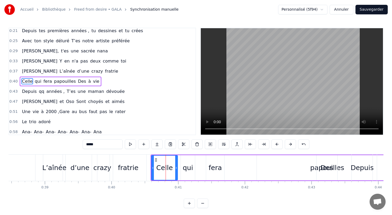
drag, startPoint x: 218, startPoint y: 169, endPoint x: 226, endPoint y: 169, distance: 7.7
click at [226, 169] on div "Celle qui fera papouilles Des à vie" at bounding box center [303, 168] width 304 height 26
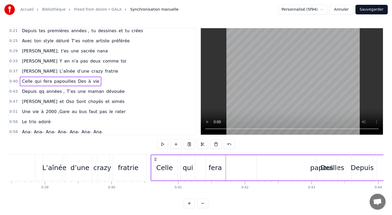
click at [213, 166] on div "fera" at bounding box center [214, 168] width 13 height 10
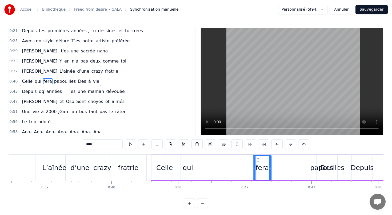
drag, startPoint x: 210, startPoint y: 159, endPoint x: 257, endPoint y: 159, distance: 46.9
click at [257, 159] on circle at bounding box center [257, 159] width 0 height 0
click at [189, 165] on div "qui" at bounding box center [188, 168] width 10 height 10
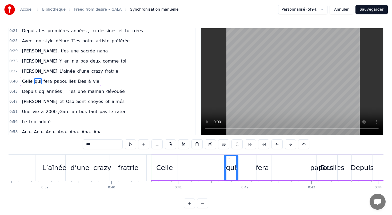
drag, startPoint x: 185, startPoint y: 159, endPoint x: 228, endPoint y: 158, distance: 42.9
click at [228, 158] on icon at bounding box center [228, 160] width 4 height 4
drag, startPoint x: 165, startPoint y: 165, endPoint x: 172, endPoint y: 164, distance: 6.9
click at [172, 164] on div "Celle" at bounding box center [164, 167] width 26 height 25
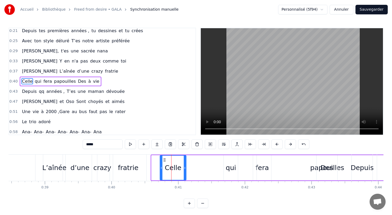
drag, startPoint x: 155, startPoint y: 160, endPoint x: 164, endPoint y: 160, distance: 8.5
click at [164, 160] on icon at bounding box center [164, 160] width 4 height 4
drag, startPoint x: 185, startPoint y: 168, endPoint x: 203, endPoint y: 168, distance: 18.1
click at [203, 168] on icon at bounding box center [203, 168] width 2 height 4
click at [234, 170] on div "qui" at bounding box center [231, 168] width 10 height 10
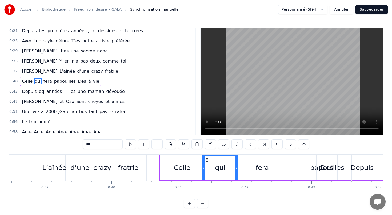
drag, startPoint x: 225, startPoint y: 168, endPoint x: 203, endPoint y: 168, distance: 21.9
click at [203, 168] on circle at bounding box center [203, 168] width 0 height 0
click at [257, 168] on div "papouilles" at bounding box center [327, 167] width 141 height 25
type input "**********"
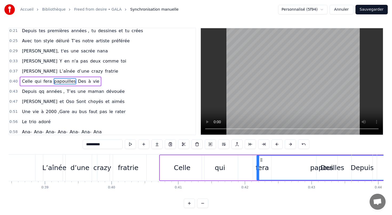
click at [269, 170] on div "papouilles" at bounding box center [327, 168] width 140 height 24
click at [241, 170] on div "Celle qui fera papouilles Des à vie" at bounding box center [306, 168] width 295 height 26
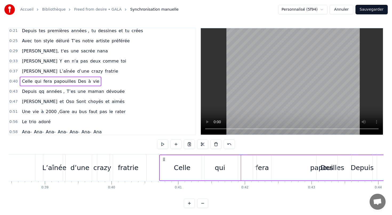
click at [212, 167] on div "qui" at bounding box center [220, 167] width 36 height 25
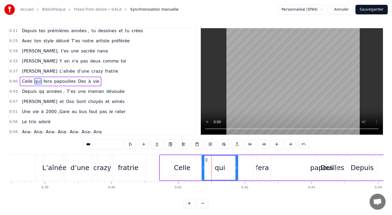
click at [259, 169] on div "papouilles" at bounding box center [327, 167] width 141 height 25
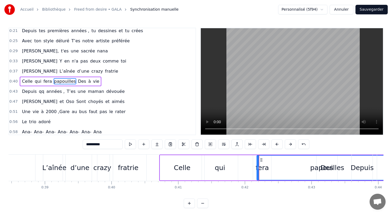
click at [47, 81] on span "fera" at bounding box center [48, 81] width 10 height 6
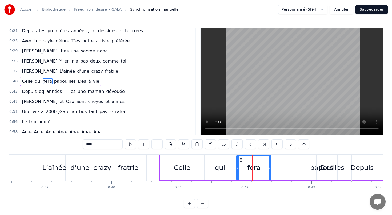
drag, startPoint x: 254, startPoint y: 169, endPoint x: 237, endPoint y: 169, distance: 16.5
click at [237, 169] on icon at bounding box center [238, 168] width 2 height 4
click at [212, 169] on div "qui" at bounding box center [220, 167] width 36 height 25
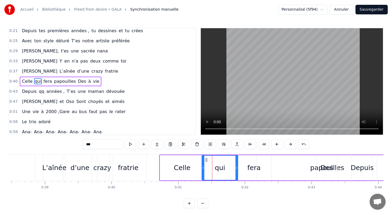
click at [180, 169] on div "Celle" at bounding box center [182, 168] width 17 height 10
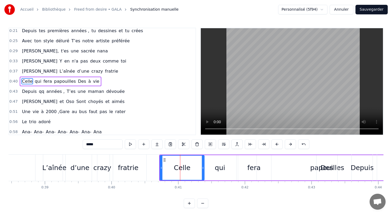
click at [216, 171] on div "qui" at bounding box center [220, 168] width 10 height 10
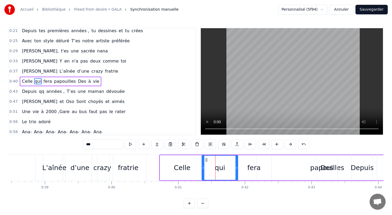
click at [254, 169] on div "fera" at bounding box center [253, 168] width 13 height 10
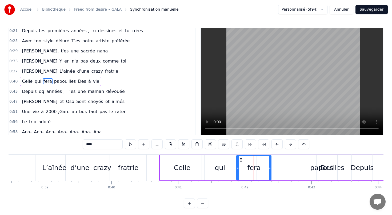
click at [327, 167] on div "Des" at bounding box center [326, 168] width 13 height 10
type input "***"
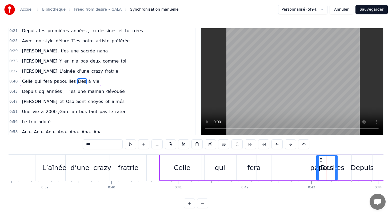
drag, startPoint x: 327, startPoint y: 167, endPoint x: 305, endPoint y: 168, distance: 21.6
click at [305, 168] on div "Celle qui fera papouilles Des à vie" at bounding box center [306, 168] width 295 height 26
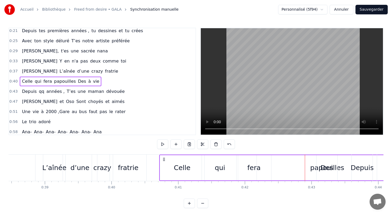
click at [327, 168] on div "Des" at bounding box center [326, 168] width 13 height 10
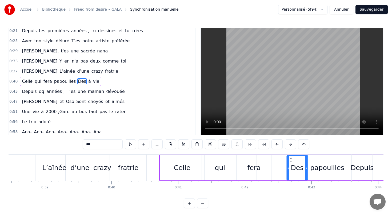
drag, startPoint x: 320, startPoint y: 160, endPoint x: 291, endPoint y: 160, distance: 29.6
click at [291, 160] on circle at bounding box center [291, 160] width 0 height 0
click at [324, 167] on div "papouilles" at bounding box center [327, 168] width 34 height 10
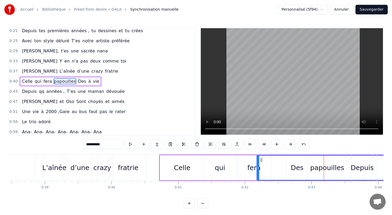
click at [327, 168] on div "papouilles" at bounding box center [327, 168] width 34 height 10
click at [77, 82] on span "Des" at bounding box center [81, 81] width 9 height 6
type input "***"
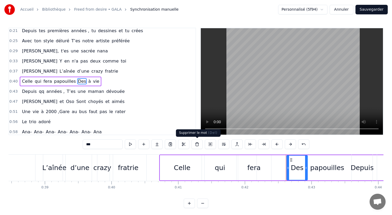
click at [196, 146] on button at bounding box center [196, 145] width 11 height 10
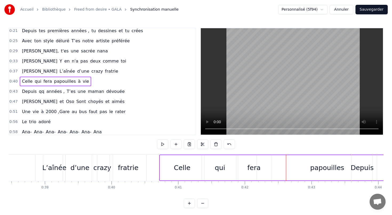
click at [48, 81] on span "fera" at bounding box center [48, 81] width 10 height 6
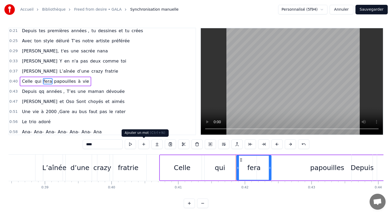
click at [144, 144] on button at bounding box center [143, 145] width 11 height 10
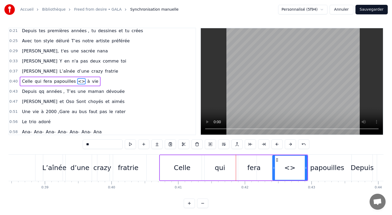
drag, startPoint x: 60, startPoint y: 82, endPoint x: 72, endPoint y: 82, distance: 11.5
click at [72, 82] on div "Celle qui fera papouilles <> à vie" at bounding box center [60, 82] width 81 height 10
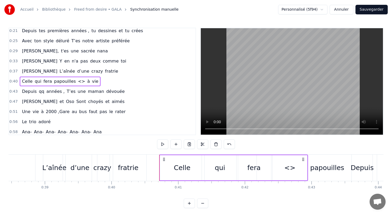
click at [77, 81] on span "<>" at bounding box center [81, 81] width 8 height 6
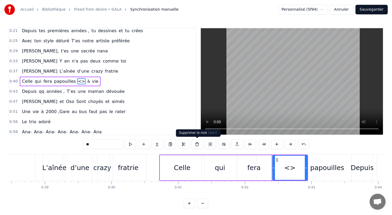
click at [198, 145] on button at bounding box center [196, 145] width 11 height 10
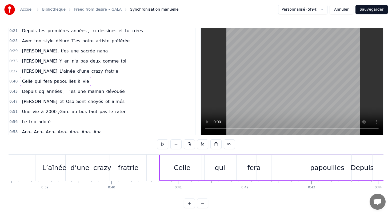
click at [47, 82] on span "fera" at bounding box center [48, 81] width 10 height 6
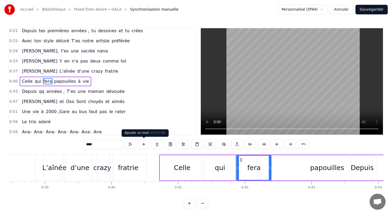
click at [143, 144] on button at bounding box center [143, 145] width 11 height 10
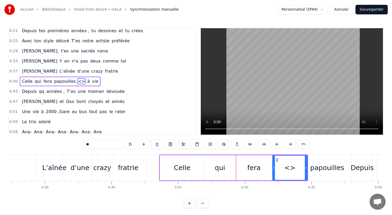
click at [68, 83] on span "papouilles" at bounding box center [65, 81] width 23 height 6
type input "**********"
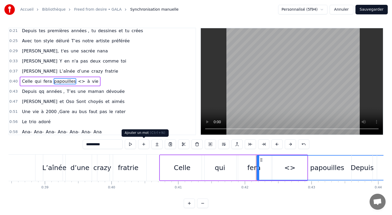
click at [144, 144] on button at bounding box center [143, 145] width 11 height 10
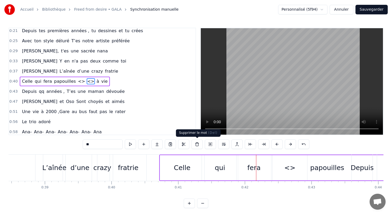
click at [196, 145] on button at bounding box center [196, 145] width 11 height 10
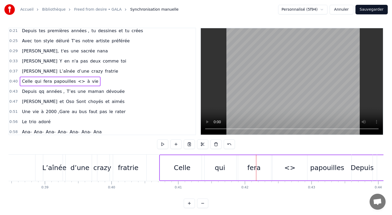
click at [77, 82] on span "<>" at bounding box center [81, 81] width 8 height 6
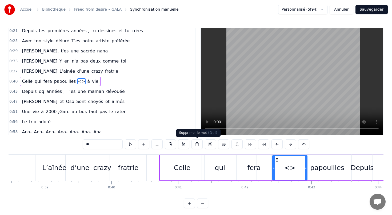
click at [197, 143] on button at bounding box center [196, 145] width 11 height 10
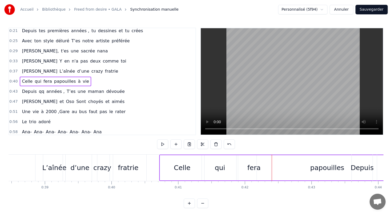
click at [25, 79] on span "Celle" at bounding box center [27, 81] width 12 height 6
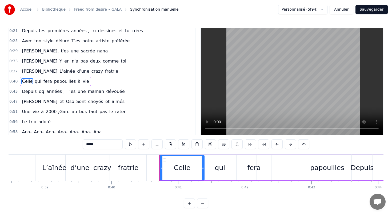
click at [34, 81] on span "qui" at bounding box center [38, 81] width 8 height 6
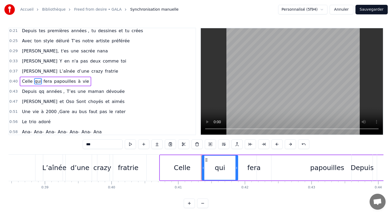
click at [45, 81] on span "fera" at bounding box center [48, 81] width 10 height 6
type input "****"
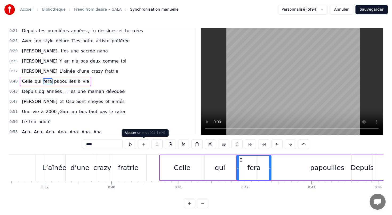
click at [142, 146] on button at bounding box center [143, 145] width 11 height 10
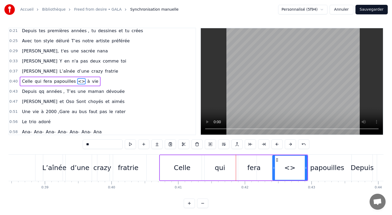
drag, startPoint x: 93, startPoint y: 144, endPoint x: 81, endPoint y: 143, distance: 12.3
click at [81, 143] on div "0:13 [PERSON_NAME] te voilà, On fête tes 40 ans 0:17 Jeune femme émancipée Avec…" at bounding box center [196, 118] width 375 height 181
click at [186, 170] on div "Celle" at bounding box center [182, 168] width 17 height 10
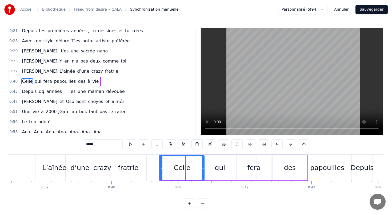
click at [246, 160] on div "fera" at bounding box center [253, 167] width 35 height 25
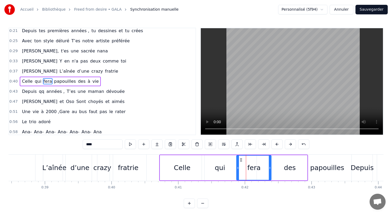
click at [282, 166] on div "des" at bounding box center [289, 167] width 35 height 25
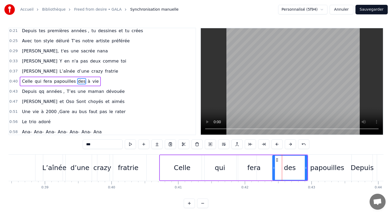
click at [336, 165] on div "papouilles" at bounding box center [327, 168] width 34 height 10
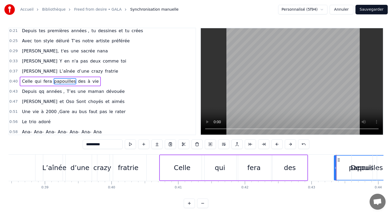
drag, startPoint x: 258, startPoint y: 168, endPoint x: 335, endPoint y: 166, distance: 76.8
drag, startPoint x: 287, startPoint y: 170, endPoint x: 295, endPoint y: 170, distance: 7.7
click at [295, 170] on div "des" at bounding box center [289, 167] width 35 height 25
type input "***"
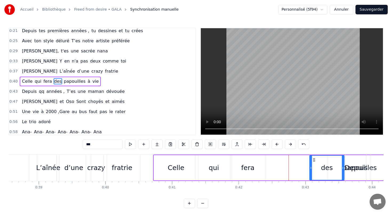
scroll to position [0, 2570]
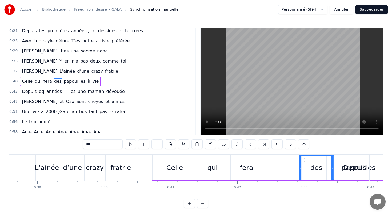
drag, startPoint x: 276, startPoint y: 159, endPoint x: 303, endPoint y: 157, distance: 26.5
click at [303, 157] on div "des" at bounding box center [316, 168] width 34 height 24
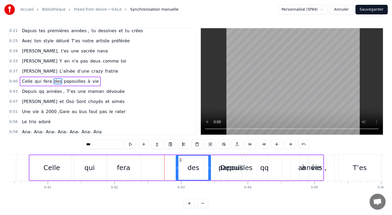
scroll to position [0, 2695]
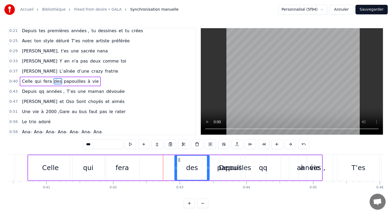
click at [62, 78] on div "Celle qui fera des papouilles à vie" at bounding box center [60, 82] width 81 height 10
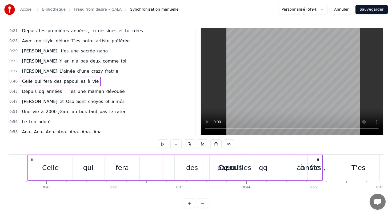
scroll to position [0, 2687]
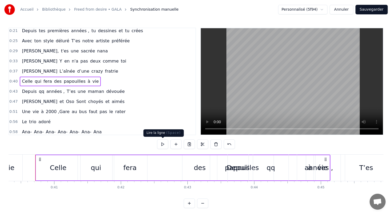
click at [163, 143] on button at bounding box center [162, 145] width 11 height 10
click at [164, 145] on button at bounding box center [162, 145] width 11 height 10
click at [160, 144] on button at bounding box center [162, 145] width 11 height 10
click at [103, 96] on div "Depuis qq années , T’es une maman dévouée" at bounding box center [73, 92] width 107 height 10
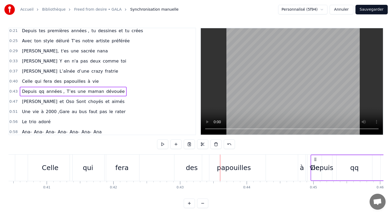
scroll to position [0, 2700]
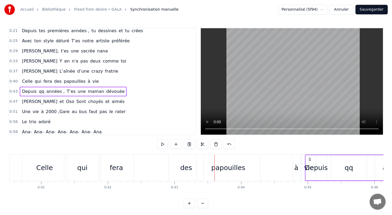
drag, startPoint x: 232, startPoint y: 158, endPoint x: 317, endPoint y: 159, distance: 85.0
click at [312, 159] on icon at bounding box center [310, 160] width 4 height 4
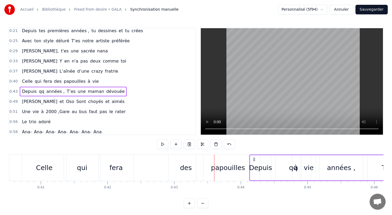
drag, startPoint x: 218, startPoint y: 158, endPoint x: 254, endPoint y: 158, distance: 35.7
click at [254, 158] on icon at bounding box center [254, 160] width 4 height 4
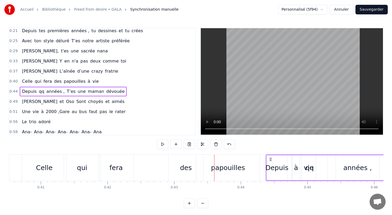
drag, startPoint x: 254, startPoint y: 158, endPoint x: 291, endPoint y: 158, distance: 37.9
click at [272, 158] on icon at bounding box center [270, 160] width 4 height 4
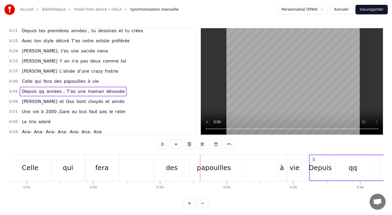
drag, startPoint x: 291, startPoint y: 158, endPoint x: 327, endPoint y: 158, distance: 35.7
click at [316, 158] on icon at bounding box center [314, 160] width 4 height 4
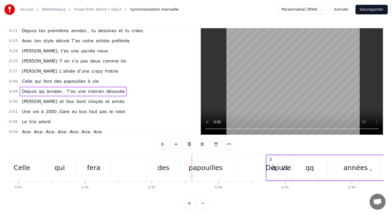
click at [201, 168] on div "papouilles" at bounding box center [205, 168] width 34 height 10
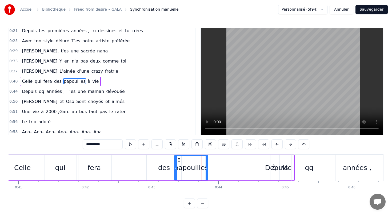
drag, startPoint x: 237, startPoint y: 168, endPoint x: 207, endPoint y: 167, distance: 29.9
click at [207, 167] on icon at bounding box center [207, 168] width 2 height 4
click at [122, 90] on div "0:44 Depuis qq années , T’es une maman dévouée" at bounding box center [102, 92] width 186 height 10
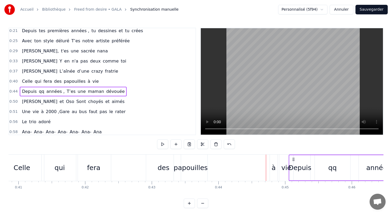
drag, startPoint x: 270, startPoint y: 158, endPoint x: 292, endPoint y: 158, distance: 22.9
click at [292, 158] on icon at bounding box center [293, 160] width 4 height 4
click at [273, 170] on div "à" at bounding box center [273, 168] width 4 height 10
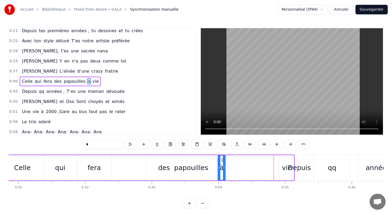
drag, startPoint x: 274, startPoint y: 159, endPoint x: 222, endPoint y: 158, distance: 52.5
click at [222, 158] on icon at bounding box center [222, 160] width 4 height 4
click at [284, 169] on div "vie" at bounding box center [287, 168] width 10 height 10
type input "***"
drag, startPoint x: 284, startPoint y: 159, endPoint x: 235, endPoint y: 160, distance: 48.8
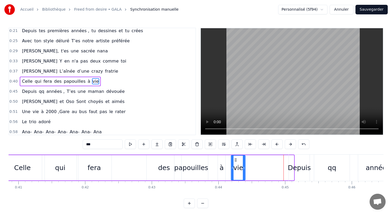
click at [235, 160] on icon at bounding box center [236, 160] width 4 height 4
click at [120, 178] on div "Celle qui fera des papouilles à vie" at bounding box center [122, 168] width 247 height 26
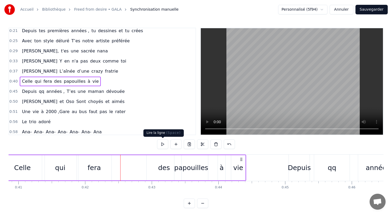
click at [163, 143] on button at bounding box center [162, 145] width 11 height 10
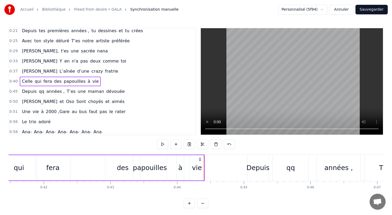
scroll to position [0, 2769]
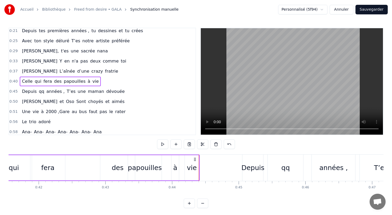
click at [244, 167] on div "Depuis" at bounding box center [252, 168] width 23 height 10
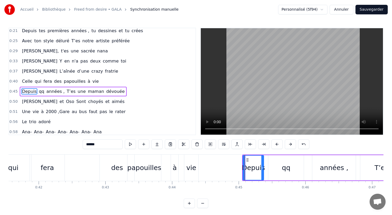
scroll to position [33, 0]
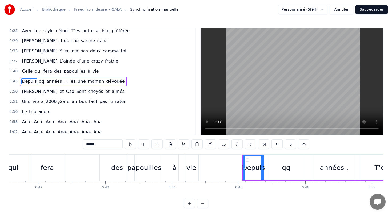
click at [37, 86] on div "Depuis qq années , T’es une maman dévouée" at bounding box center [73, 82] width 107 height 10
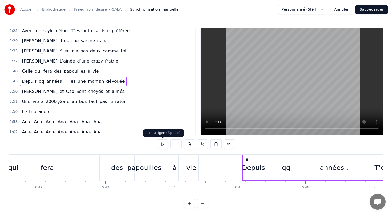
click at [163, 144] on button at bounding box center [162, 145] width 11 height 10
click at [161, 144] on button at bounding box center [162, 145] width 11 height 10
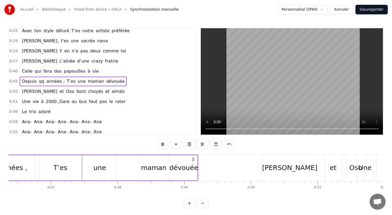
scroll to position [0, 3096]
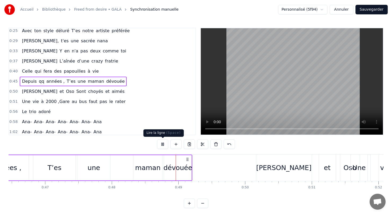
click at [162, 144] on button at bounding box center [162, 145] width 11 height 10
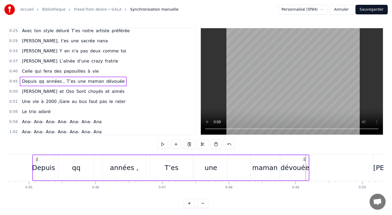
scroll to position [0, 2902]
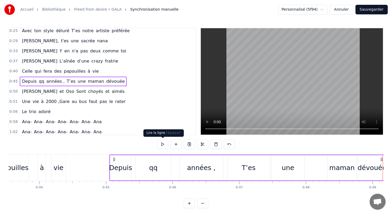
click at [162, 145] on button at bounding box center [162, 145] width 11 height 10
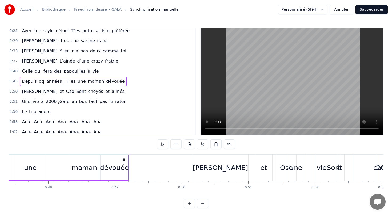
click at [162, 145] on button at bounding box center [162, 145] width 11 height 10
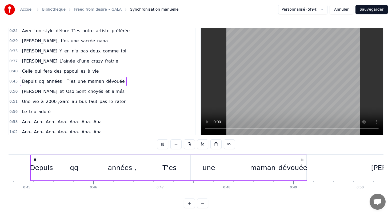
scroll to position [0, 2979]
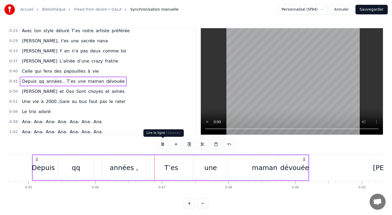
click at [161, 145] on button at bounding box center [162, 145] width 11 height 10
click at [77, 170] on div "qq" at bounding box center [76, 168] width 9 height 10
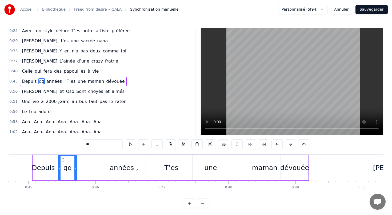
drag, startPoint x: 92, startPoint y: 167, endPoint x: 75, endPoint y: 167, distance: 16.8
click at [75, 167] on icon at bounding box center [75, 168] width 2 height 4
click at [66, 168] on div "qq" at bounding box center [67, 168] width 9 height 10
click at [89, 144] on input "**" at bounding box center [103, 145] width 40 height 10
click at [76, 174] on div at bounding box center [75, 168] width 2 height 24
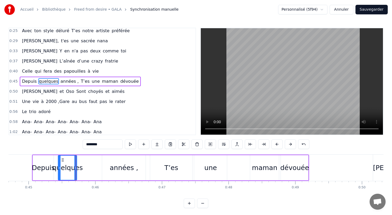
click at [46, 171] on div "Depuis" at bounding box center [43, 168] width 23 height 10
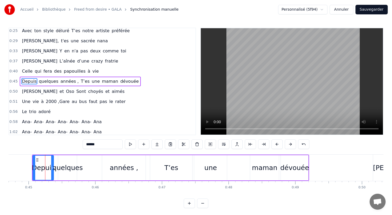
click at [64, 171] on div "quelques" at bounding box center [67, 168] width 30 height 10
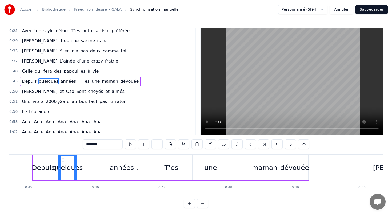
click at [123, 170] on div "années ," at bounding box center [124, 168] width 29 height 10
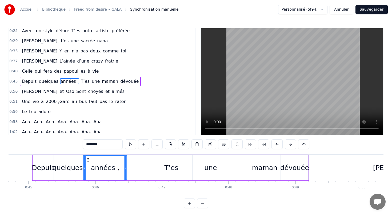
drag, startPoint x: 107, startPoint y: 159, endPoint x: 88, endPoint y: 159, distance: 18.9
click at [88, 159] on icon at bounding box center [88, 160] width 4 height 4
click at [60, 170] on div "quelques" at bounding box center [67, 168] width 30 height 10
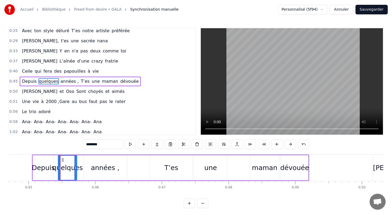
click at [171, 170] on div "T’es" at bounding box center [171, 168] width 14 height 10
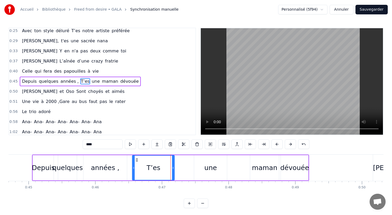
drag, startPoint x: 153, startPoint y: 159, endPoint x: 135, endPoint y: 158, distance: 17.9
click at [135, 158] on icon at bounding box center [137, 160] width 4 height 4
click at [210, 169] on div "une" at bounding box center [210, 168] width 13 height 10
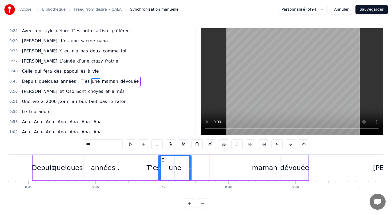
drag, startPoint x: 199, startPoint y: 158, endPoint x: 163, endPoint y: 157, distance: 35.5
click at [163, 157] on div "une" at bounding box center [175, 168] width 32 height 24
click at [259, 169] on div "maman" at bounding box center [264, 168] width 25 height 10
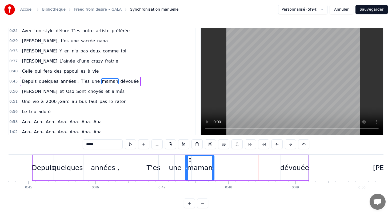
drag, startPoint x: 254, startPoint y: 159, endPoint x: 189, endPoint y: 160, distance: 64.8
click at [189, 160] on icon at bounding box center [190, 160] width 4 height 4
drag, startPoint x: 289, startPoint y: 168, endPoint x: 285, endPoint y: 168, distance: 4.0
click at [285, 168] on div "dévouée" at bounding box center [294, 168] width 29 height 10
type input "*******"
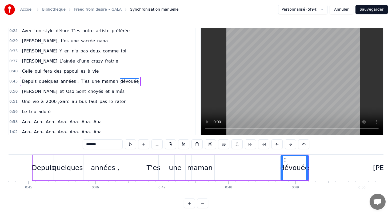
drag, startPoint x: 285, startPoint y: 161, endPoint x: 224, endPoint y: 161, distance: 60.5
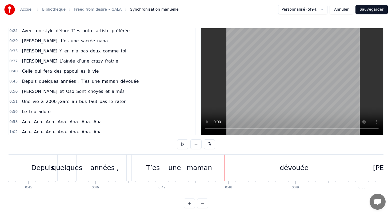
click at [288, 168] on div "dévouée" at bounding box center [294, 168] width 29 height 10
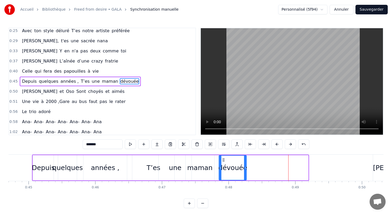
drag, startPoint x: 286, startPoint y: 159, endPoint x: 224, endPoint y: 161, distance: 61.9
click at [224, 161] on icon at bounding box center [224, 160] width 4 height 4
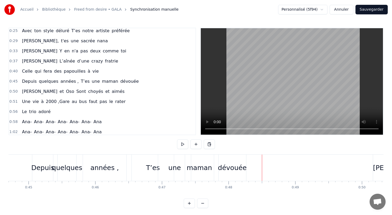
click at [238, 167] on div "dévouée" at bounding box center [232, 168] width 29 height 10
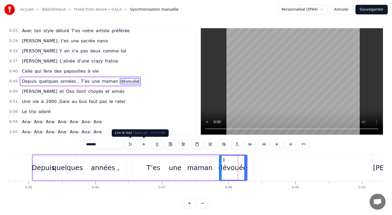
click at [128, 144] on button at bounding box center [130, 145] width 11 height 10
click at [70, 156] on div "quelques" at bounding box center [67, 167] width 19 height 25
type input "********"
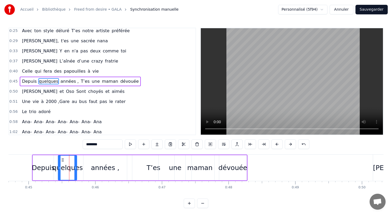
click at [105, 86] on div "0:45 Depuis quelques années , T’es une maman dévouée" at bounding box center [102, 82] width 186 height 10
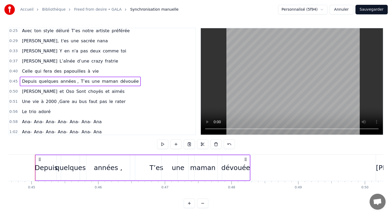
scroll to position [0, 2976]
click at [162, 144] on button at bounding box center [162, 145] width 11 height 10
click at [250, 169] on div "Depuis quelques années , T’es une maman dévouée" at bounding box center [142, 168] width 215 height 26
click at [244, 159] on icon at bounding box center [246, 160] width 4 height 4
click at [246, 159] on icon at bounding box center [246, 160] width 4 height 4
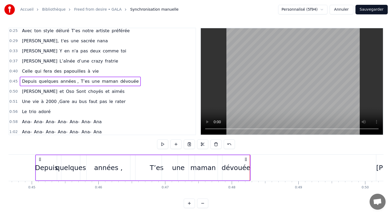
click at [241, 168] on div "dévouée" at bounding box center [236, 168] width 29 height 10
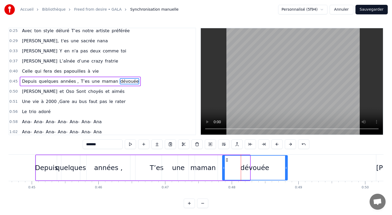
drag, startPoint x: 248, startPoint y: 167, endPoint x: 286, endPoint y: 164, distance: 37.7
click at [286, 165] on div at bounding box center [286, 168] width 2 height 24
click at [106, 86] on div "Depuis quelques années , T’es une maman dévouée" at bounding box center [80, 82] width 121 height 10
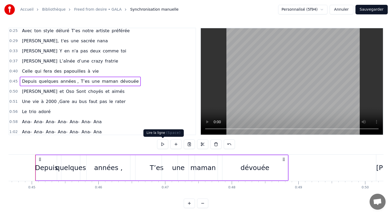
click at [162, 144] on button at bounding box center [162, 145] width 11 height 10
click at [258, 169] on div "dévouée" at bounding box center [254, 168] width 29 height 10
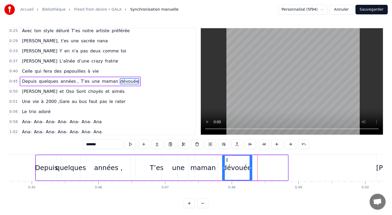
drag, startPoint x: 286, startPoint y: 168, endPoint x: 250, endPoint y: 166, distance: 35.8
click at [250, 166] on icon at bounding box center [251, 168] width 2 height 4
drag, startPoint x: 222, startPoint y: 163, endPoint x: 219, endPoint y: 161, distance: 3.8
click at [219, 161] on div "dévouée" at bounding box center [236, 167] width 34 height 25
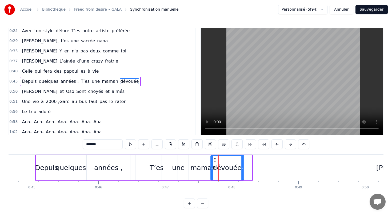
drag, startPoint x: 223, startPoint y: 160, endPoint x: 215, endPoint y: 160, distance: 8.3
click at [215, 160] on icon at bounding box center [215, 160] width 4 height 4
click at [103, 85] on div "Depuis quelques années , T’es une maman dévouée" at bounding box center [80, 82] width 121 height 10
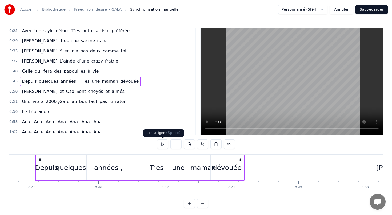
click at [163, 142] on button at bounding box center [162, 145] width 11 height 10
click at [239, 159] on icon at bounding box center [240, 160] width 4 height 4
click at [234, 170] on div "dévouée" at bounding box center [227, 168] width 29 height 10
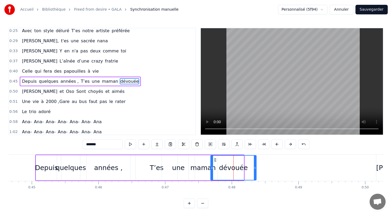
drag, startPoint x: 243, startPoint y: 168, endPoint x: 255, endPoint y: 167, distance: 12.5
click at [255, 168] on icon at bounding box center [255, 168] width 2 height 4
click at [130, 144] on button at bounding box center [130, 145] width 11 height 10
click at [94, 86] on div "Depuis quelques années , T’es une maman dévouée" at bounding box center [80, 82] width 121 height 10
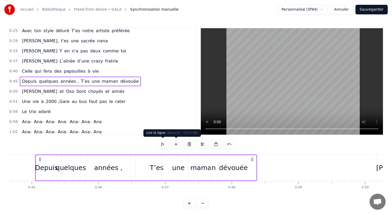
click at [162, 144] on button at bounding box center [162, 145] width 11 height 10
click at [252, 160] on icon at bounding box center [252, 160] width 4 height 4
click at [239, 173] on div "dévouée" at bounding box center [234, 167] width 46 height 25
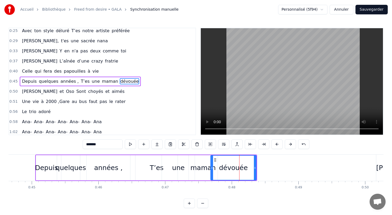
click at [256, 167] on div "dévouée" at bounding box center [233, 167] width 46 height 25
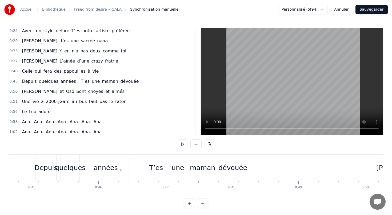
click at [243, 168] on div "dévouée" at bounding box center [232, 168] width 29 height 10
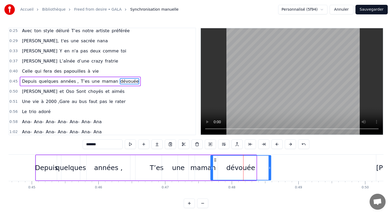
drag, startPoint x: 255, startPoint y: 168, endPoint x: 268, endPoint y: 167, distance: 12.6
click at [268, 167] on icon at bounding box center [269, 168] width 2 height 4
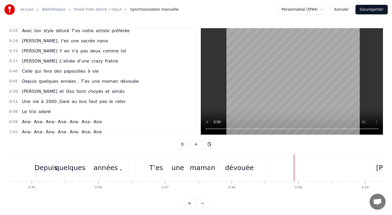
click at [105, 93] on span "et" at bounding box center [107, 92] width 5 height 6
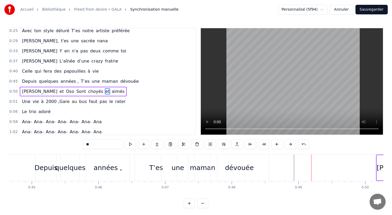
scroll to position [43, 0]
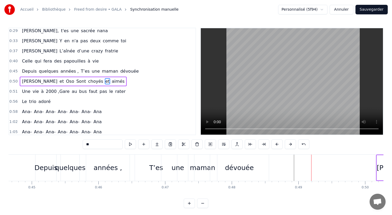
click at [61, 77] on div "[PERSON_NAME] et [PERSON_NAME] choyés et aimés" at bounding box center [73, 82] width 107 height 10
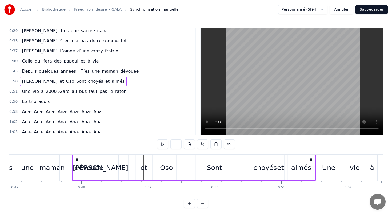
scroll to position [0, 3125]
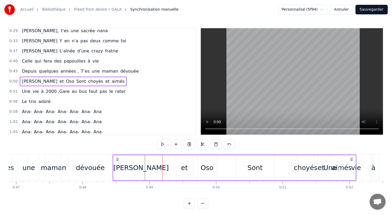
drag, startPoint x: 41, startPoint y: 159, endPoint x: 118, endPoint y: 152, distance: 77.6
click at [118, 152] on div "0:13 [PERSON_NAME] te voilà, On fête tes 40 ans 0:17 Jeune femme émancipée Avec…" at bounding box center [196, 118] width 375 height 181
click at [113, 169] on div "[PERSON_NAME]" at bounding box center [141, 167] width 56 height 25
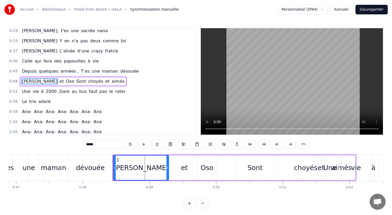
click at [146, 169] on div "[PERSON_NAME]" at bounding box center [140, 168] width 55 height 10
drag, startPoint x: 114, startPoint y: 167, endPoint x: 130, endPoint y: 167, distance: 15.7
click at [130, 167] on icon at bounding box center [130, 168] width 2 height 4
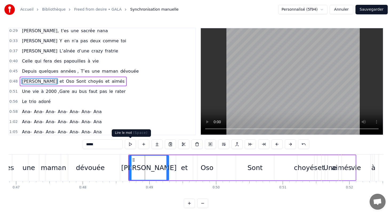
click at [132, 145] on button at bounding box center [130, 145] width 11 height 10
click at [84, 86] on div "[PERSON_NAME] et [PERSON_NAME] choyés et aimés" at bounding box center [73, 82] width 107 height 10
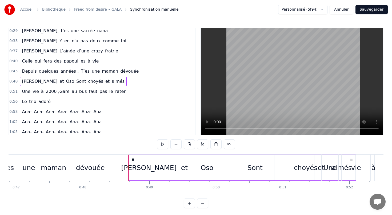
click at [162, 144] on button at bounding box center [162, 145] width 11 height 10
click at [161, 143] on button at bounding box center [162, 145] width 11 height 10
click at [108, 96] on div "Une vie à 2000 ,Gare au bus faut pas le rater" at bounding box center [74, 92] width 108 height 10
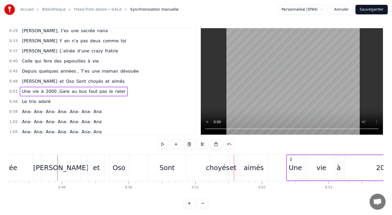
scroll to position [0, 3214]
drag, startPoint x: 325, startPoint y: 159, endPoint x: 290, endPoint y: 157, distance: 35.2
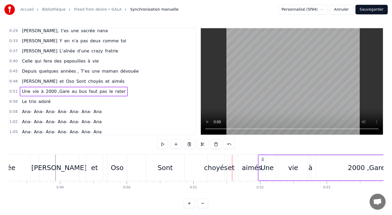
drag, startPoint x: 237, startPoint y: 159, endPoint x: 263, endPoint y: 160, distance: 26.2
click at [263, 160] on icon at bounding box center [262, 160] width 4 height 4
drag, startPoint x: 263, startPoint y: 160, endPoint x: 293, endPoint y: 159, distance: 30.1
click at [293, 159] on icon at bounding box center [293, 160] width 4 height 4
click at [61, 169] on div "[PERSON_NAME]" at bounding box center [58, 168] width 55 height 10
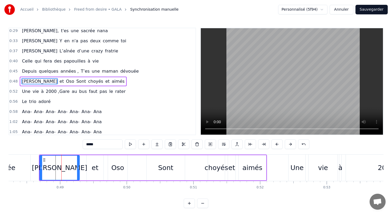
click at [38, 77] on div "[PERSON_NAME] et [PERSON_NAME] choyés et aimés" at bounding box center [73, 82] width 107 height 10
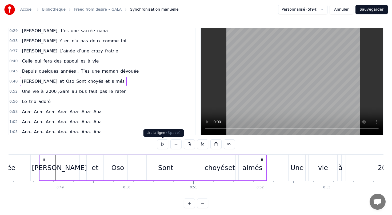
click at [160, 144] on button at bounding box center [162, 145] width 11 height 10
click at [99, 94] on span "pas" at bounding box center [103, 92] width 9 height 6
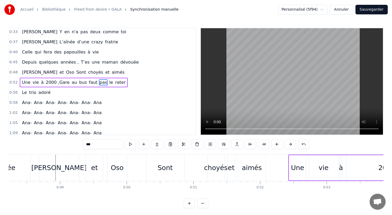
scroll to position [53, 0]
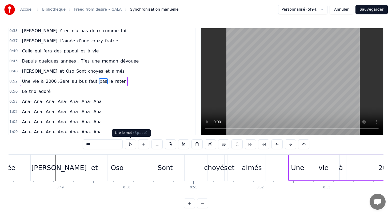
click at [131, 144] on button at bounding box center [130, 145] width 11 height 10
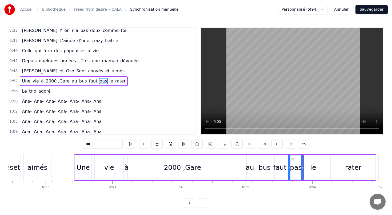
scroll to position [0, 3306]
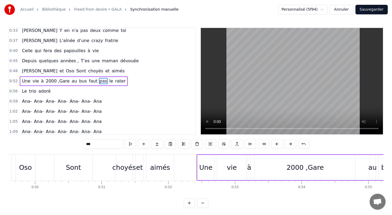
click at [202, 175] on div "Une" at bounding box center [205, 167] width 17 height 25
type input "***"
click at [55, 86] on div "Une vie à 2000 ,Gare au bus faut pas le rater" at bounding box center [74, 82] width 108 height 10
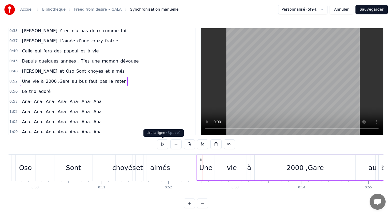
click at [160, 145] on button at bounding box center [162, 145] width 11 height 10
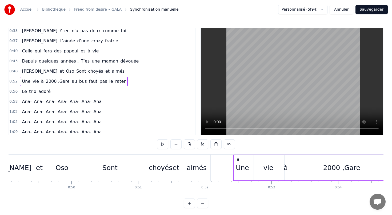
scroll to position [0, 3270]
click at [162, 146] on button at bounding box center [162, 145] width 11 height 10
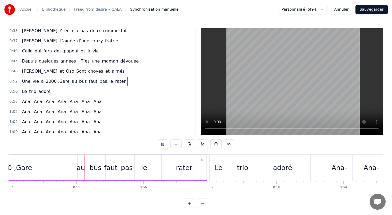
scroll to position [0, 3604]
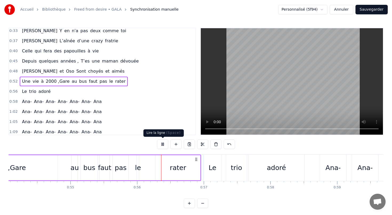
click at [162, 146] on button at bounding box center [162, 145] width 11 height 10
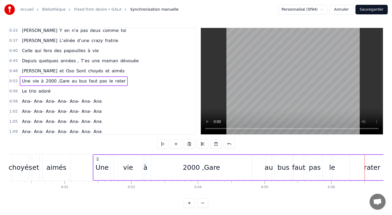
scroll to position [0, 3408]
drag, startPoint x: 195, startPoint y: 167, endPoint x: 187, endPoint y: 167, distance: 8.8
click at [187, 167] on div "2000 ,Gare" at bounding box center [203, 167] width 101 height 25
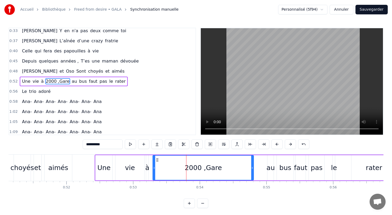
click at [199, 168] on div "2000 ,Gare" at bounding box center [203, 168] width 37 height 10
click at [98, 144] on input "**********" at bounding box center [103, 145] width 40 height 10
click at [96, 144] on input "*********" at bounding box center [103, 145] width 40 height 10
drag, startPoint x: 109, startPoint y: 143, endPoint x: 97, endPoint y: 143, distance: 12.0
click at [97, 143] on input "*********" at bounding box center [103, 145] width 40 height 10
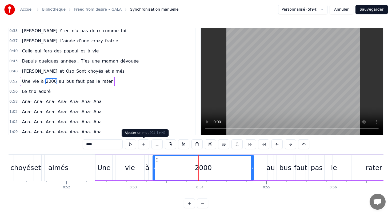
type input "****"
click at [143, 144] on button at bounding box center [143, 145] width 11 height 10
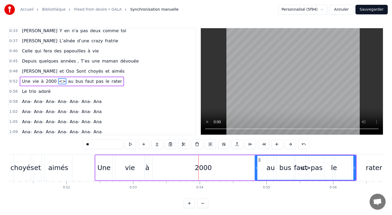
drag, startPoint x: 97, startPoint y: 143, endPoint x: 82, endPoint y: 142, distance: 15.2
click at [82, 142] on div "0:13 [PERSON_NAME] te voilà, On fête tes 40 ans 0:17 Jeune femme émancipée Avec…" at bounding box center [196, 118] width 375 height 181
type input "*"
click at [202, 169] on div "2000" at bounding box center [203, 168] width 17 height 10
type input "****"
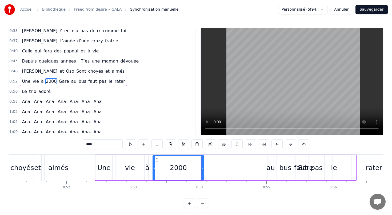
drag, startPoint x: 252, startPoint y: 168, endPoint x: 202, endPoint y: 163, distance: 50.1
click at [202, 163] on div at bounding box center [202, 168] width 2 height 24
click at [106, 86] on div "Une vie à 2000 Gare au bus faut pas le rater" at bounding box center [73, 82] width 107 height 10
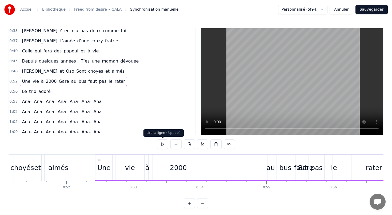
click at [162, 144] on button at bounding box center [162, 145] width 11 height 10
click at [162, 146] on button at bounding box center [162, 145] width 11 height 10
click at [302, 169] on div "faut" at bounding box center [300, 168] width 13 height 10
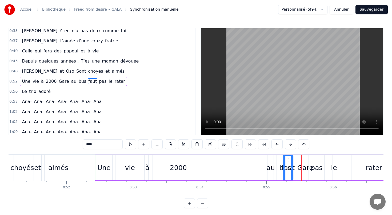
drag, startPoint x: 299, startPoint y: 160, endPoint x: 287, endPoint y: 159, distance: 12.0
click at [287, 159] on icon at bounding box center [287, 160] width 4 height 4
click at [301, 170] on div "Gare" at bounding box center [305, 168] width 16 height 10
type input "****"
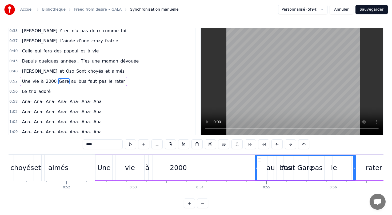
click at [303, 169] on div "Gare" at bounding box center [305, 168] width 16 height 10
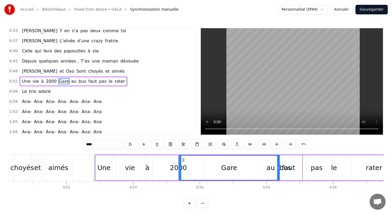
drag, startPoint x: 259, startPoint y: 159, endPoint x: 183, endPoint y: 160, distance: 76.0
click at [183, 160] on icon at bounding box center [183, 160] width 4 height 4
drag, startPoint x: 180, startPoint y: 169, endPoint x: 234, endPoint y: 165, distance: 53.5
click at [234, 165] on div at bounding box center [233, 168] width 2 height 24
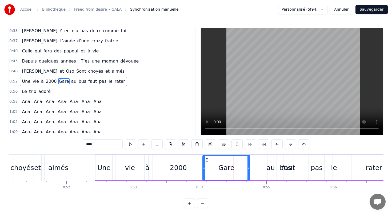
drag, startPoint x: 236, startPoint y: 159, endPoint x: 207, endPoint y: 158, distance: 29.6
click at [207, 159] on icon at bounding box center [207, 160] width 4 height 4
drag, startPoint x: 270, startPoint y: 168, endPoint x: 259, endPoint y: 168, distance: 10.9
click at [259, 168] on div "Une vie à 2000 Gare au bus faut pas le rater" at bounding box center [246, 168] width 302 height 26
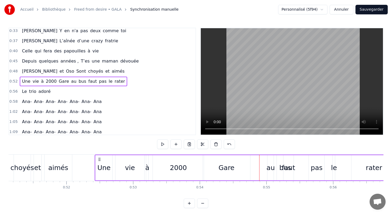
click at [269, 168] on div "au" at bounding box center [270, 168] width 8 height 10
drag, startPoint x: 269, startPoint y: 168, endPoint x: 266, endPoint y: 168, distance: 3.2
click at [266, 169] on circle at bounding box center [266, 169] width 0 height 0
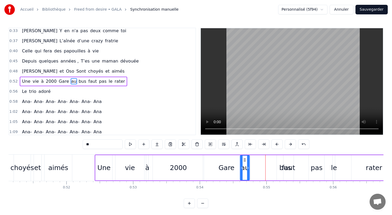
drag, startPoint x: 268, startPoint y: 159, endPoint x: 244, endPoint y: 159, distance: 24.0
click at [244, 159] on circle at bounding box center [244, 159] width 0 height 0
click at [282, 169] on div "bus" at bounding box center [285, 168] width 12 height 10
type input "***"
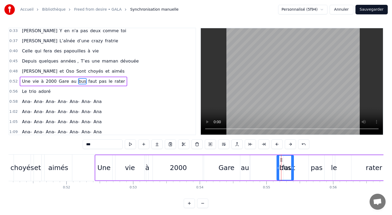
drag, startPoint x: 281, startPoint y: 159, endPoint x: 256, endPoint y: 159, distance: 25.1
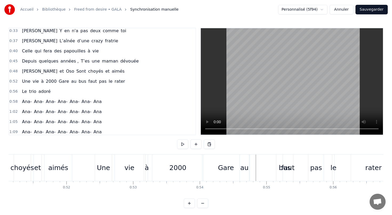
click at [281, 172] on div "bus" at bounding box center [285, 168] width 12 height 10
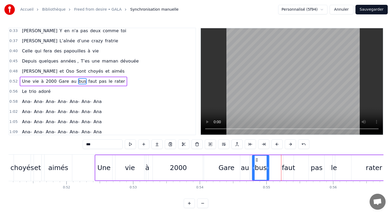
drag, startPoint x: 280, startPoint y: 159, endPoint x: 256, endPoint y: 158, distance: 24.5
click at [256, 158] on div "bus" at bounding box center [260, 168] width 16 height 24
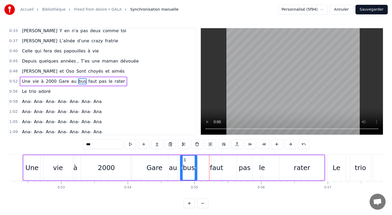
scroll to position [0, 3483]
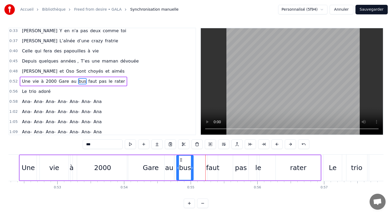
click at [301, 170] on div "rater" at bounding box center [298, 168] width 16 height 10
type input "*****"
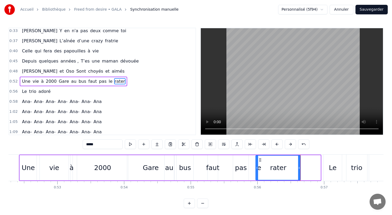
drag, startPoint x: 280, startPoint y: 159, endPoint x: 260, endPoint y: 160, distance: 20.3
click at [260, 159] on icon at bounding box center [260, 160] width 4 height 4
click at [81, 86] on div "0:52 Une vie à 2000 Gare au bus faut pas rater le" at bounding box center [102, 82] width 186 height 10
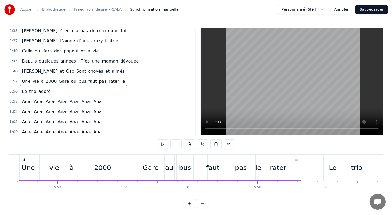
scroll to position [0, 3467]
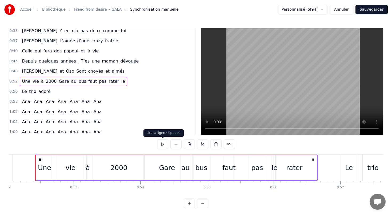
click at [162, 145] on button at bounding box center [162, 145] width 11 height 10
click at [98, 81] on span "pas" at bounding box center [102, 81] width 9 height 6
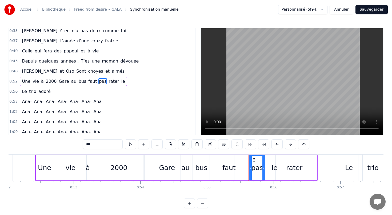
click at [121, 81] on span "le" at bounding box center [123, 81] width 5 height 6
type input "**"
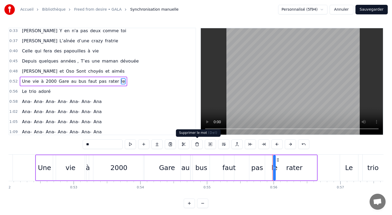
click at [198, 144] on button at bounding box center [196, 145] width 11 height 10
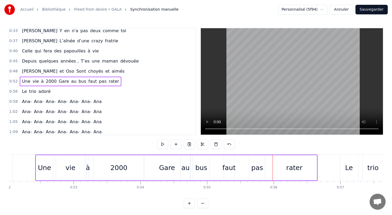
click at [98, 81] on span "pas" at bounding box center [102, 81] width 9 height 6
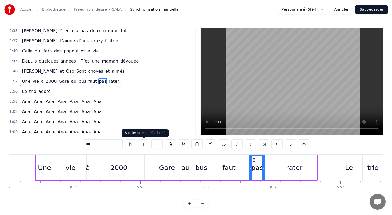
click at [143, 146] on button at bounding box center [143, 145] width 11 height 10
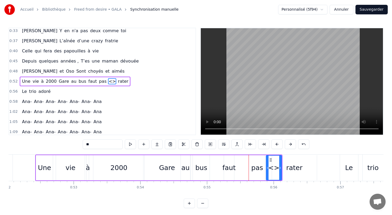
drag, startPoint x: 93, startPoint y: 144, endPoint x: 84, endPoint y: 144, distance: 8.8
click at [84, 144] on input "**" at bounding box center [103, 145] width 40 height 10
type input "**"
click at [156, 101] on div "0:58 [PERSON_NAME]" at bounding box center [102, 102] width 186 height 10
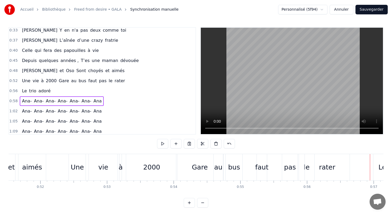
scroll to position [0, 3432]
click at [82, 167] on div "Une" at bounding box center [78, 168] width 13 height 10
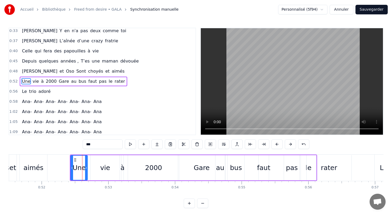
click at [74, 86] on div "Une vie à 2000 Gare au bus faut pas le rater" at bounding box center [73, 82] width 107 height 10
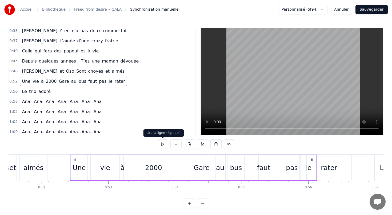
click at [162, 144] on button at bounding box center [162, 145] width 11 height 10
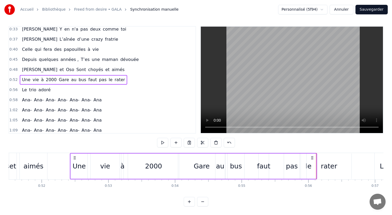
click at [317, 166] on div "rater" at bounding box center [329, 166] width 45 height 25
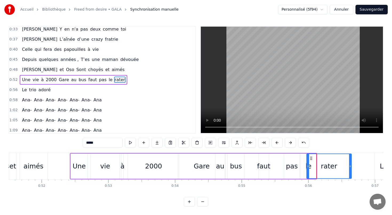
scroll to position [0, 0]
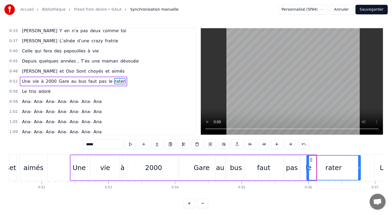
drag, startPoint x: 350, startPoint y: 167, endPoint x: 359, endPoint y: 164, distance: 9.4
click at [359, 164] on div at bounding box center [359, 168] width 2 height 24
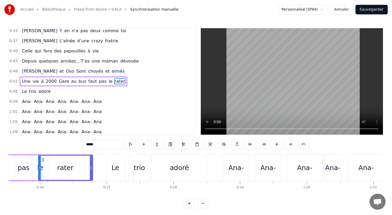
scroll to position [0, 3755]
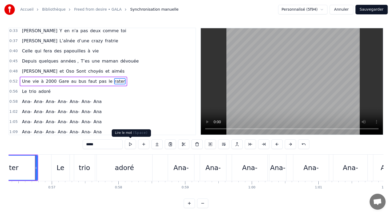
click at [132, 146] on button at bounding box center [130, 145] width 11 height 10
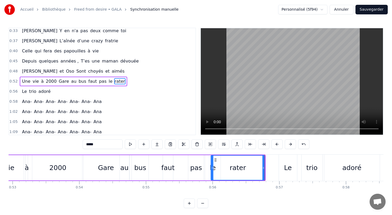
scroll to position [0, 3528]
click at [86, 86] on div "Une vie à 2000 Gare au bus faut pas le rater" at bounding box center [73, 82] width 107 height 10
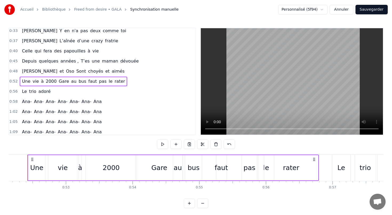
scroll to position [0, 3467]
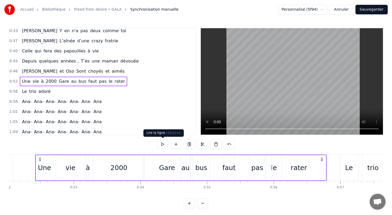
click at [163, 145] on button at bounding box center [162, 145] width 11 height 10
drag, startPoint x: 229, startPoint y: 169, endPoint x: 215, endPoint y: 168, distance: 13.9
click at [215, 168] on div "Une vie à 2000 Gare au bus faut pas le rater" at bounding box center [180, 168] width 291 height 26
click at [228, 168] on div "faut" at bounding box center [228, 168] width 13 height 10
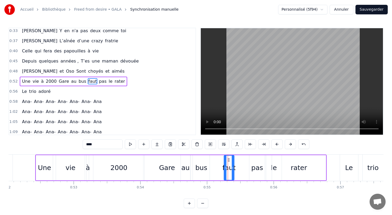
click at [228, 168] on div "faut" at bounding box center [228, 168] width 13 height 10
drag, startPoint x: 228, startPoint y: 159, endPoint x: 213, endPoint y: 158, distance: 15.2
click at [213, 158] on div "faut" at bounding box center [214, 168] width 10 height 24
click at [252, 162] on div "pas" at bounding box center [256, 167] width 15 height 25
type input "***"
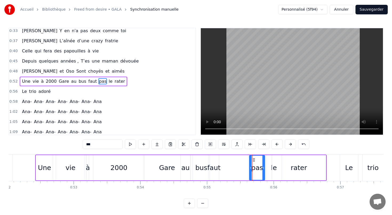
drag, startPoint x: 252, startPoint y: 157, endPoint x: 224, endPoint y: 160, distance: 28.1
click at [224, 160] on div "Une vie à 2000 Gare au bus faut pas le rater" at bounding box center [180, 168] width 291 height 26
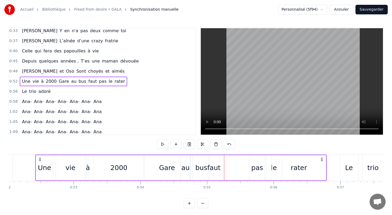
click at [254, 161] on div "pas" at bounding box center [256, 167] width 15 height 25
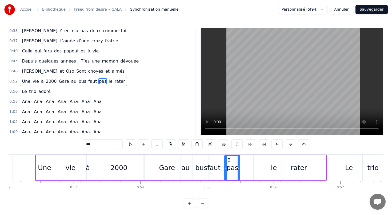
drag, startPoint x: 254, startPoint y: 160, endPoint x: 229, endPoint y: 160, distance: 24.8
click at [229, 160] on icon at bounding box center [229, 160] width 4 height 4
click at [275, 168] on div "rater" at bounding box center [299, 167] width 54 height 25
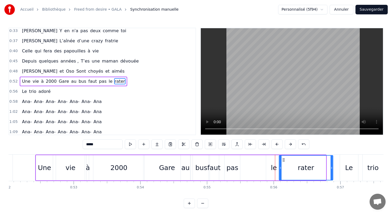
drag, startPoint x: 275, startPoint y: 159, endPoint x: 283, endPoint y: 159, distance: 7.7
click at [283, 159] on icon at bounding box center [283, 160] width 4 height 4
click at [273, 166] on div "le" at bounding box center [274, 168] width 6 height 10
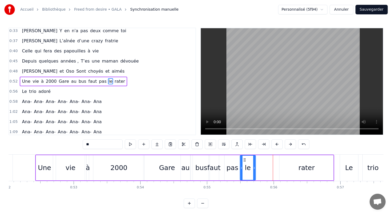
drag, startPoint x: 269, startPoint y: 158, endPoint x: 243, endPoint y: 159, distance: 25.9
click at [243, 159] on icon at bounding box center [244, 160] width 4 height 4
click at [306, 167] on div "rater" at bounding box center [306, 168] width 16 height 10
type input "*****"
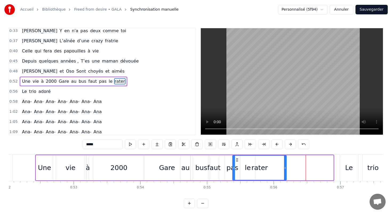
drag, startPoint x: 283, startPoint y: 160, endPoint x: 237, endPoint y: 163, distance: 46.7
click at [237, 162] on div "rater" at bounding box center [259, 168] width 53 height 24
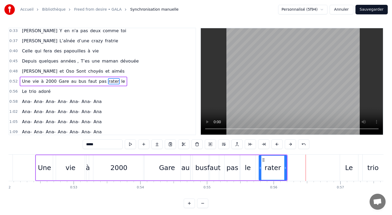
drag, startPoint x: 234, startPoint y: 169, endPoint x: 260, endPoint y: 168, distance: 26.2
drag, startPoint x: 262, startPoint y: 158, endPoint x: 254, endPoint y: 158, distance: 8.8
click at [253, 158] on div "Une vie à 2000 Gare au bus faut pas le rater" at bounding box center [145, 168] width 221 height 26
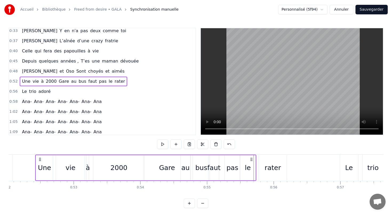
click at [265, 165] on div "rater" at bounding box center [273, 167] width 28 height 25
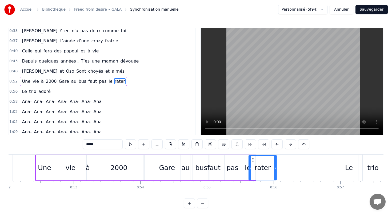
drag, startPoint x: 262, startPoint y: 159, endPoint x: 252, endPoint y: 158, distance: 10.1
click at [252, 158] on icon at bounding box center [253, 160] width 4 height 4
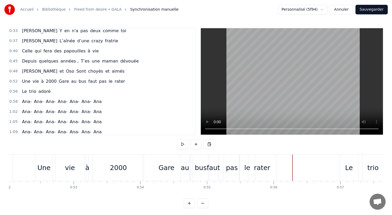
click at [182, 146] on button at bounding box center [182, 145] width 11 height 10
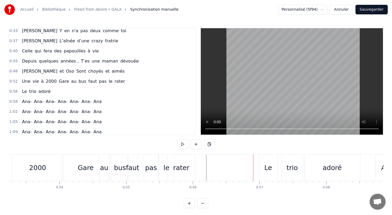
scroll to position [0, 3550]
click at [268, 169] on div "Le" at bounding box center [266, 168] width 8 height 10
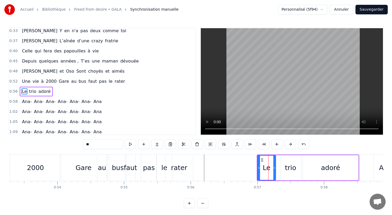
scroll to position [63, 0]
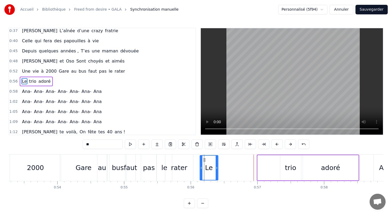
drag, startPoint x: 261, startPoint y: 159, endPoint x: 203, endPoint y: 160, distance: 57.8
click at [203, 160] on icon at bounding box center [204, 160] width 4 height 4
click at [283, 168] on div "trio" at bounding box center [290, 167] width 21 height 25
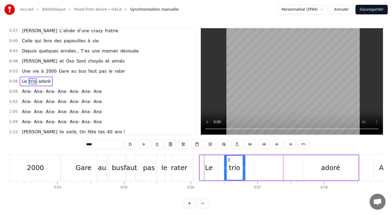
drag, startPoint x: 284, startPoint y: 159, endPoint x: 228, endPoint y: 159, distance: 56.0
click at [228, 159] on icon at bounding box center [229, 160] width 4 height 4
drag, startPoint x: 325, startPoint y: 171, endPoint x: 306, endPoint y: 169, distance: 19.3
click at [306, 169] on div "adoré" at bounding box center [330, 167] width 55 height 25
type input "*****"
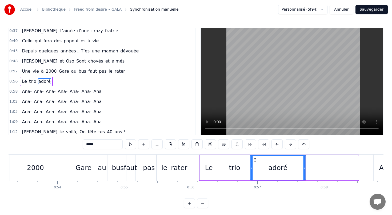
drag, startPoint x: 307, startPoint y: 160, endPoint x: 254, endPoint y: 160, distance: 52.8
click at [254, 160] on circle at bounding box center [254, 160] width 0 height 0
click at [29, 77] on div "Le trio adoré" at bounding box center [36, 82] width 33 height 10
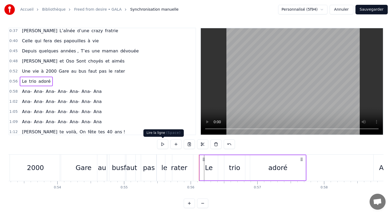
click at [162, 144] on button at bounding box center [162, 145] width 11 height 10
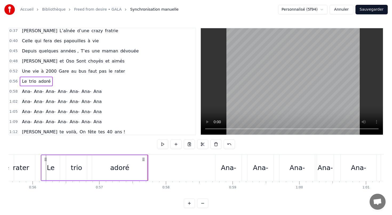
scroll to position [0, 3714]
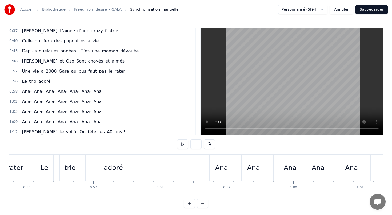
click at [93, 93] on span "Ana" at bounding box center [97, 92] width 9 height 6
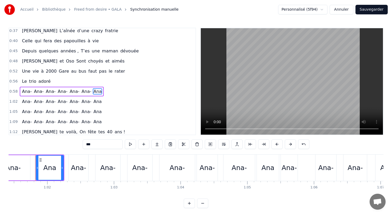
click at [84, 88] on div "Ana- [PERSON_NAME]" at bounding box center [62, 92] width 84 height 10
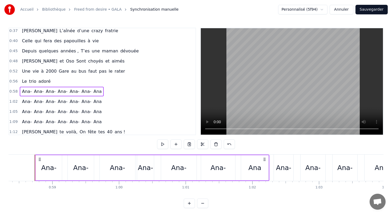
scroll to position [0, 3888]
click at [162, 144] on button at bounding box center [162, 145] width 11 height 10
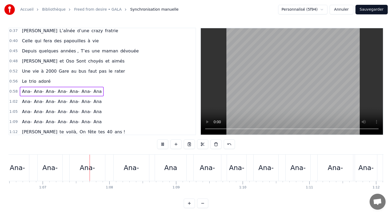
scroll to position [0, 4434]
click at [42, 87] on div "Ana- [PERSON_NAME]" at bounding box center [62, 92] width 84 height 10
click at [42, 88] on div "Ana- [PERSON_NAME]" at bounding box center [62, 92] width 84 height 10
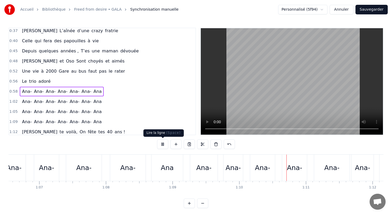
click at [162, 144] on button at bounding box center [162, 145] width 11 height 10
click at [30, 87] on div "Ana- [PERSON_NAME]" at bounding box center [62, 92] width 84 height 10
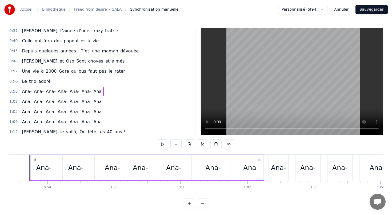
scroll to position [0, 3888]
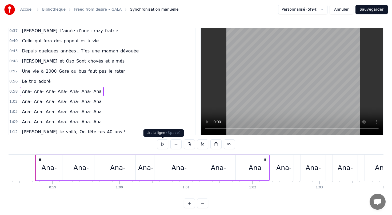
click at [163, 144] on button at bounding box center [162, 145] width 11 height 10
click at [160, 144] on button at bounding box center [162, 145] width 11 height 10
click at [162, 145] on button at bounding box center [162, 145] width 11 height 10
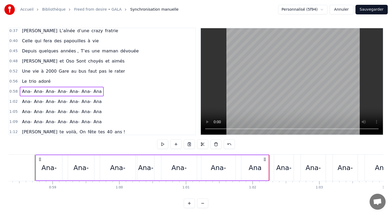
click at [162, 145] on button at bounding box center [162, 145] width 11 height 10
click at [93, 94] on span "Ana" at bounding box center [97, 92] width 9 height 6
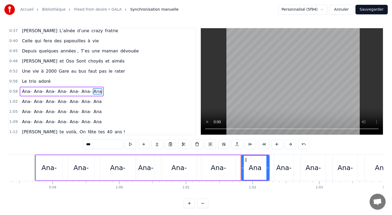
scroll to position [73, 0]
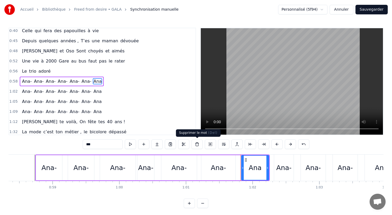
click at [195, 146] on button at bounding box center [196, 145] width 11 height 10
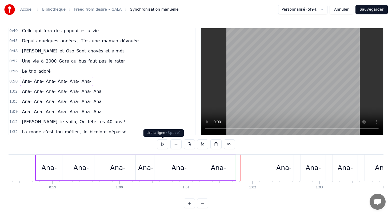
click at [164, 143] on button at bounding box center [162, 145] width 11 height 10
click at [86, 82] on span "Ana-" at bounding box center [86, 81] width 11 height 6
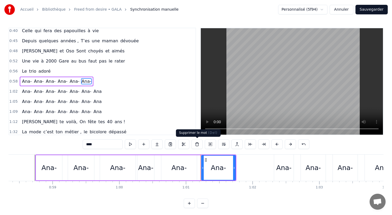
click at [196, 147] on button at bounding box center [196, 145] width 11 height 10
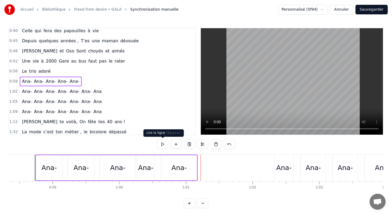
click at [160, 145] on button at bounding box center [162, 145] width 11 height 10
click at [130, 180] on div "Ana-" at bounding box center [118, 167] width 36 height 25
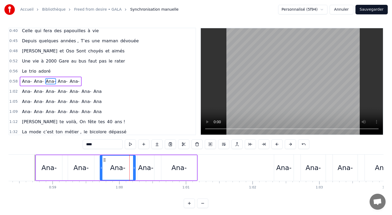
click at [151, 164] on div "Ana-" at bounding box center [145, 168] width 15 height 10
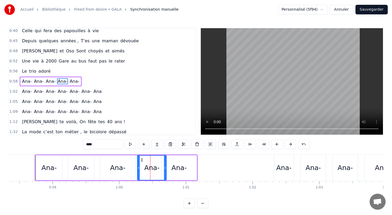
drag, startPoint x: 153, startPoint y: 168, endPoint x: 172, endPoint y: 168, distance: 18.4
click at [166, 168] on icon at bounding box center [165, 168] width 2 height 4
click at [185, 172] on div "Ana-" at bounding box center [178, 168] width 15 height 10
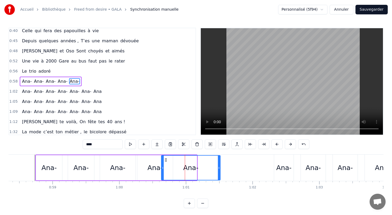
drag, startPoint x: 196, startPoint y: 168, endPoint x: 220, endPoint y: 168, distance: 23.5
click at [220, 168] on icon at bounding box center [219, 168] width 2 height 4
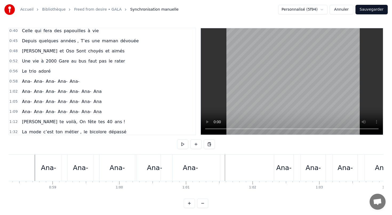
click at [209, 157] on div "Ana-" at bounding box center [190, 168] width 59 height 26
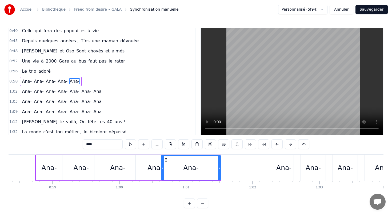
click at [208, 155] on div "Ana- [PERSON_NAME]-" at bounding box center [128, 168] width 186 height 26
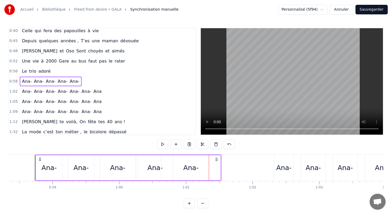
click at [187, 169] on div "Ana-" at bounding box center [190, 168] width 15 height 10
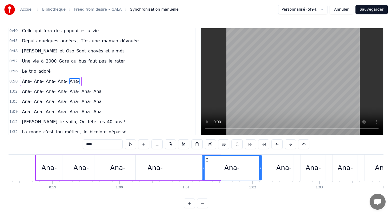
drag, startPoint x: 166, startPoint y: 159, endPoint x: 207, endPoint y: 158, distance: 40.8
click at [207, 158] on div "Ana-" at bounding box center [232, 168] width 59 height 24
click at [151, 170] on div "Ana-" at bounding box center [154, 168] width 15 height 10
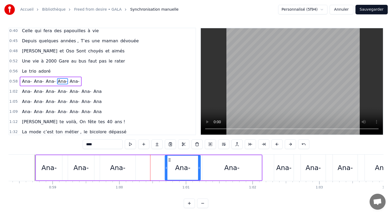
drag, startPoint x: 142, startPoint y: 159, endPoint x: 169, endPoint y: 158, distance: 27.2
click at [169, 158] on icon at bounding box center [169, 160] width 4 height 4
click at [70, 77] on div "Ana- [PERSON_NAME]-" at bounding box center [51, 82] width 62 height 10
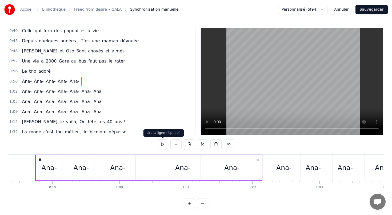
click at [163, 144] on button at bounding box center [162, 145] width 11 height 10
click at [96, 95] on div "Ana- [PERSON_NAME]" at bounding box center [62, 92] width 84 height 10
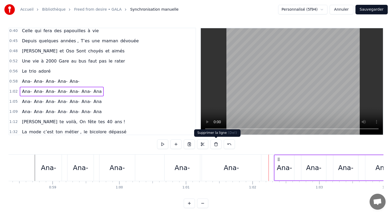
click at [215, 147] on button at bounding box center [215, 145] width 11 height 10
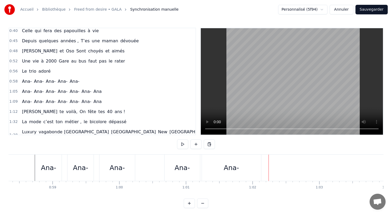
click at [69, 81] on span "Ana-" at bounding box center [74, 81] width 11 height 6
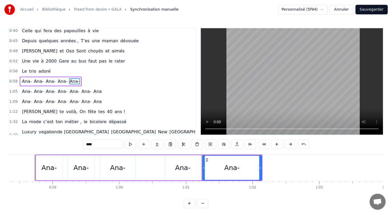
click at [63, 77] on div "Ana- [PERSON_NAME]-" at bounding box center [51, 82] width 62 height 10
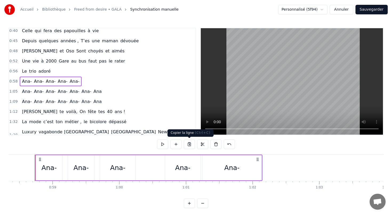
click at [192, 144] on button at bounding box center [189, 145] width 11 height 10
click at [99, 82] on div "0:58 [PERSON_NAME]-" at bounding box center [102, 82] width 186 height 10
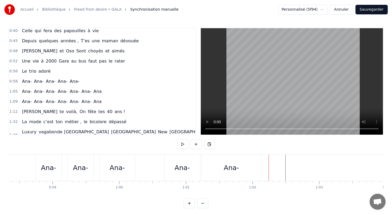
click at [209, 145] on button at bounding box center [209, 145] width 11 height 10
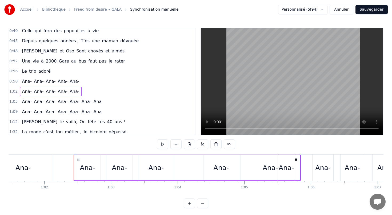
scroll to position [0, 4107]
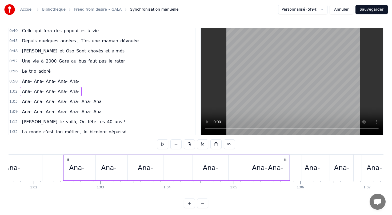
click at [99, 106] on div "Ana- [PERSON_NAME]" at bounding box center [62, 102] width 84 height 10
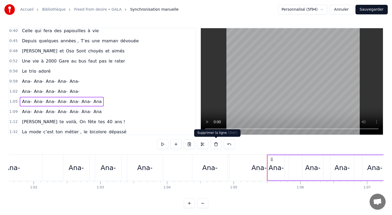
click at [216, 143] on button at bounding box center [215, 145] width 11 height 10
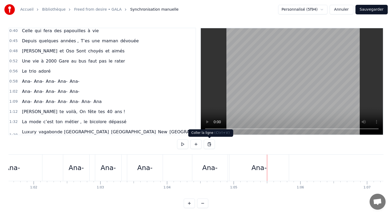
click at [207, 146] on button at bounding box center [209, 145] width 11 height 10
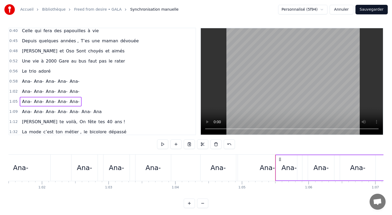
scroll to position [0, 4095]
click at [185, 174] on div "Ana- [PERSON_NAME]-" at bounding box center [187, 168] width 227 height 26
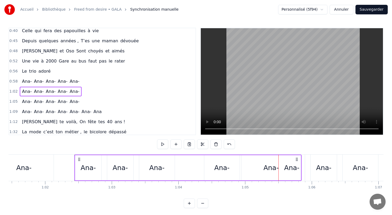
click at [336, 166] on div "Ana-" at bounding box center [324, 168] width 26 height 26
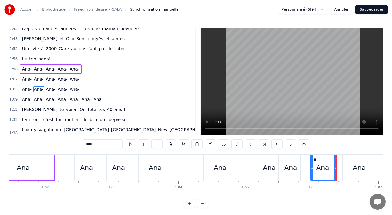
scroll to position [94, 0]
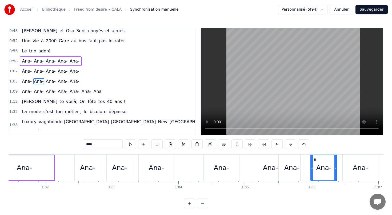
click at [54, 85] on div "Ana- [PERSON_NAME]-" at bounding box center [51, 82] width 62 height 10
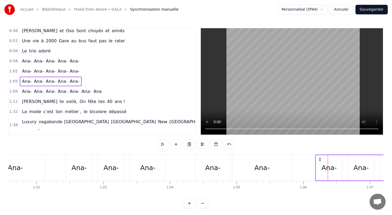
scroll to position [0, 4117]
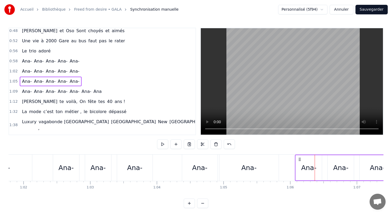
drag, startPoint x: 282, startPoint y: 159, endPoint x: 299, endPoint y: 157, distance: 16.4
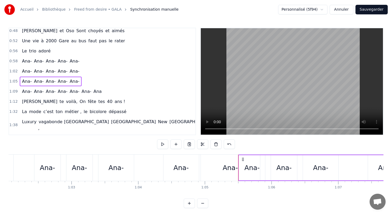
scroll to position [0, 4149]
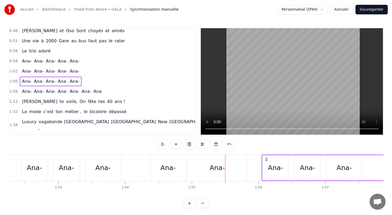
drag, startPoint x: 229, startPoint y: 158, endPoint x: 265, endPoint y: 158, distance: 36.5
click at [265, 158] on icon at bounding box center [266, 160] width 4 height 4
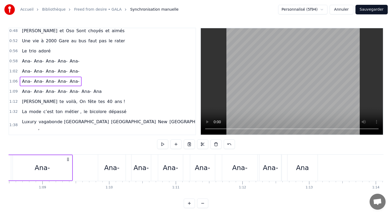
scroll to position [0, 4566]
click at [67, 66] on div "Ana- [PERSON_NAME]-" at bounding box center [51, 62] width 62 height 10
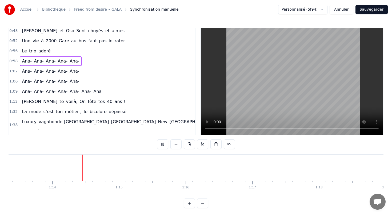
scroll to position [0, 4891]
click at [162, 146] on button at bounding box center [162, 145] width 11 height 10
click at [168, 170] on div "[PERSON_NAME]" at bounding box center [170, 168] width 55 height 10
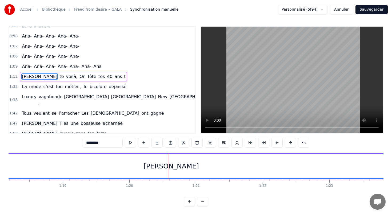
scroll to position [116, 0]
click at [159, 168] on div "[PERSON_NAME]" at bounding box center [170, 167] width 55 height 10
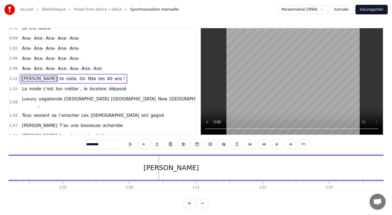
scroll to position [114, 0]
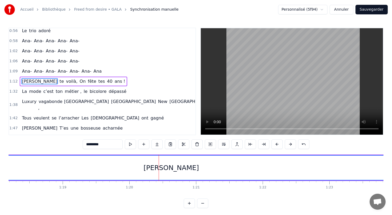
click at [45, 87] on div "1:32 La mode c’est ton métier , le bicolore dépassé" at bounding box center [102, 92] width 186 height 10
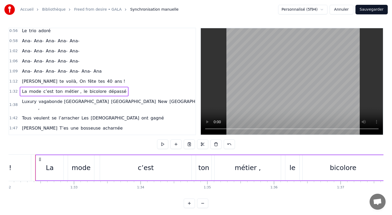
click at [59, 83] on span "te" at bounding box center [61, 81] width 5 height 6
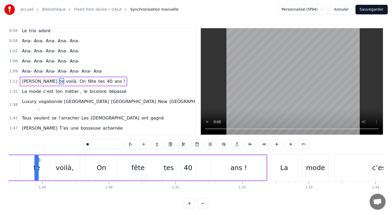
scroll to position [0, 5897]
click at [50, 77] on div "[PERSON_NAME] te voilà, On fête tes 40 ans !" at bounding box center [73, 82] width 107 height 10
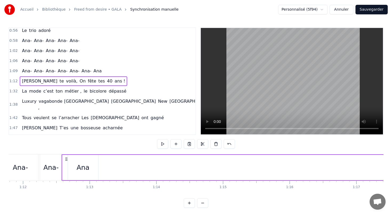
scroll to position [0, 4780]
click at [70, 158] on icon at bounding box center [70, 159] width 4 height 4
drag, startPoint x: 70, startPoint y: 159, endPoint x: 112, endPoint y: 162, distance: 41.9
click at [71, 161] on icon at bounding box center [70, 159] width 4 height 4
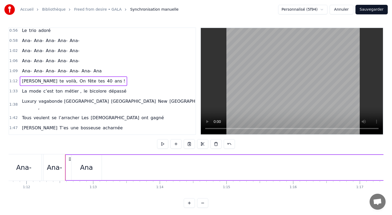
click at [69, 158] on icon at bounding box center [70, 159] width 4 height 4
click at [36, 79] on span "[PERSON_NAME]" at bounding box center [39, 81] width 37 height 6
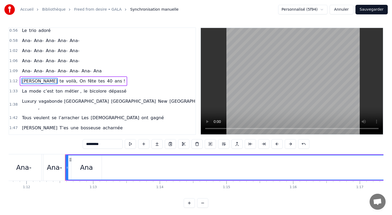
scroll to position [0, 0]
click at [36, 79] on span "[PERSON_NAME]" at bounding box center [39, 81] width 37 height 6
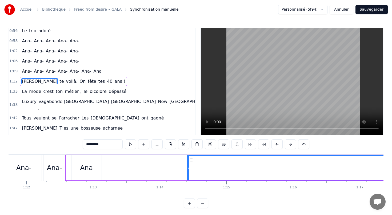
drag, startPoint x: 67, startPoint y: 168, endPoint x: 205, endPoint y: 173, distance: 138.5
click at [189, 173] on div at bounding box center [188, 168] width 2 height 24
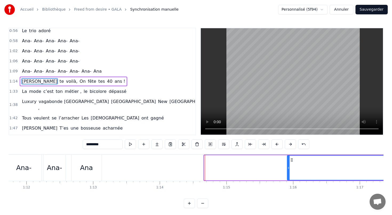
drag, startPoint x: 205, startPoint y: 168, endPoint x: 289, endPoint y: 172, distance: 84.1
click at [289, 172] on div at bounding box center [288, 168] width 2 height 24
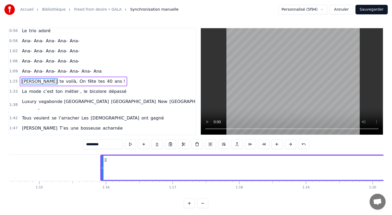
scroll to position [0, 4969]
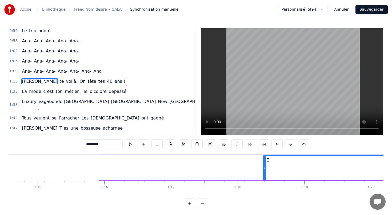
drag, startPoint x: 100, startPoint y: 168, endPoint x: 267, endPoint y: 175, distance: 166.2
click at [266, 175] on div at bounding box center [265, 168] width 2 height 24
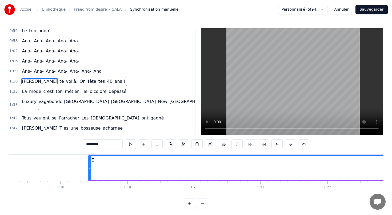
scroll to position [0, 5147]
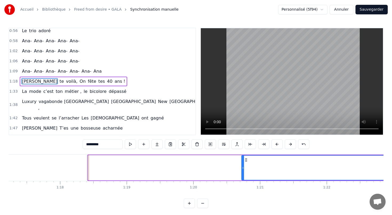
drag, startPoint x: 89, startPoint y: 167, endPoint x: 245, endPoint y: 176, distance: 155.7
click at [244, 177] on div at bounding box center [243, 168] width 2 height 24
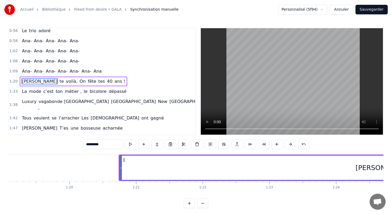
scroll to position [0, 5277]
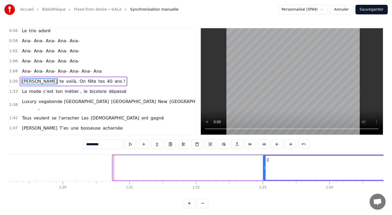
drag, startPoint x: 114, startPoint y: 167, endPoint x: 265, endPoint y: 165, distance: 150.6
click at [265, 165] on div at bounding box center [264, 168] width 2 height 24
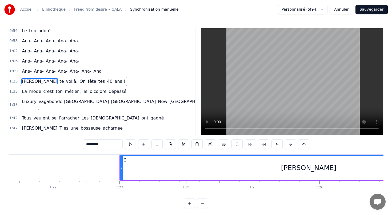
scroll to position [0, 5422]
click at [126, 165] on div "[PERSON_NAME]" at bounding box center [307, 168] width 376 height 24
click at [121, 166] on icon at bounding box center [120, 168] width 2 height 4
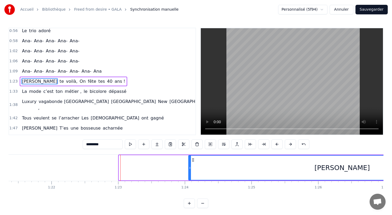
drag, startPoint x: 120, startPoint y: 167, endPoint x: 190, endPoint y: 168, distance: 69.9
click at [190, 168] on icon at bounding box center [190, 168] width 2 height 4
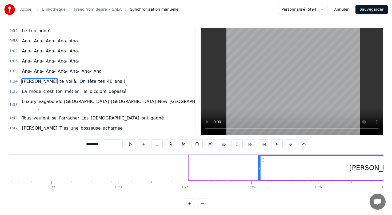
drag, startPoint x: 190, startPoint y: 168, endPoint x: 265, endPoint y: 166, distance: 75.2
click at [260, 167] on icon at bounding box center [259, 168] width 2 height 4
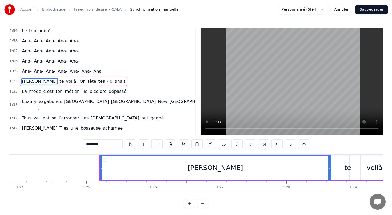
scroll to position [0, 5586]
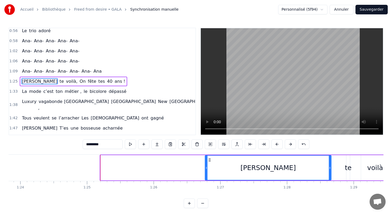
drag, startPoint x: 101, startPoint y: 168, endPoint x: 206, endPoint y: 170, distance: 104.5
click at [206, 170] on icon at bounding box center [206, 168] width 2 height 4
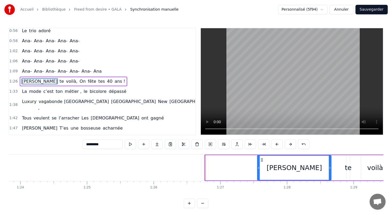
drag, startPoint x: 206, startPoint y: 170, endPoint x: 258, endPoint y: 170, distance: 52.2
click at [258, 170] on icon at bounding box center [259, 168] width 2 height 4
click at [58, 78] on div "[PERSON_NAME] te voilà, On fête tes 40 ans !" at bounding box center [73, 82] width 107 height 10
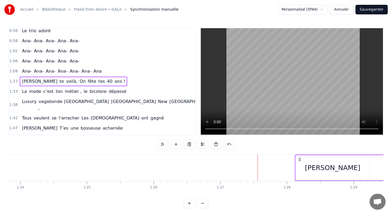
drag, startPoint x: 260, startPoint y: 159, endPoint x: 299, endPoint y: 152, distance: 38.9
click at [299, 152] on div "0:13 [PERSON_NAME] te voilà, On fête tes 40 ans 0:17 Jeune femme émancipée Avec…" at bounding box center [196, 118] width 375 height 181
click at [284, 146] on div "0:13 [PERSON_NAME] te voilà, On fête tes 40 ans 0:17 Jeune femme émancipée Avec…" at bounding box center [196, 118] width 375 height 181
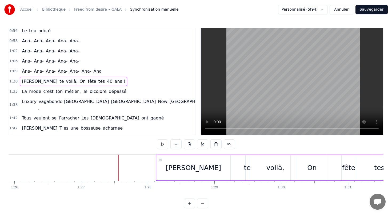
scroll to position [0, 5728]
click at [365, 9] on button "Sauvegarder" at bounding box center [371, 10] width 32 height 10
